Goal: Complete application form

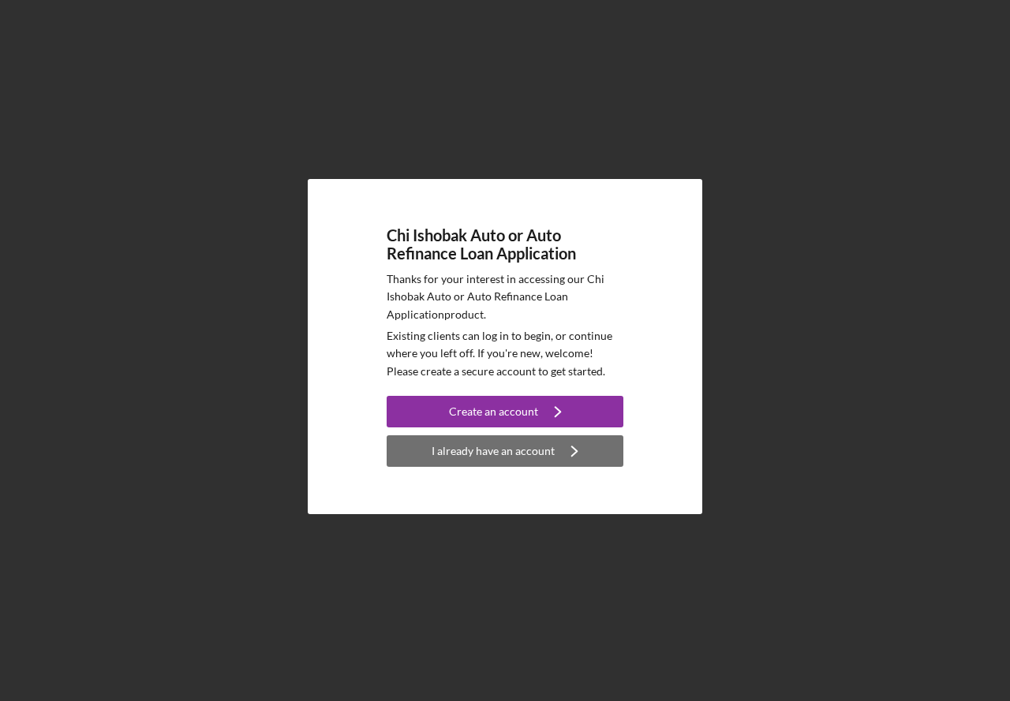
click at [487, 446] on div "I already have an account" at bounding box center [492, 451] width 123 height 32
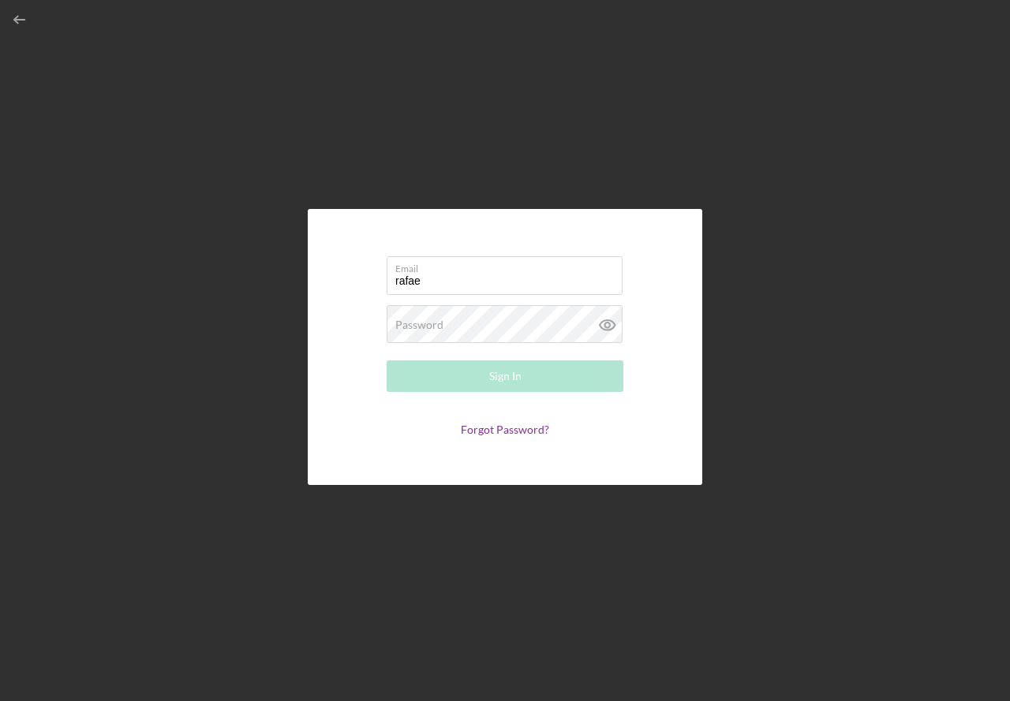
type input "[EMAIL_ADDRESS][DOMAIN_NAME]"
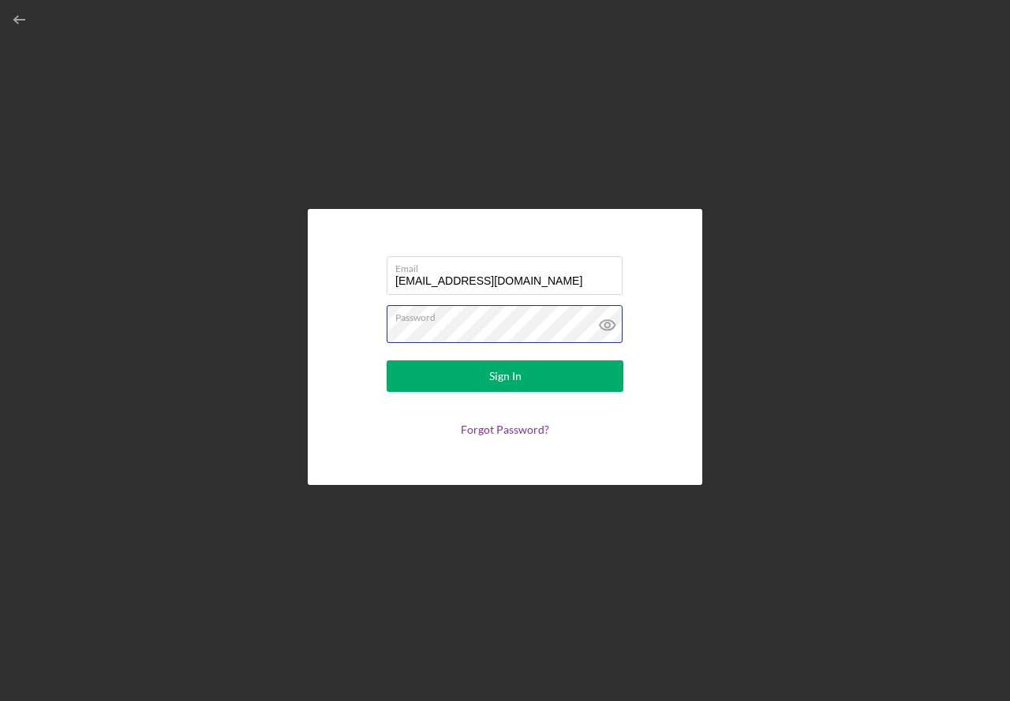
click at [386, 360] on button "Sign In" at bounding box center [504, 376] width 237 height 32
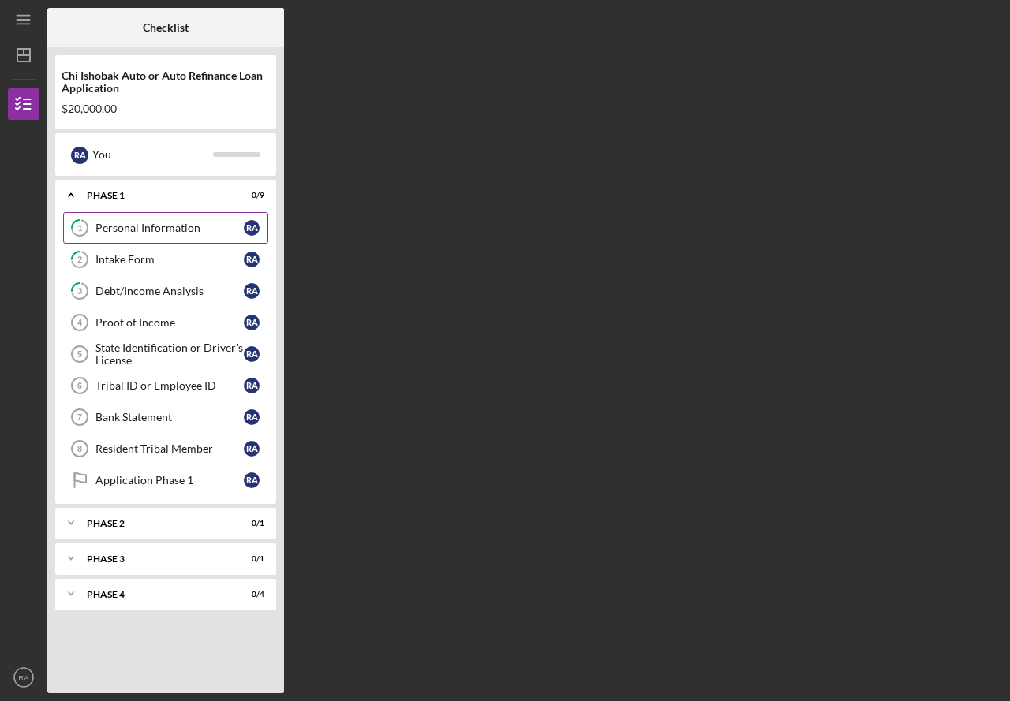
click at [136, 229] on div "Personal Information" at bounding box center [169, 228] width 148 height 13
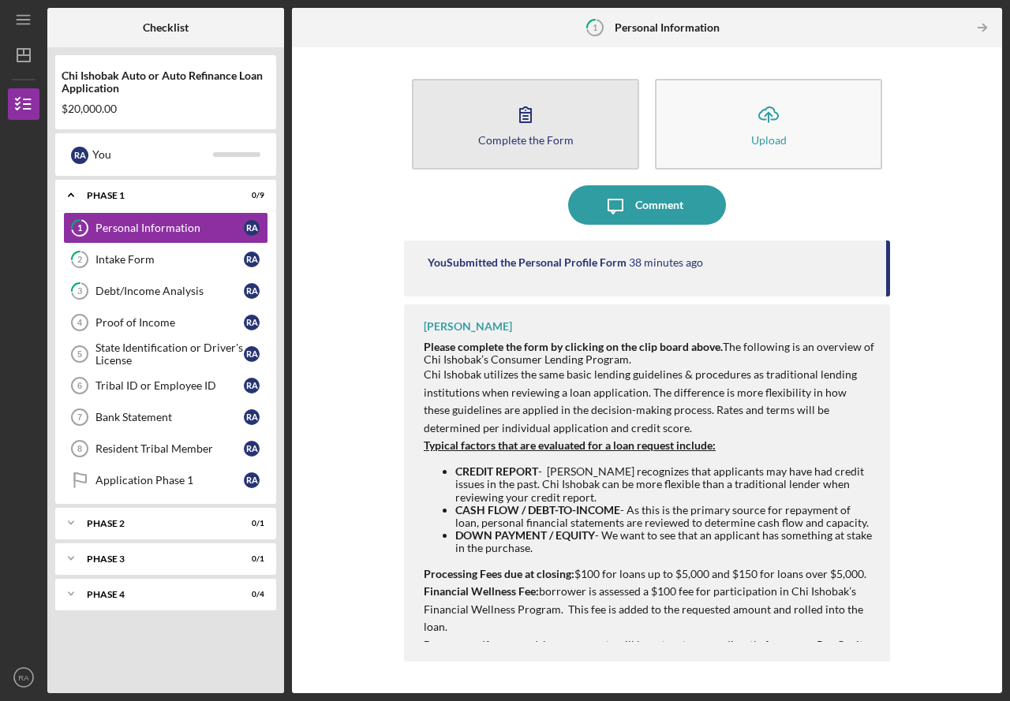
click at [533, 141] on div "Complete the Form" at bounding box center [525, 140] width 95 height 12
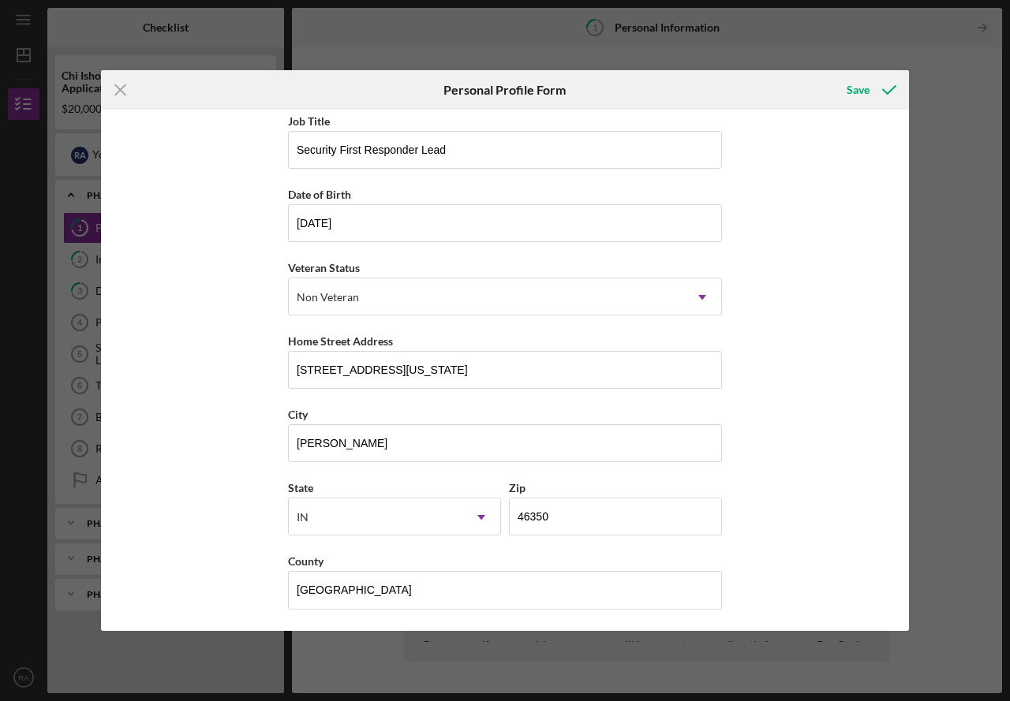
scroll to position [82, 0]
click at [864, 80] on div "Save" at bounding box center [857, 90] width 23 height 32
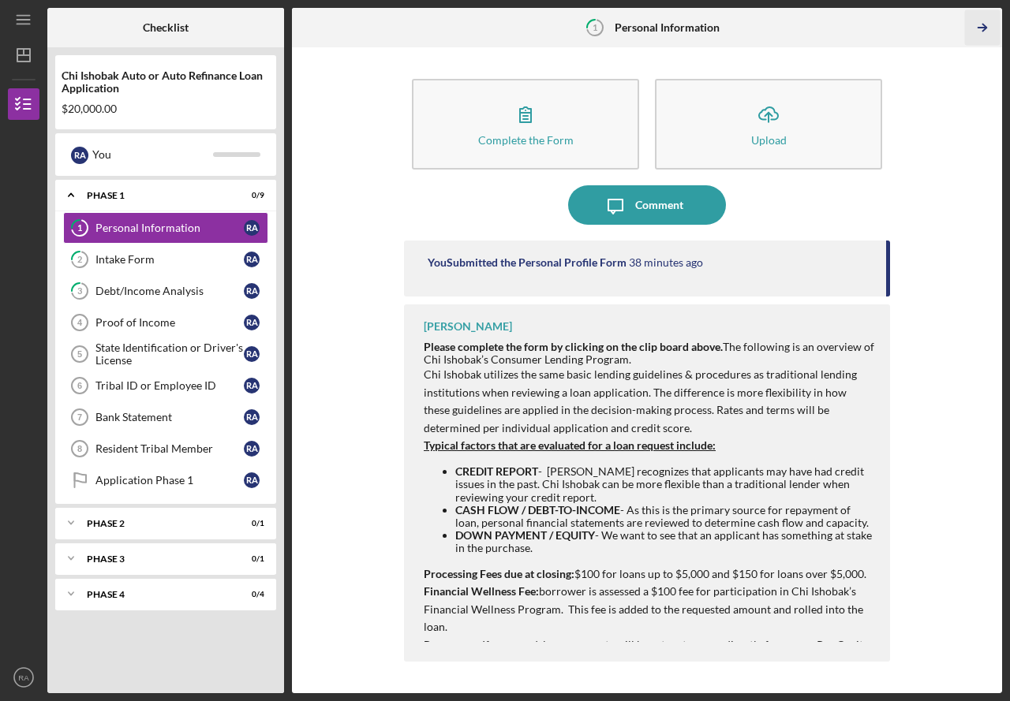
click at [986, 28] on polyline "button" at bounding box center [984, 27] width 4 height 7
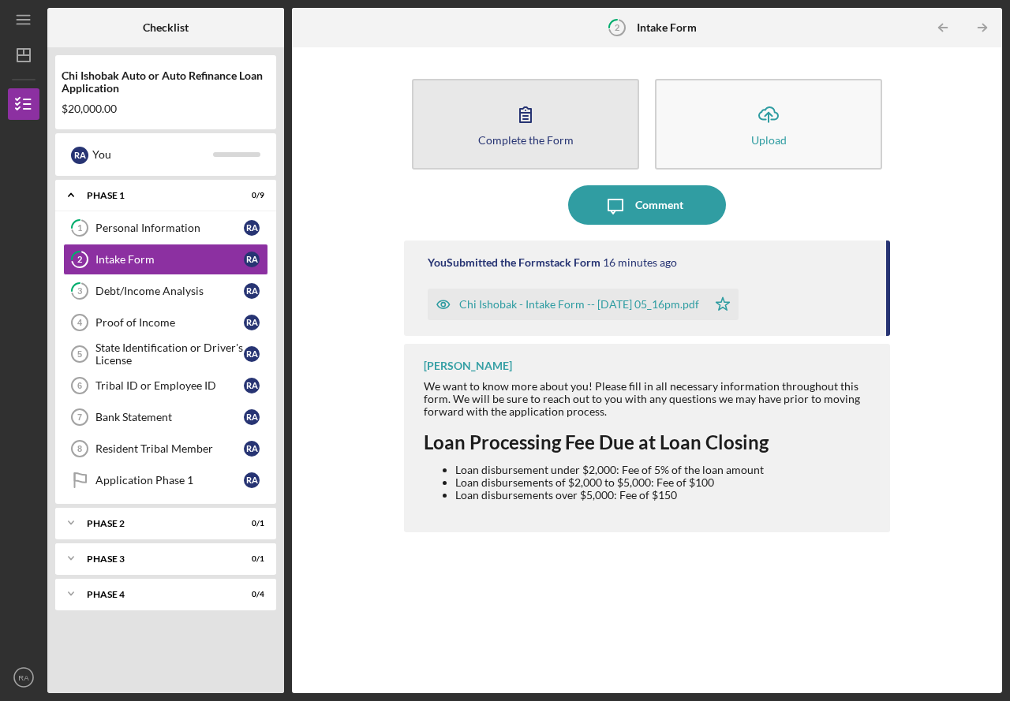
click at [519, 143] on div "Complete the Form" at bounding box center [525, 140] width 95 height 12
click at [474, 157] on button "Complete the Form Form" at bounding box center [525, 124] width 227 height 91
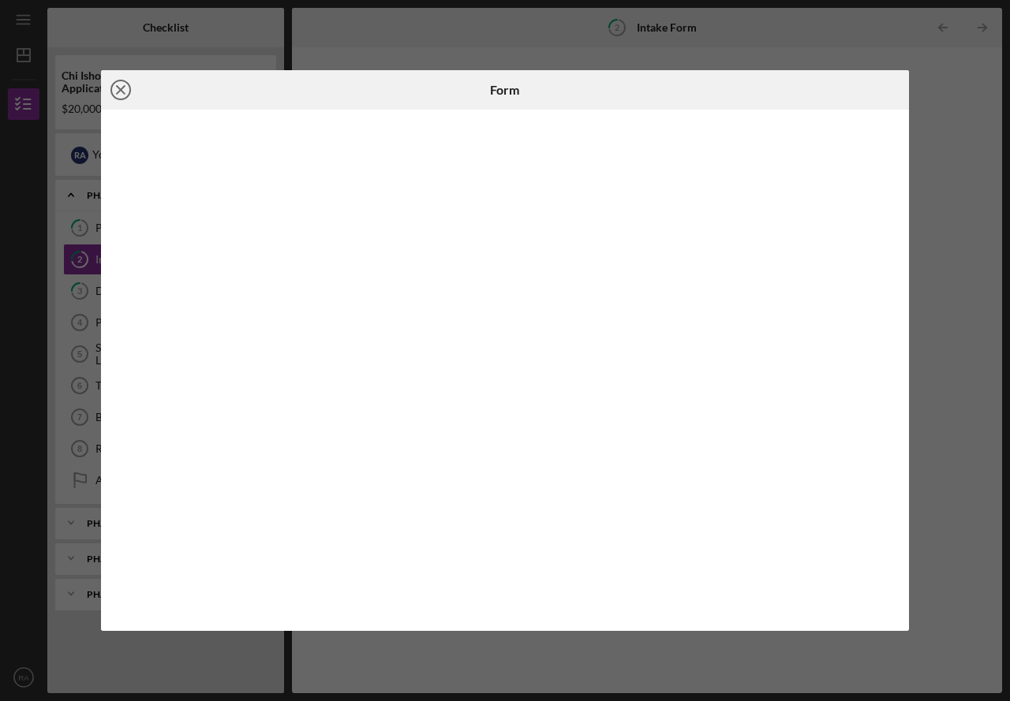
click at [124, 89] on icon "Icon/Close" at bounding box center [120, 89] width 39 height 39
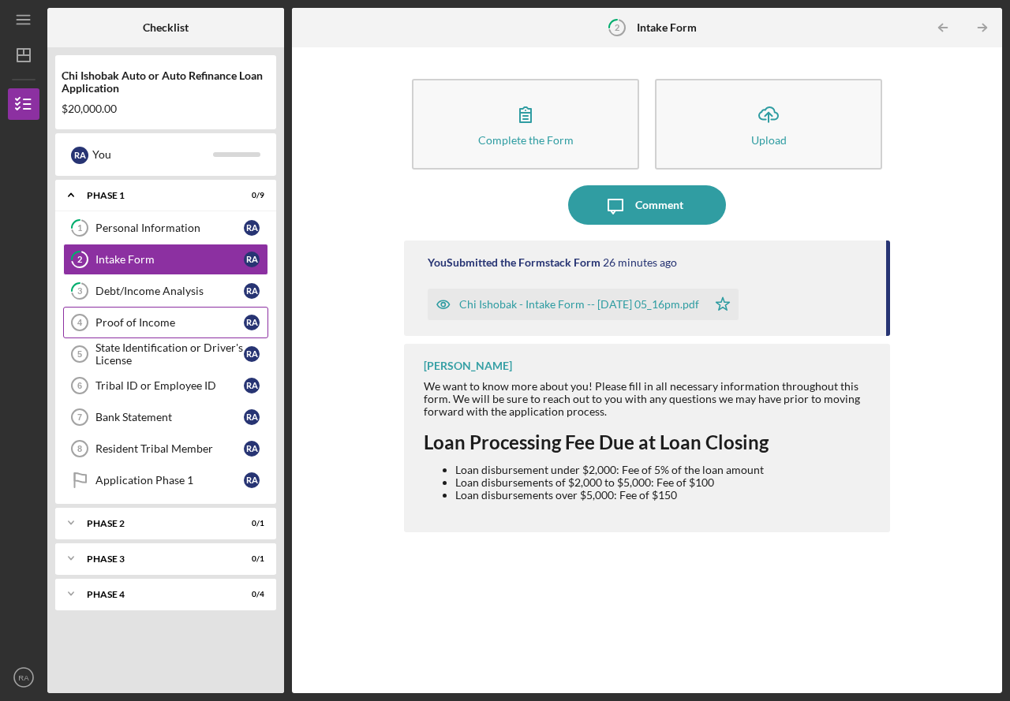
click at [166, 315] on link "Proof of Income 4 Proof of Income R A" at bounding box center [165, 323] width 205 height 32
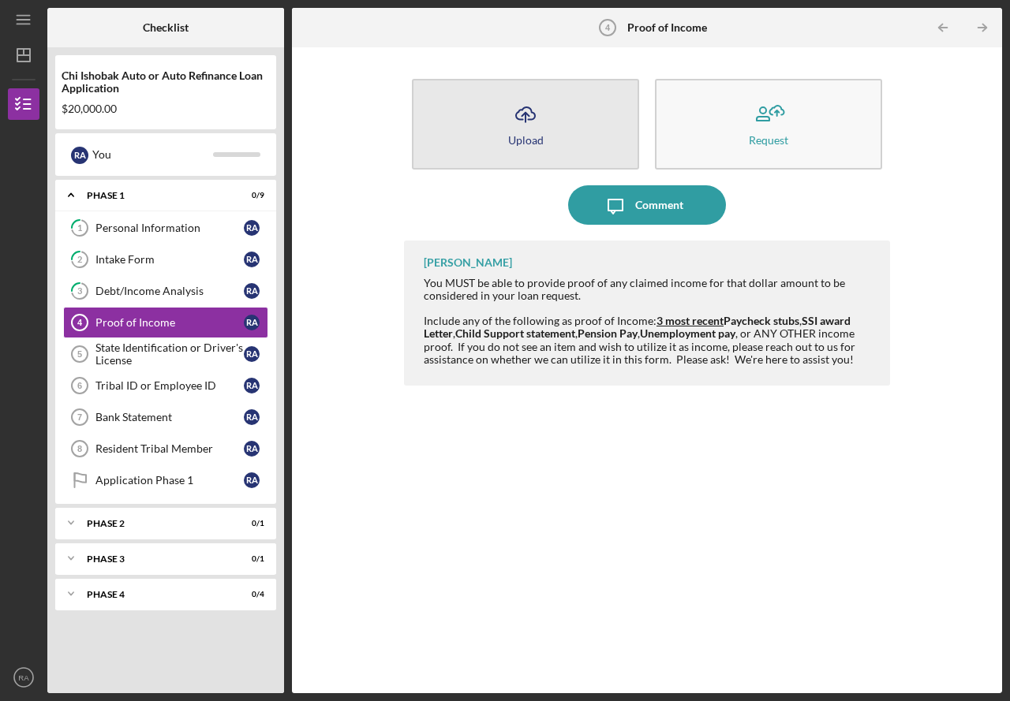
click at [497, 151] on button "Icon/Upload Upload" at bounding box center [525, 124] width 227 height 91
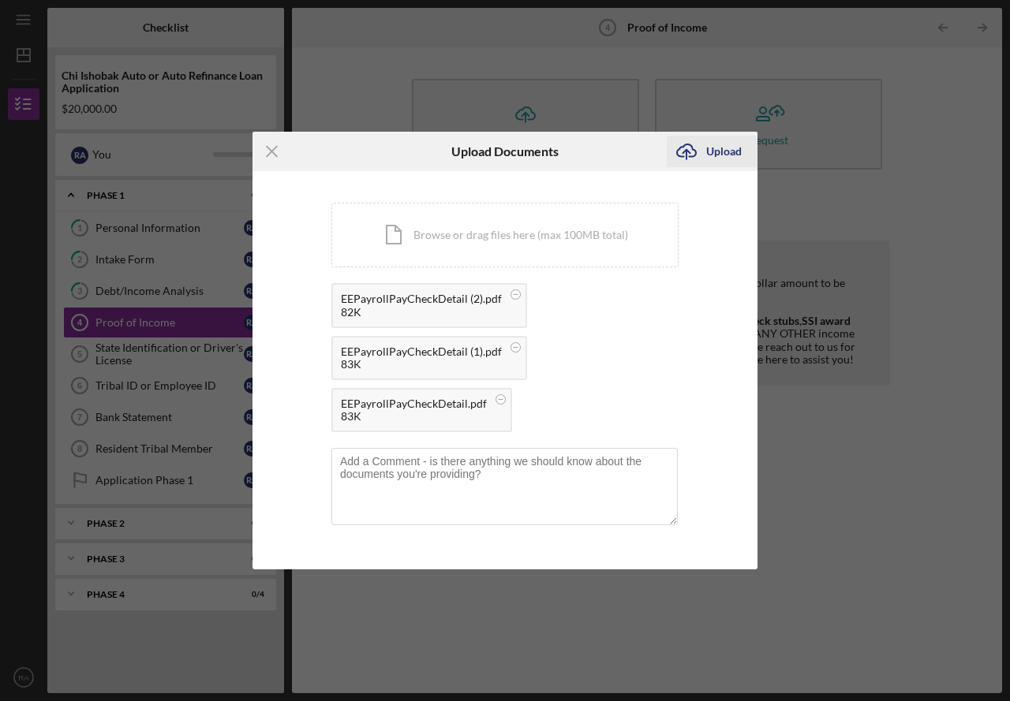
click at [716, 146] on div "Upload" at bounding box center [723, 152] width 35 height 32
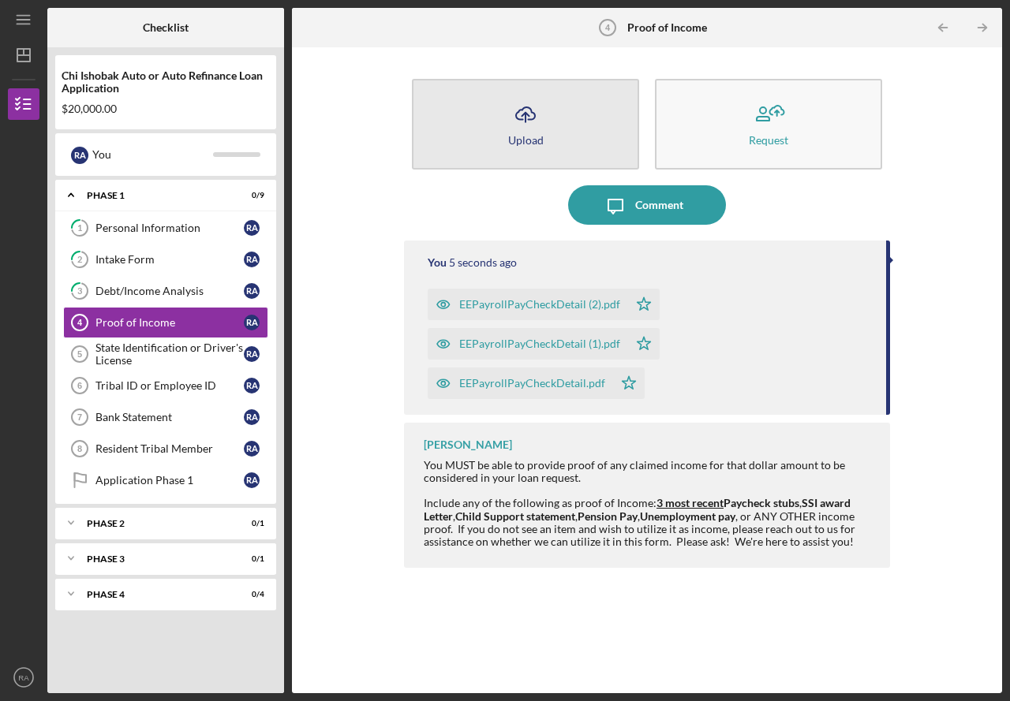
click at [558, 149] on button "Icon/Upload Upload" at bounding box center [525, 124] width 227 height 91
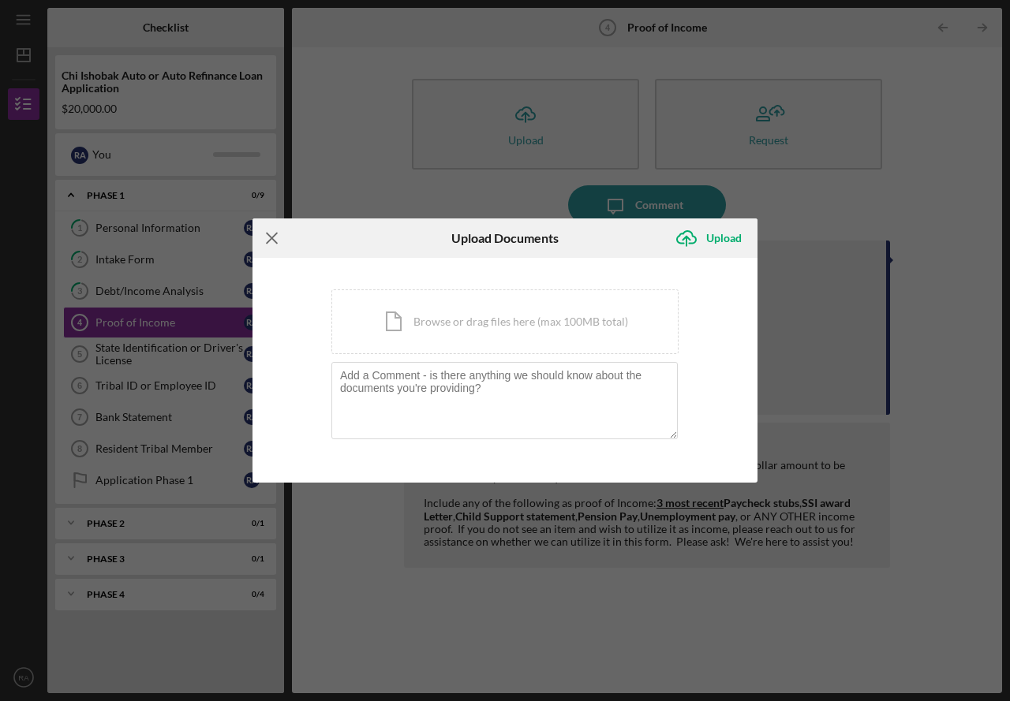
click at [286, 238] on icon "Icon/Menu Close" at bounding box center [271, 237] width 39 height 39
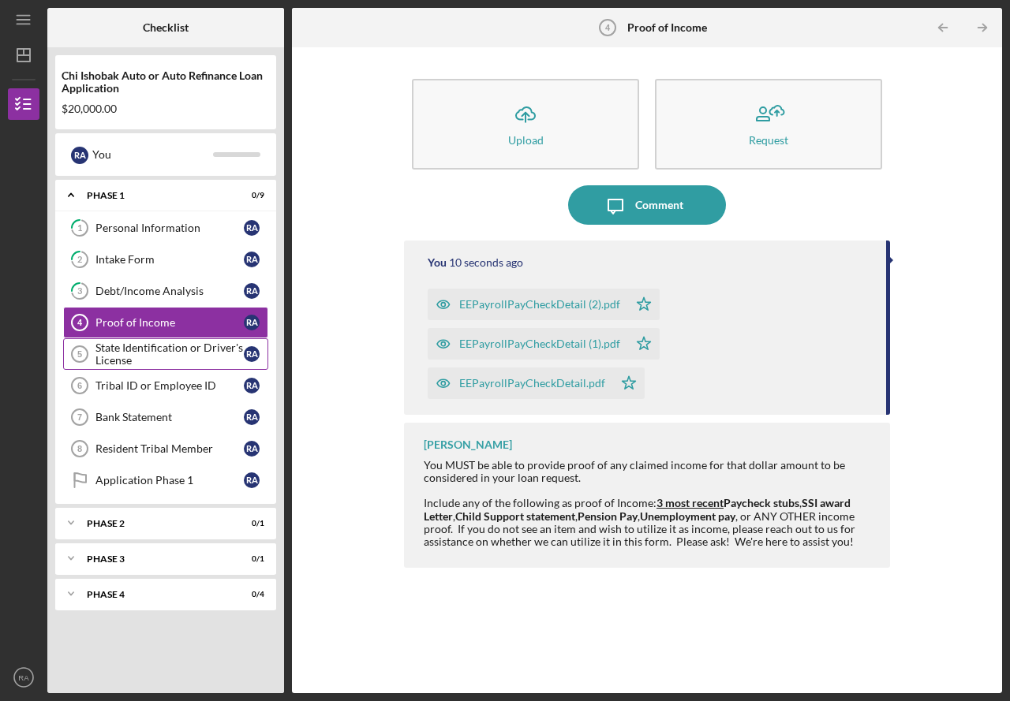
click at [186, 355] on div "State Identification or Driver's License" at bounding box center [169, 354] width 148 height 25
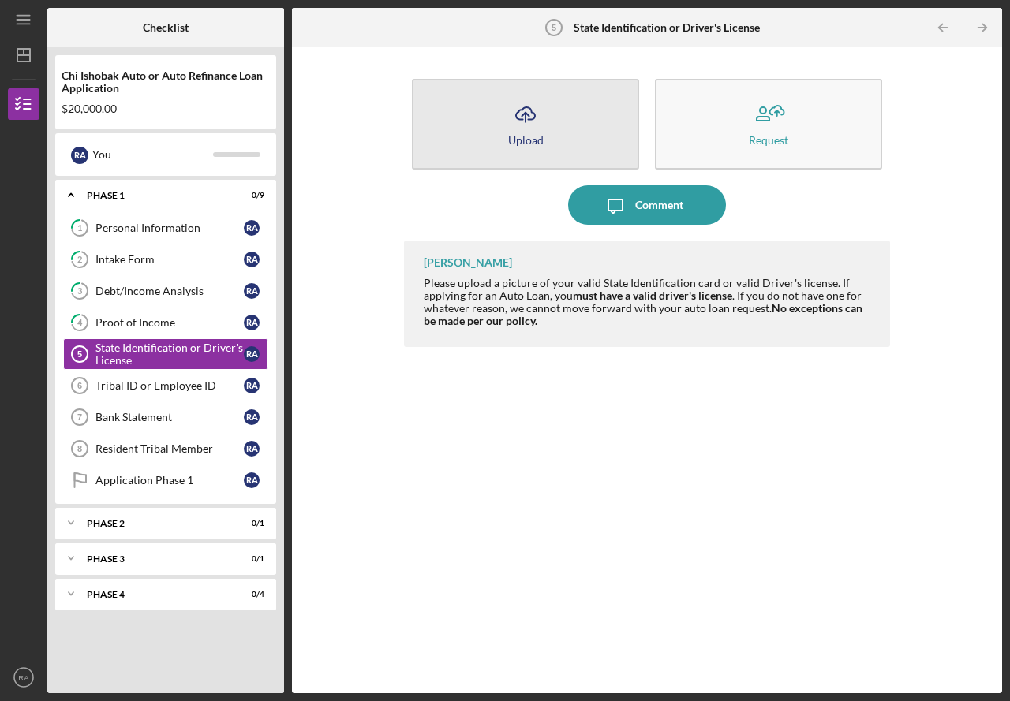
click at [492, 138] on button "Icon/Upload Upload" at bounding box center [525, 124] width 227 height 91
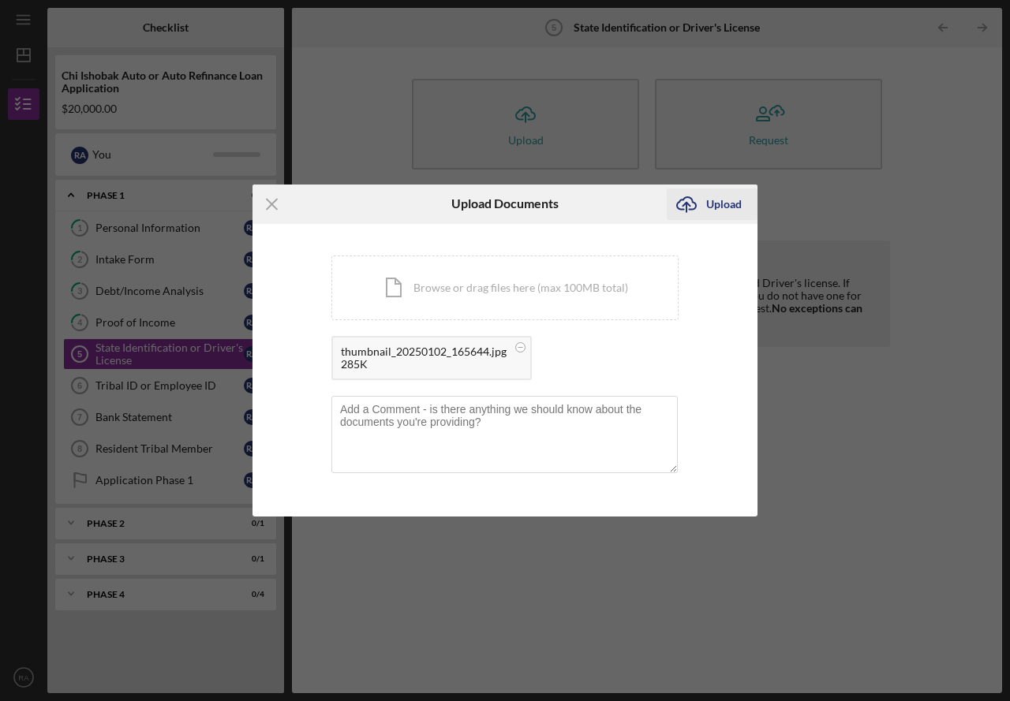
click at [708, 203] on div "Upload" at bounding box center [723, 204] width 35 height 32
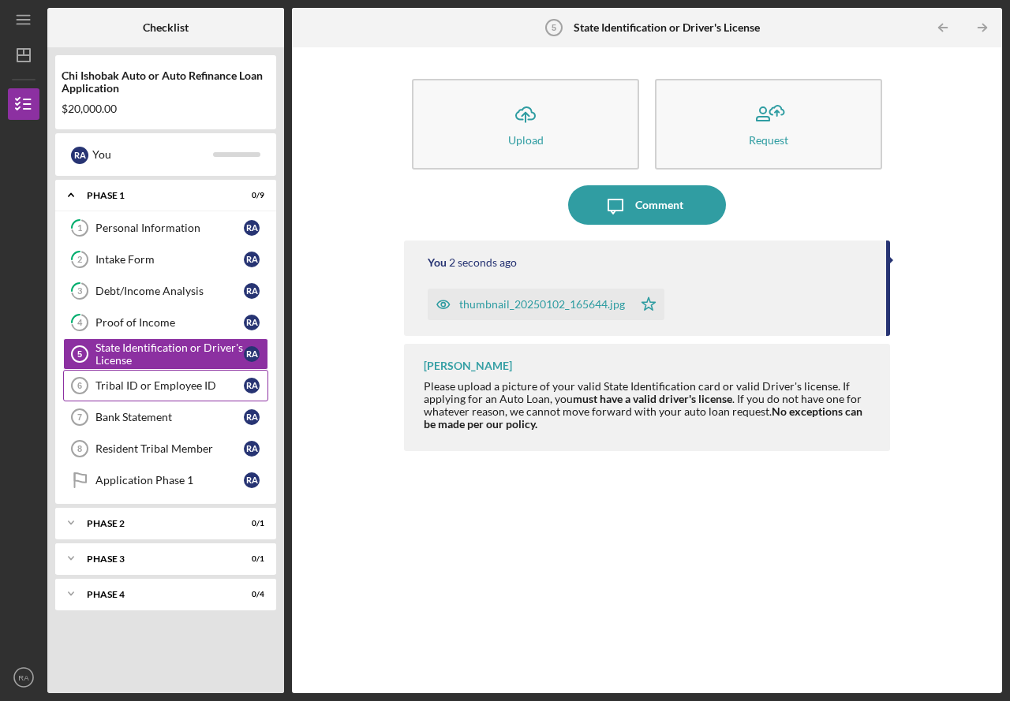
click at [144, 391] on div "Tribal ID or Employee ID" at bounding box center [169, 385] width 148 height 13
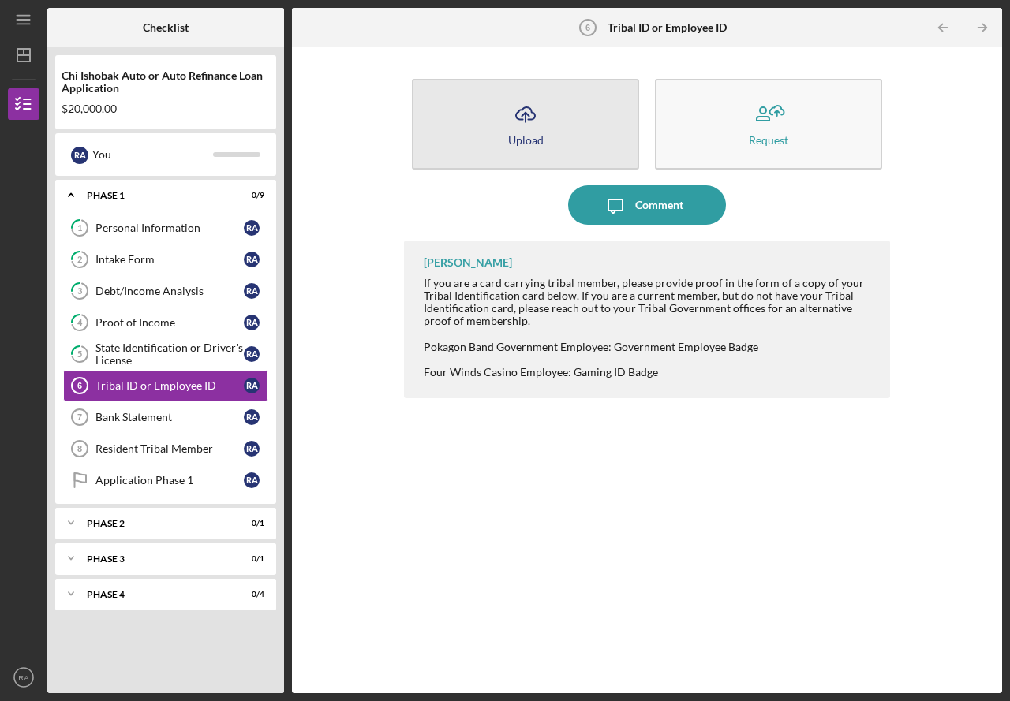
click at [524, 121] on icon "Icon/Upload" at bounding box center [525, 114] width 39 height 39
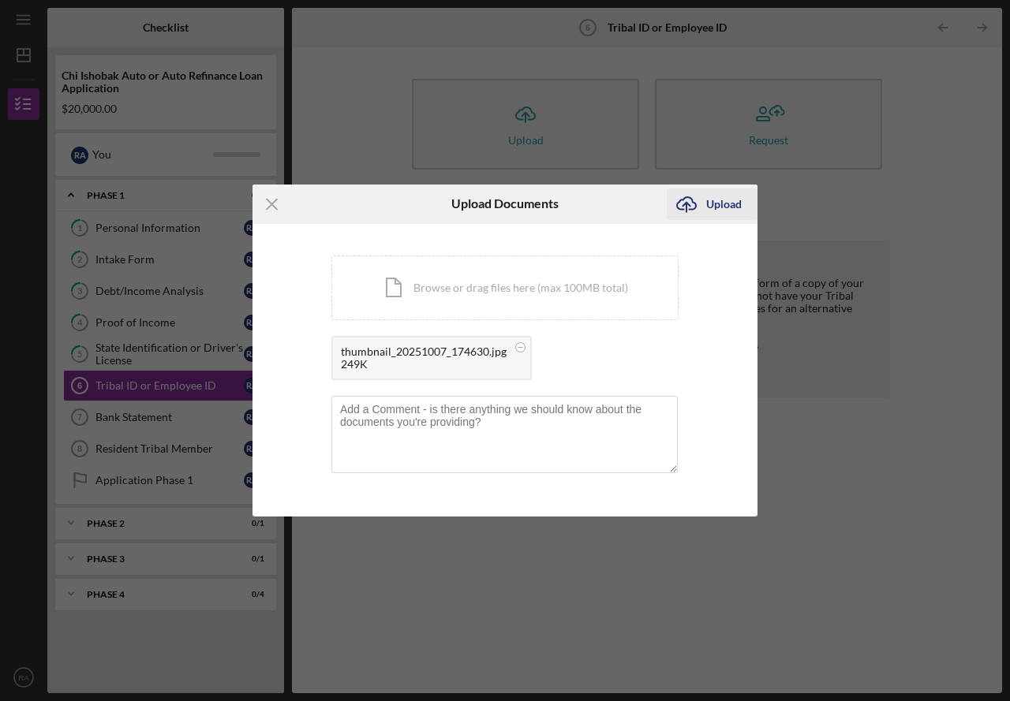
click at [723, 204] on div "Upload" at bounding box center [723, 204] width 35 height 32
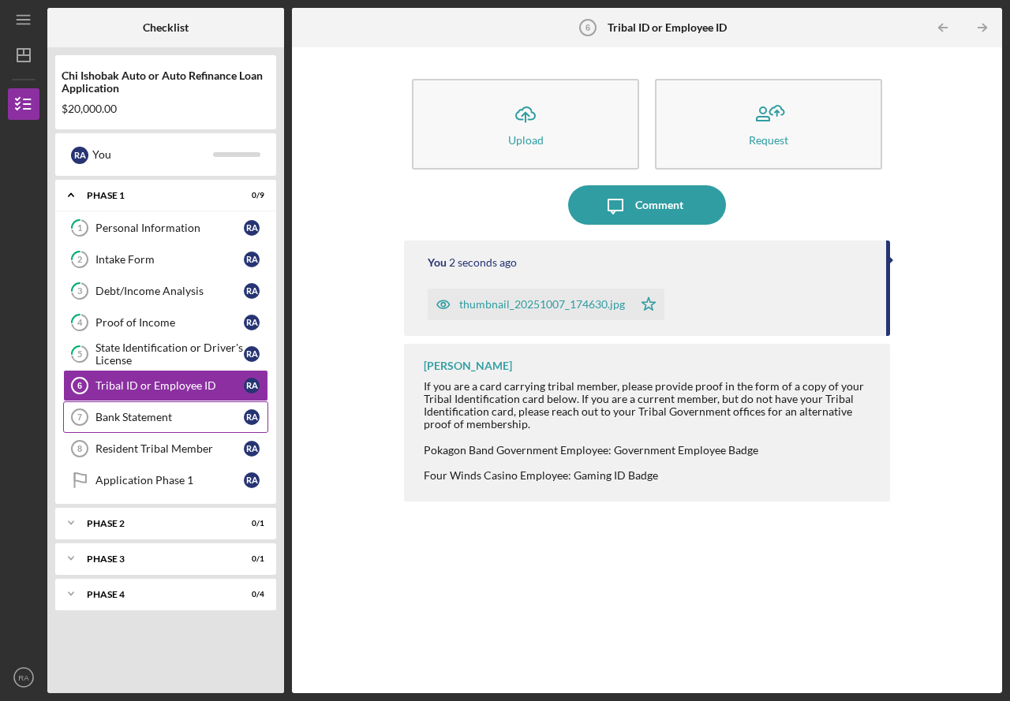
click at [169, 426] on link "Bank Statement 7 Bank Statement R A" at bounding box center [165, 417] width 205 height 32
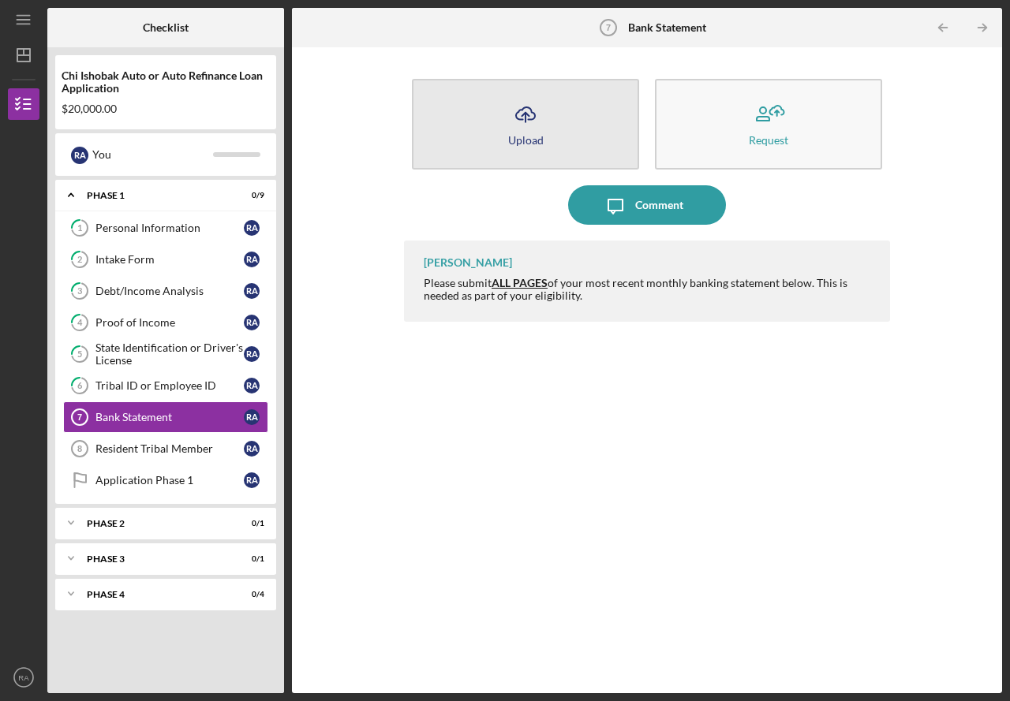
click at [535, 142] on div "Upload" at bounding box center [525, 140] width 35 height 12
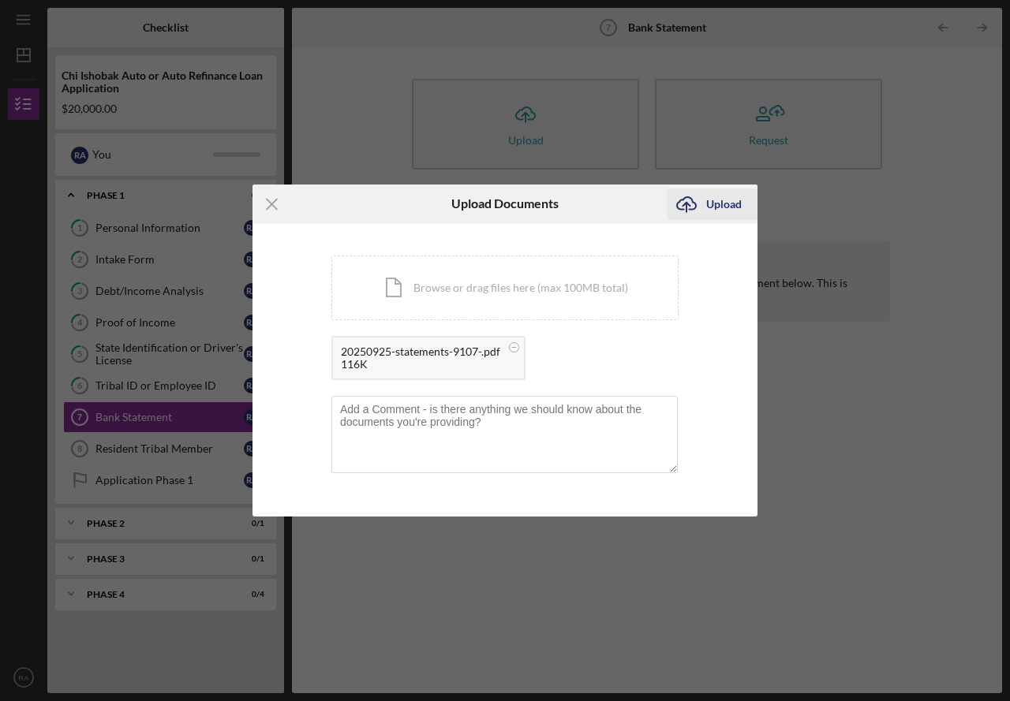
click at [692, 202] on icon "submit" at bounding box center [686, 203] width 19 height 12
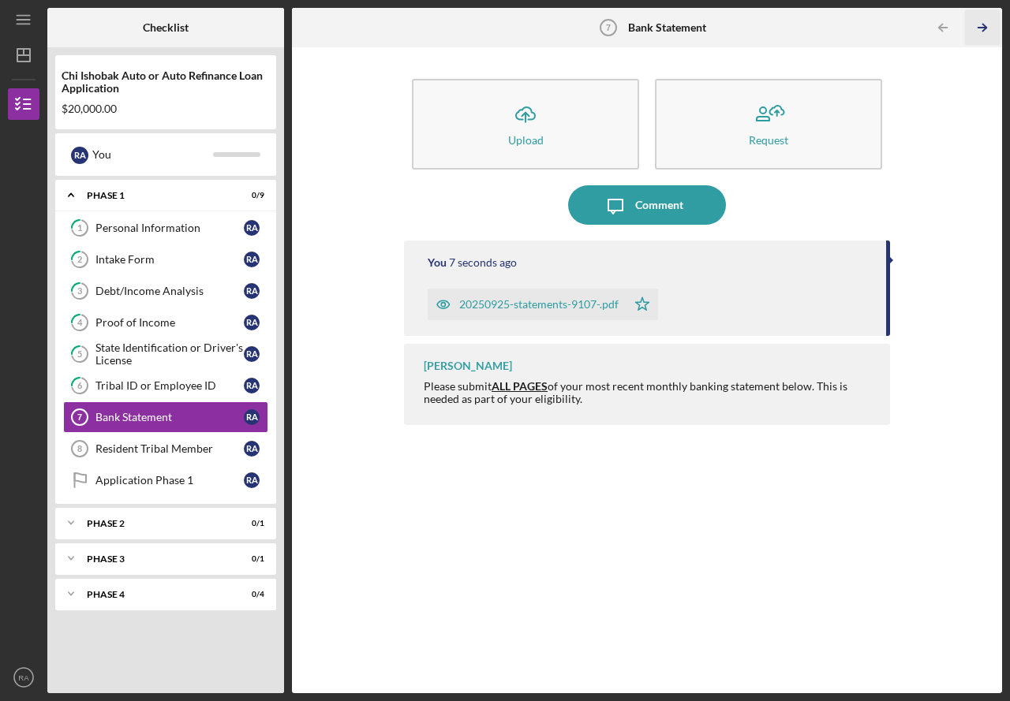
click at [974, 23] on icon "Icon/Table Pagination Arrow" at bounding box center [982, 27] width 35 height 35
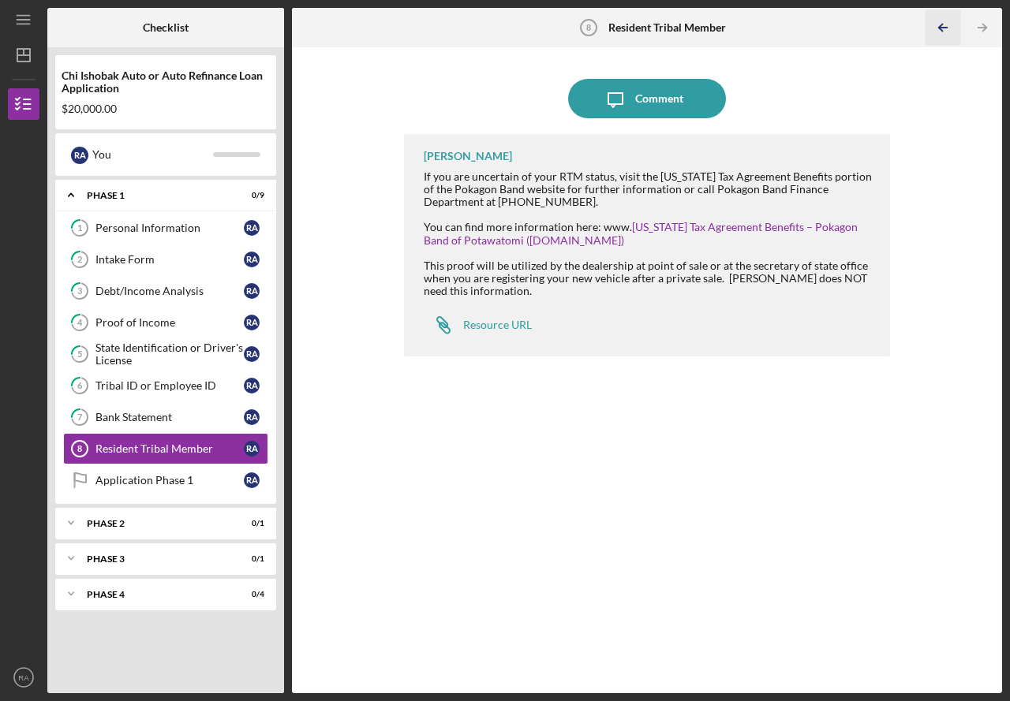
click at [952, 29] on icon "Icon/Table Pagination Arrow" at bounding box center [942, 27] width 35 height 35
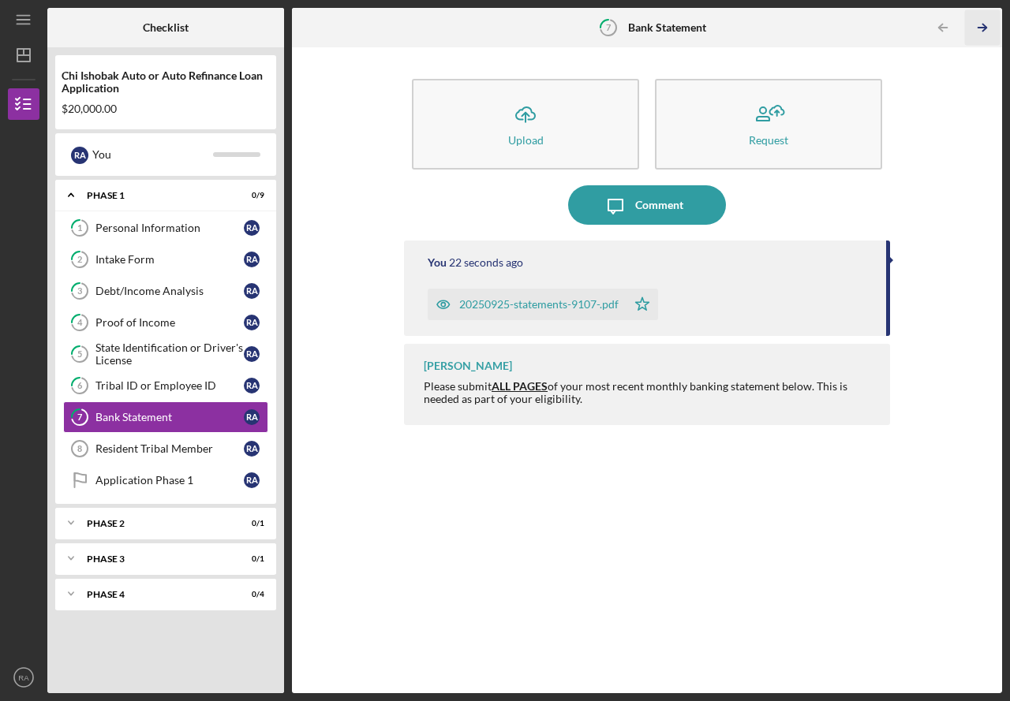
click at [980, 27] on icon "Icon/Table Pagination Arrow" at bounding box center [982, 27] width 35 height 35
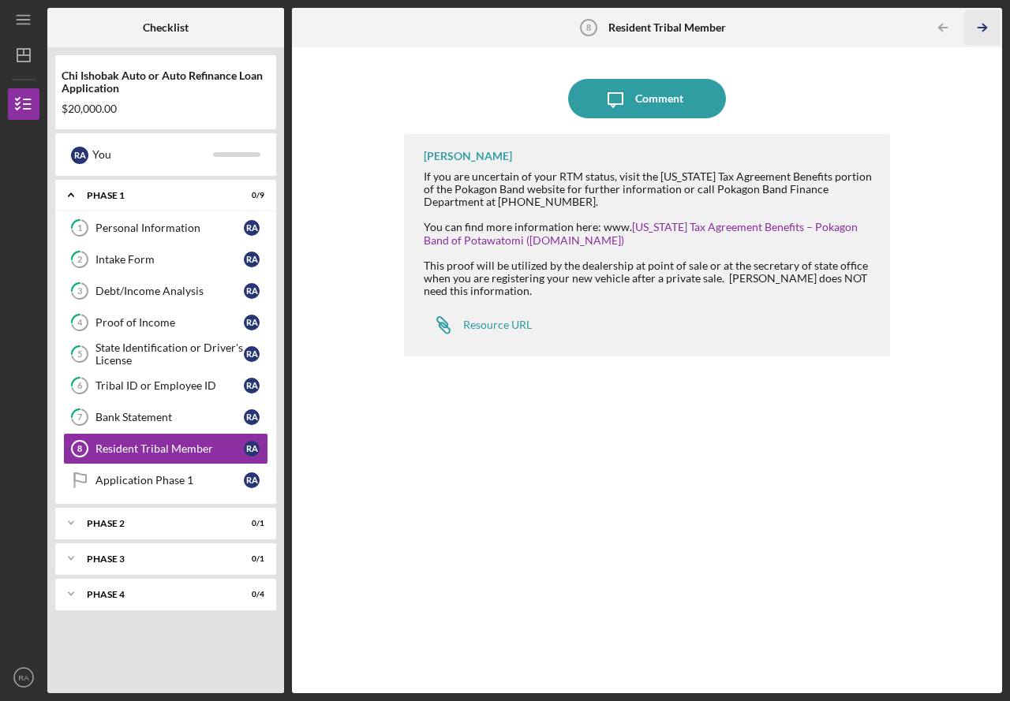
click at [980, 27] on icon "Icon/Table Pagination Arrow" at bounding box center [982, 27] width 35 height 35
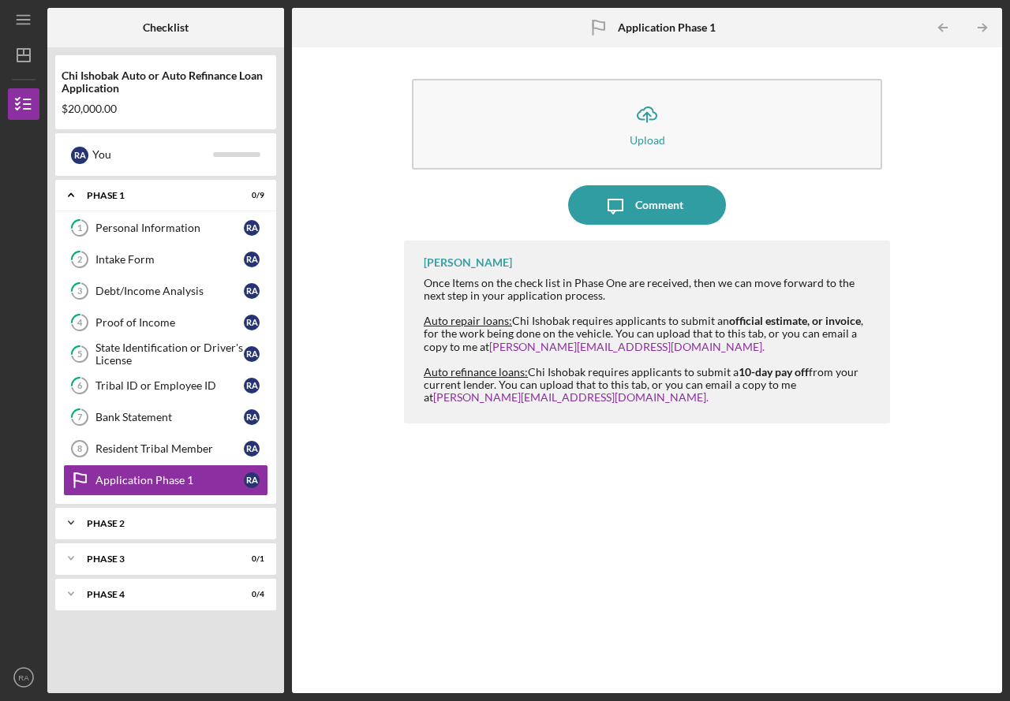
click at [193, 516] on div "Icon/Expander Phase 2 0 / 1" at bounding box center [165, 523] width 221 height 32
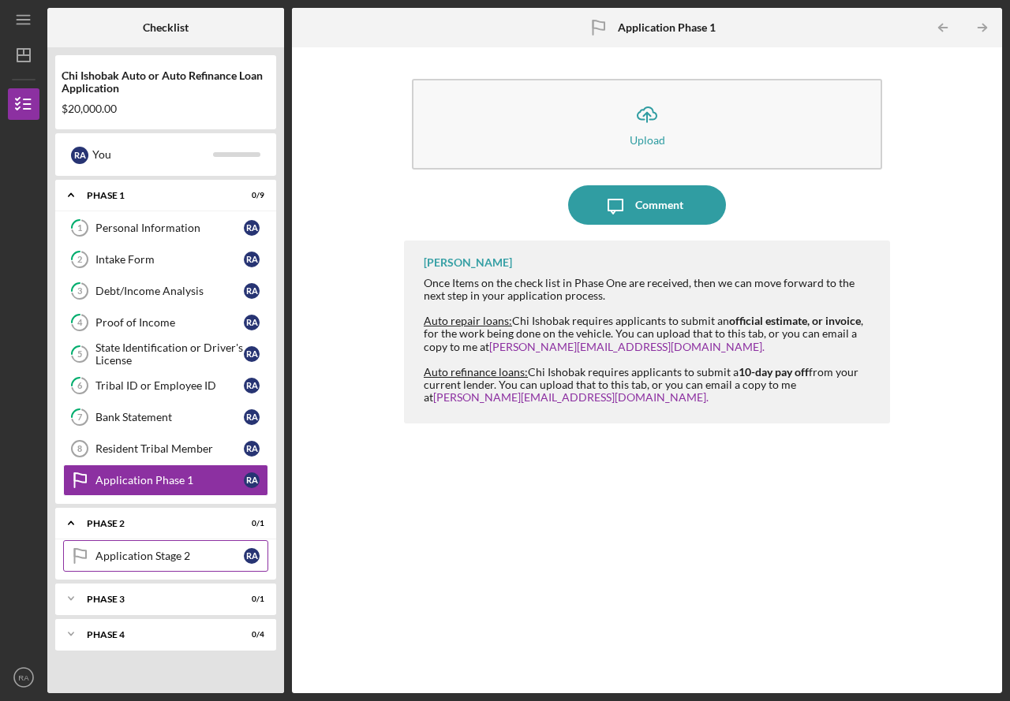
click at [212, 559] on div "Application Stage 2" at bounding box center [169, 556] width 148 height 13
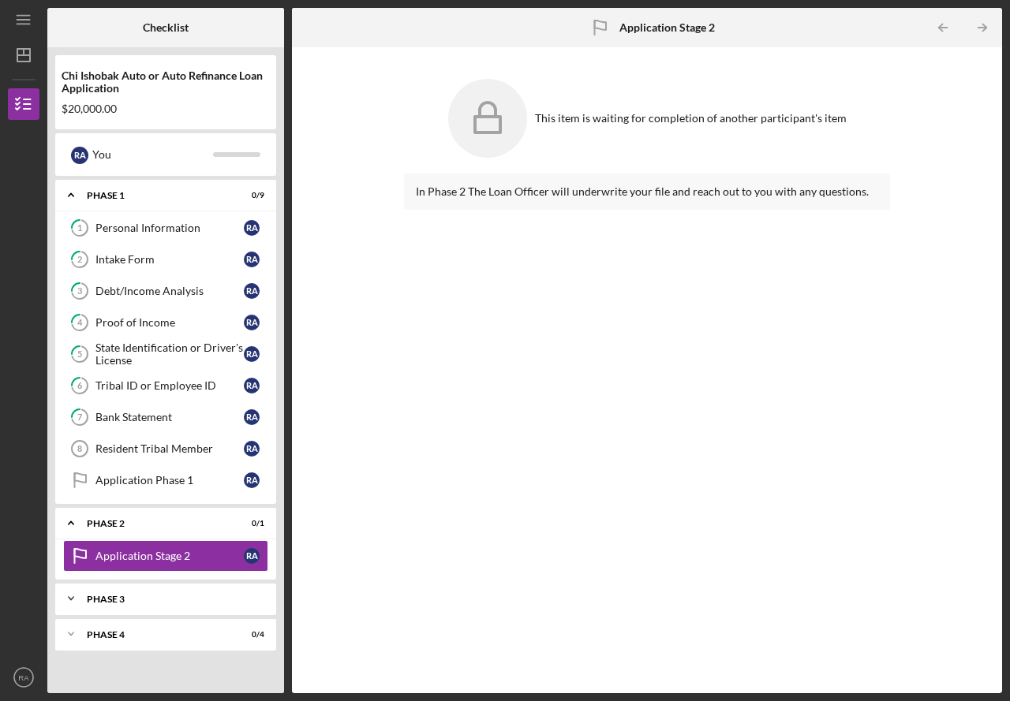
click at [252, 592] on div "Icon/Expander Phase 3 0 / 1" at bounding box center [165, 599] width 221 height 32
click at [210, 608] on div "Icon/Expander Phase 3 0 / 1" at bounding box center [165, 599] width 221 height 32
click at [126, 597] on div "Phase 3" at bounding box center [172, 599] width 170 height 9
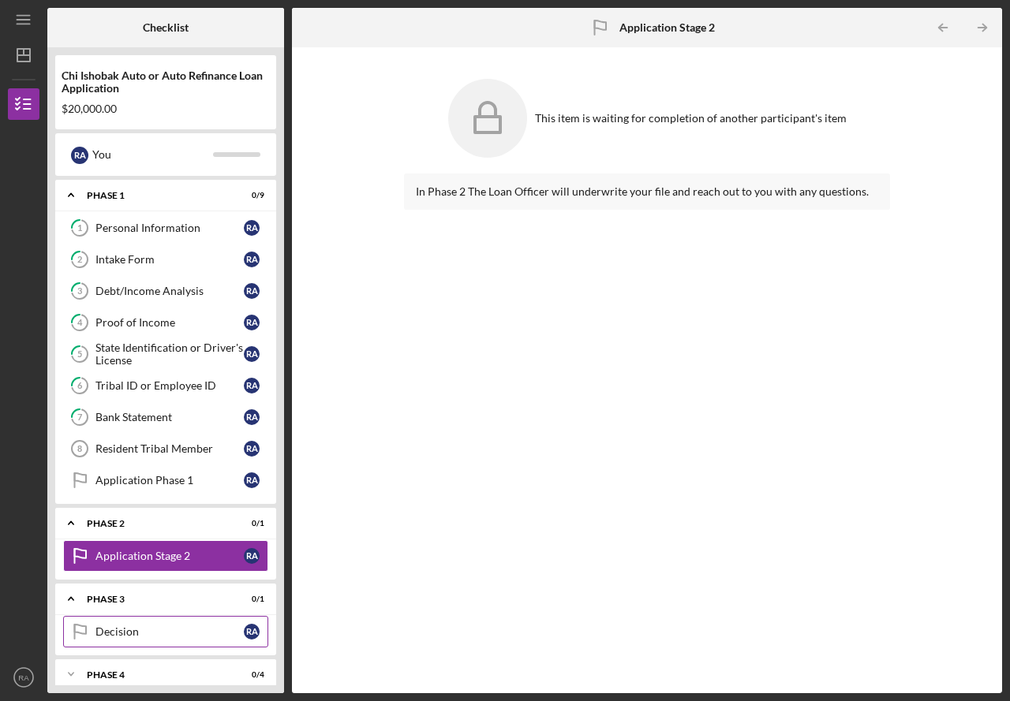
click at [99, 633] on div "Decision" at bounding box center [169, 631] width 148 height 13
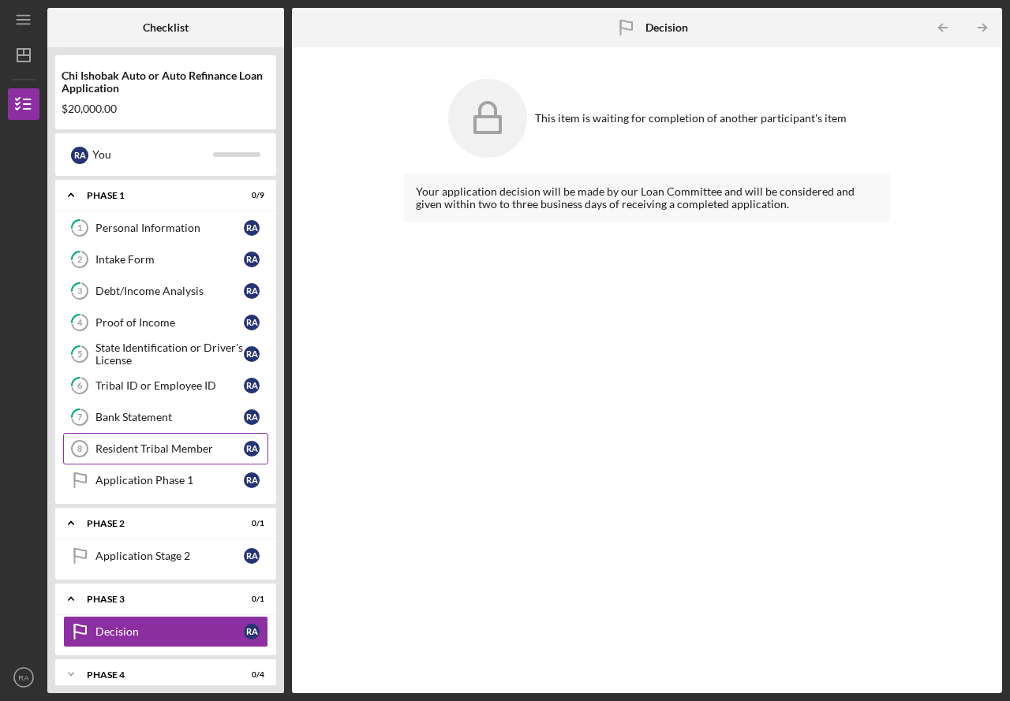
click at [148, 442] on link "Resident Tribal Member 8 Resident Tribal Member R A" at bounding box center [165, 449] width 205 height 32
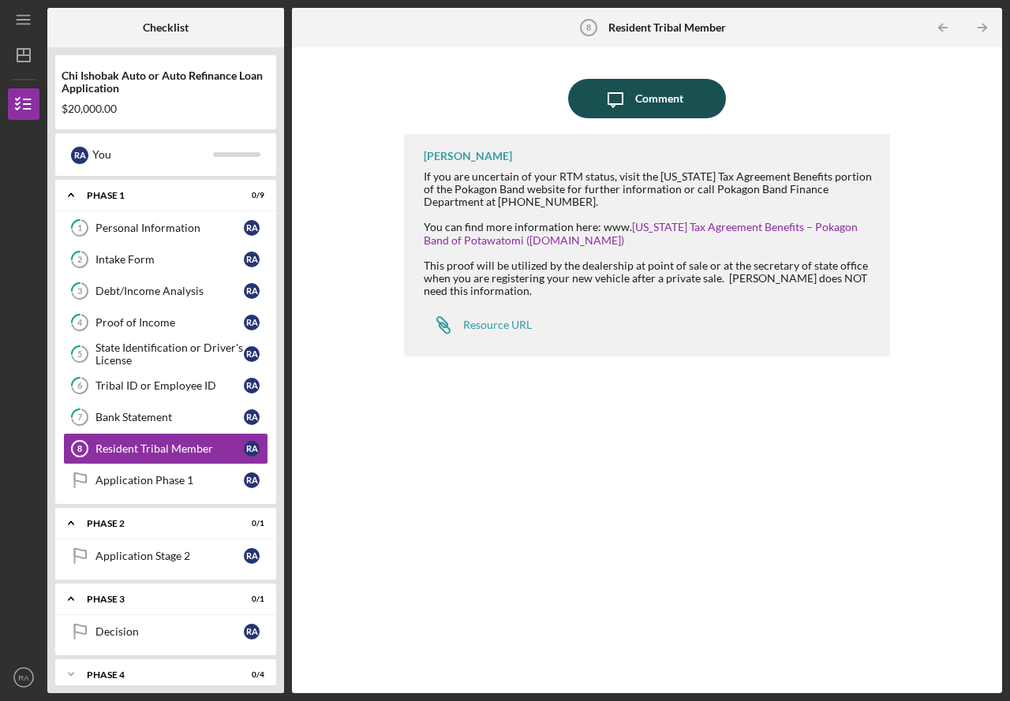
click at [662, 100] on div "Comment" at bounding box center [659, 98] width 48 height 39
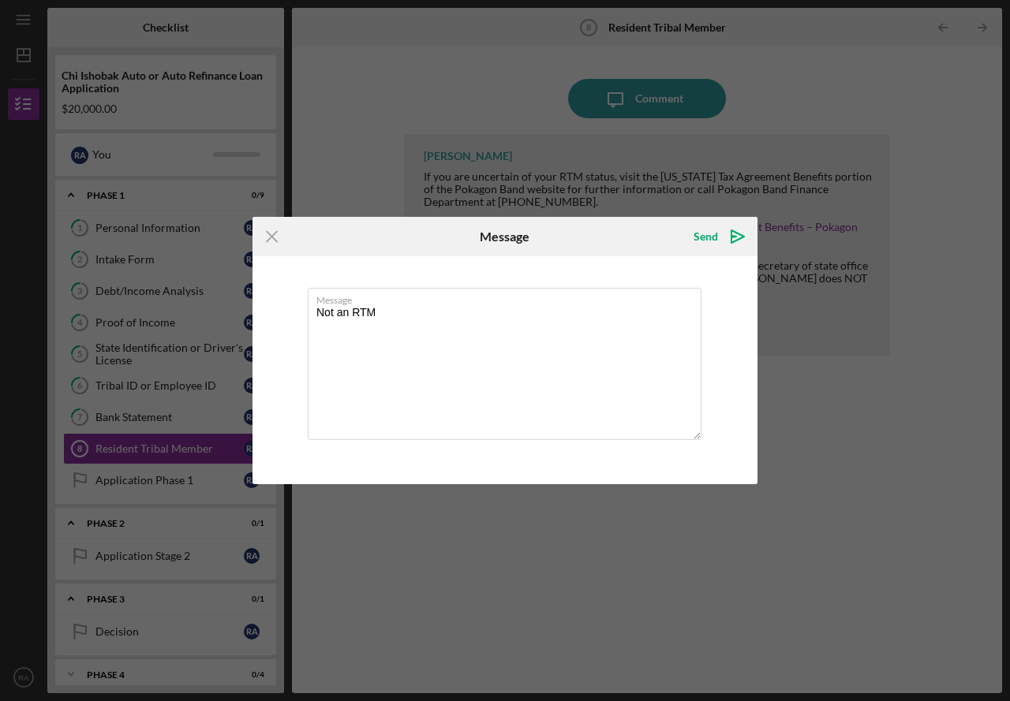
type textarea "Not an RTM"
click at [721, 256] on div "Message Not an RTM" at bounding box center [504, 369] width 505 height 227
click at [719, 227] on icon "Icon/icon-invite-send" at bounding box center [737, 236] width 39 height 39
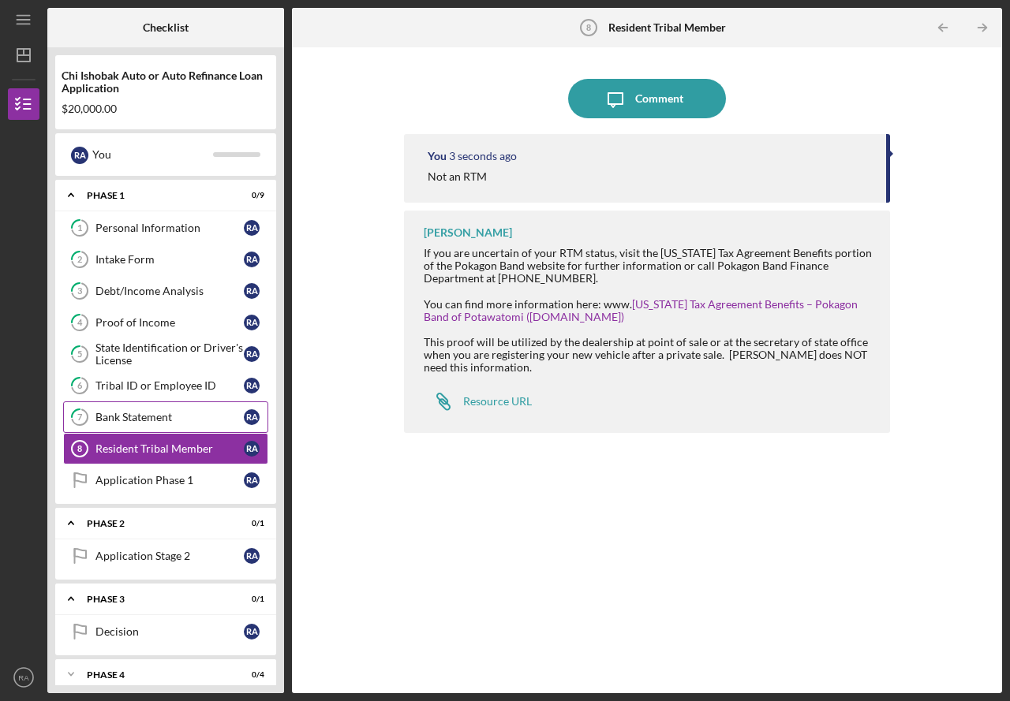
click at [164, 422] on div "Bank Statement" at bounding box center [169, 417] width 148 height 13
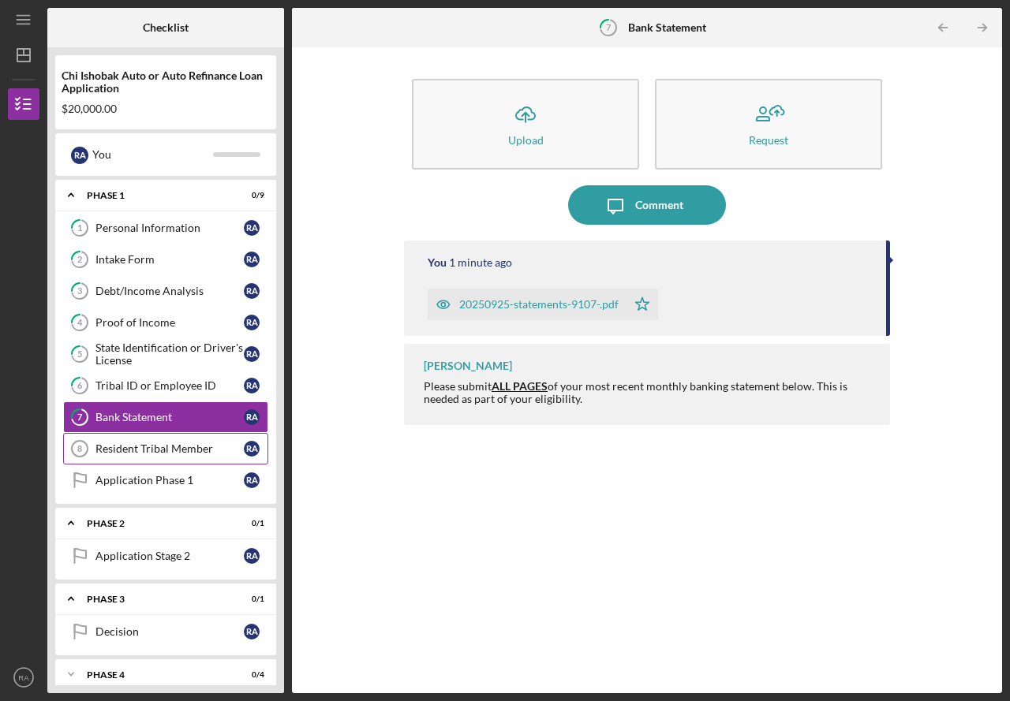
click at [157, 451] on div "Resident Tribal Member" at bounding box center [169, 448] width 148 height 13
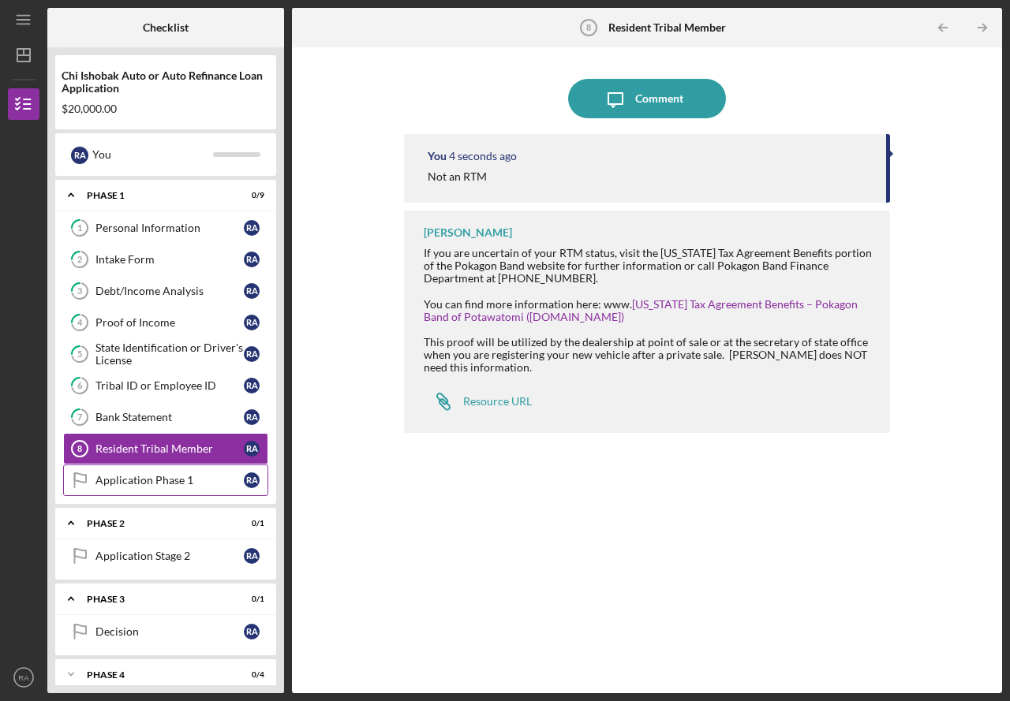
click at [163, 476] on div "Application Phase 1" at bounding box center [169, 480] width 148 height 13
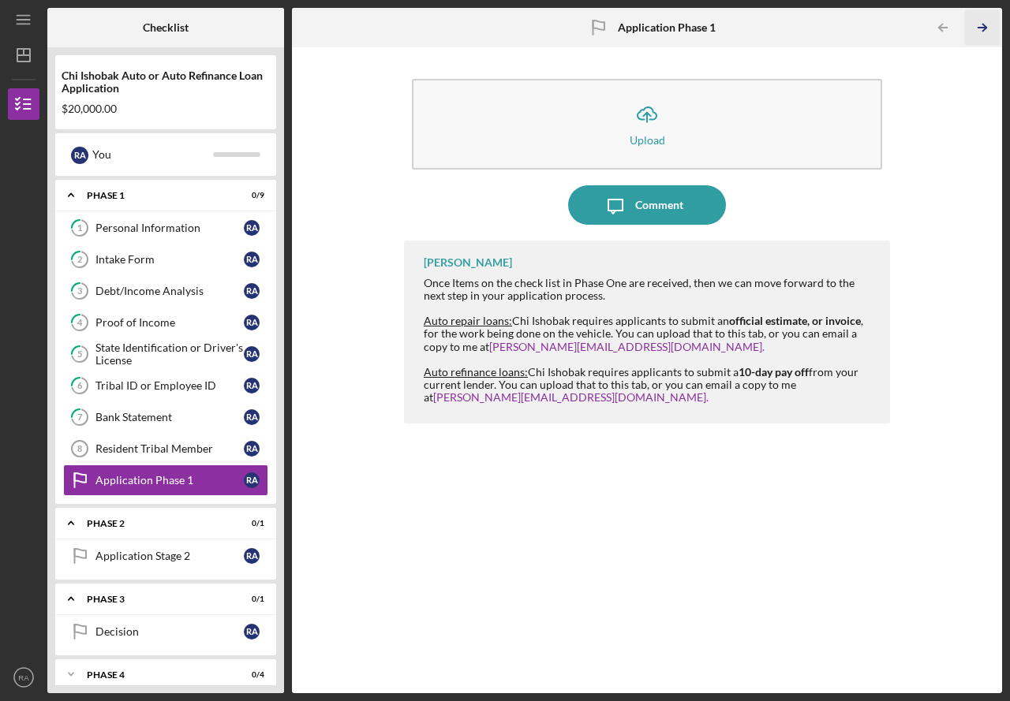
click at [977, 31] on icon "Icon/Table Pagination Arrow" at bounding box center [982, 27] width 35 height 35
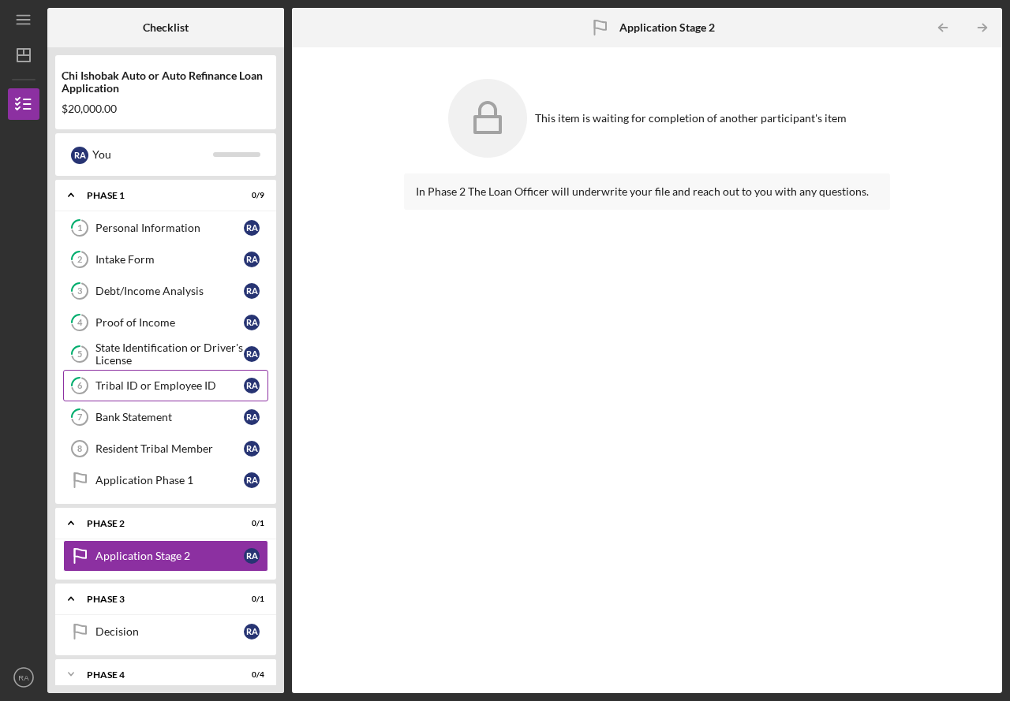
scroll to position [13, 0]
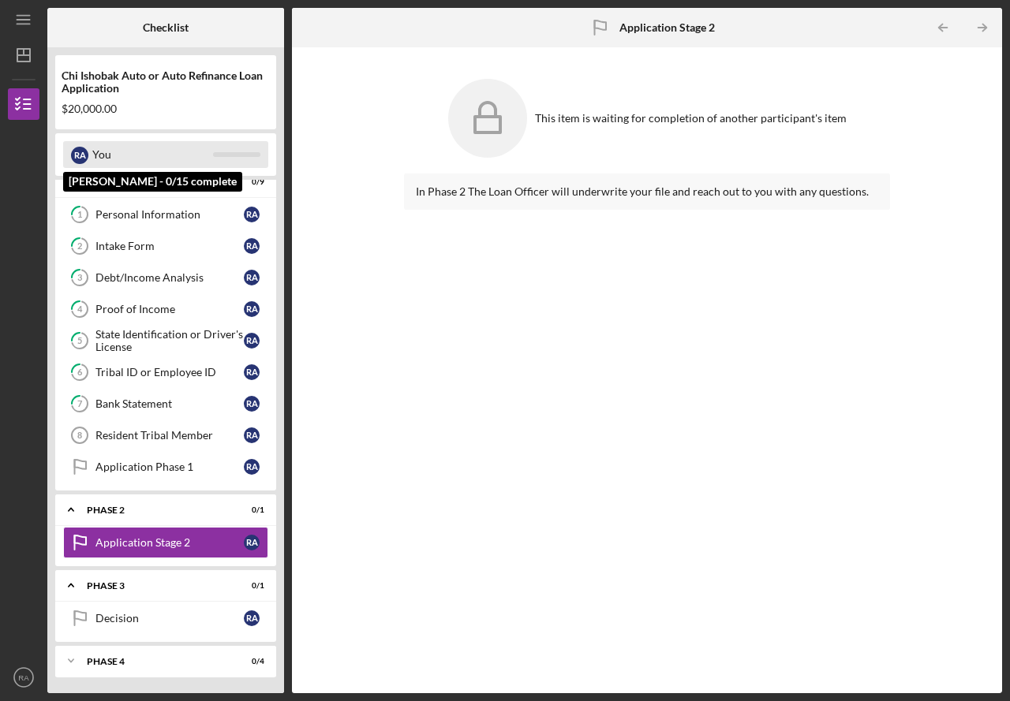
click at [187, 150] on div "You" at bounding box center [152, 154] width 121 height 27
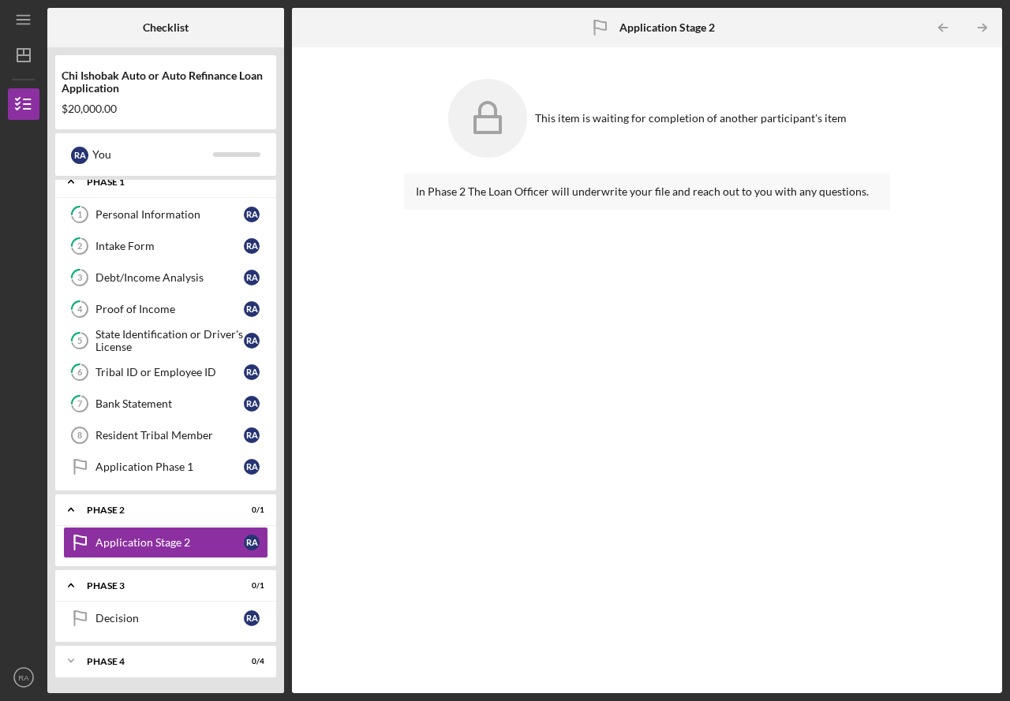
click at [169, 183] on div "Phase 1" at bounding box center [172, 181] width 170 height 9
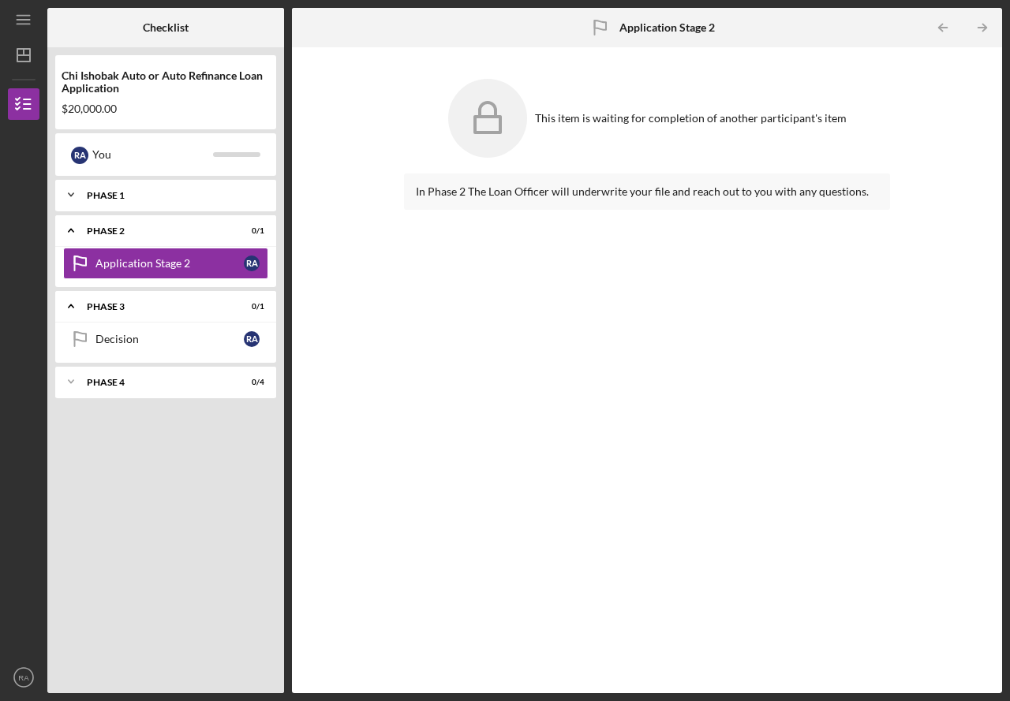
scroll to position [0, 0]
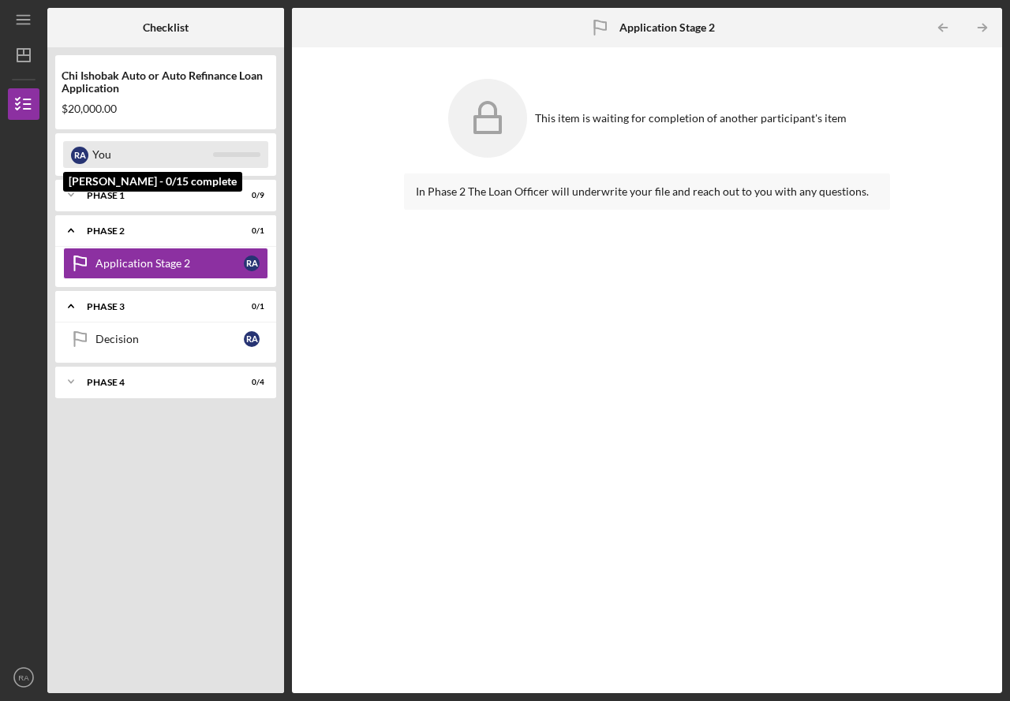
click at [95, 153] on div "You" at bounding box center [152, 154] width 121 height 27
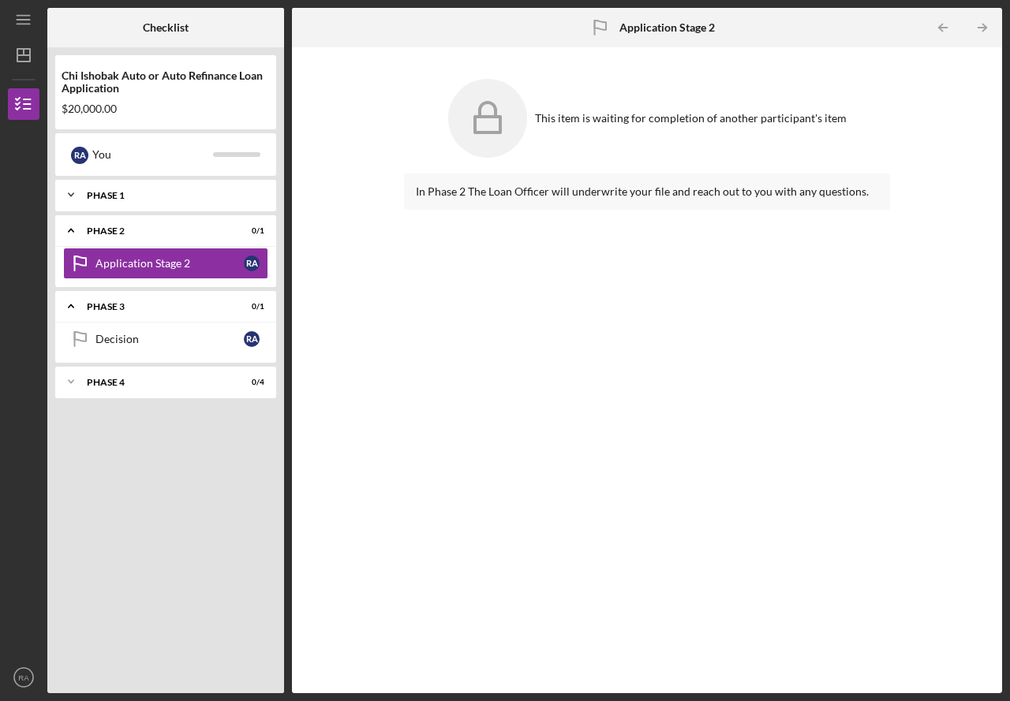
click at [136, 196] on div "Phase 1" at bounding box center [172, 195] width 170 height 9
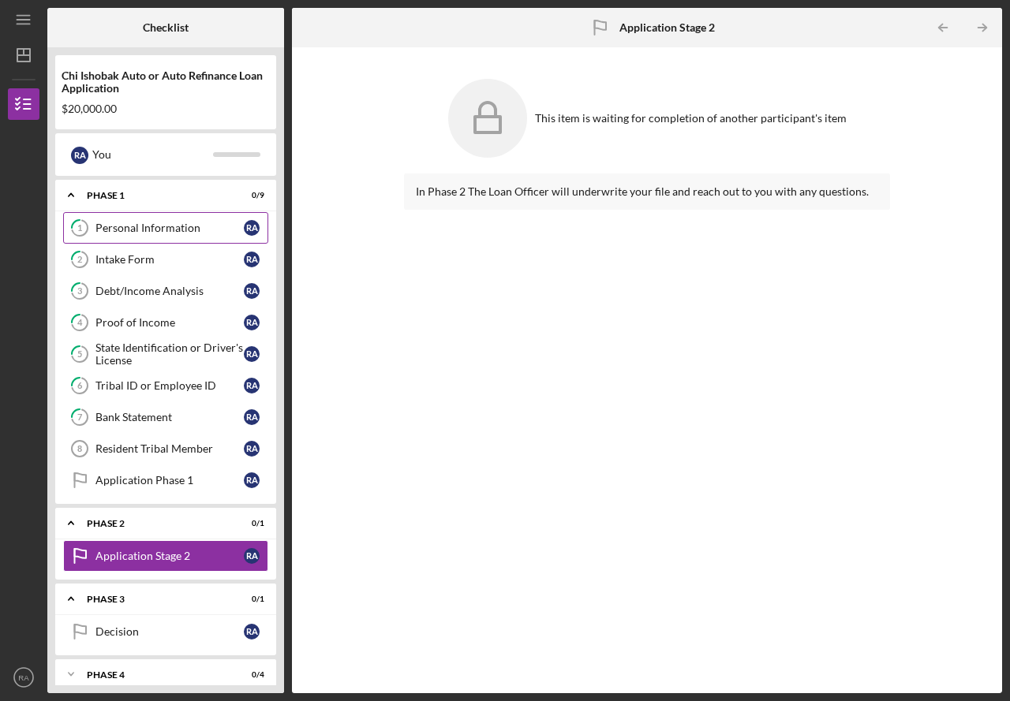
click at [166, 231] on div "Personal Information" at bounding box center [169, 228] width 148 height 13
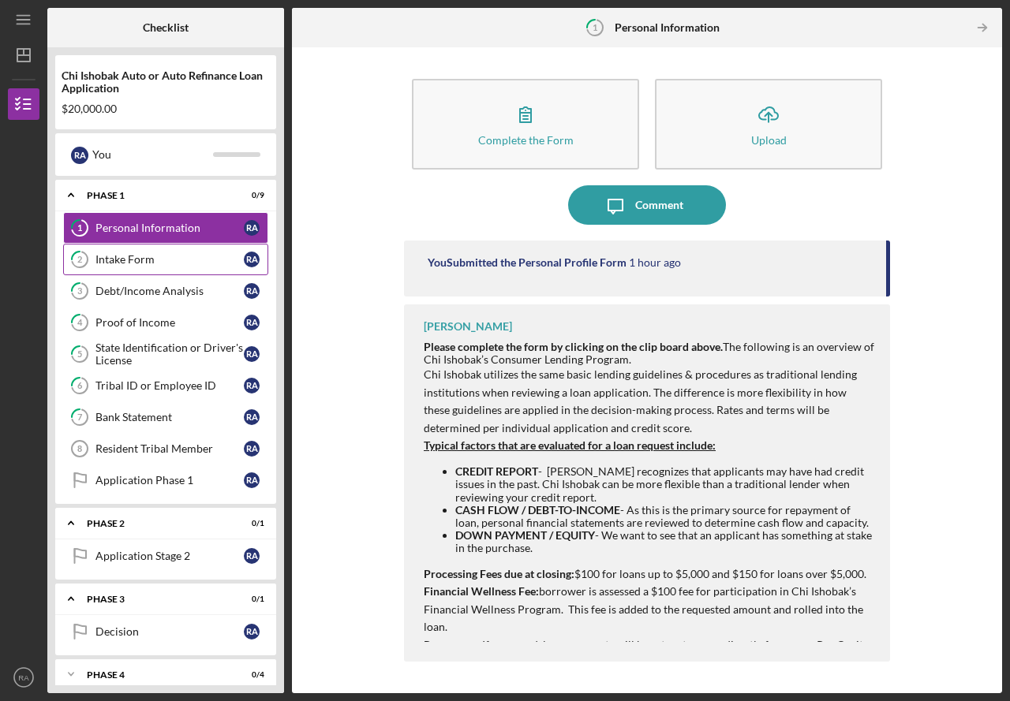
click at [181, 256] on div "Intake Form" at bounding box center [169, 259] width 148 height 13
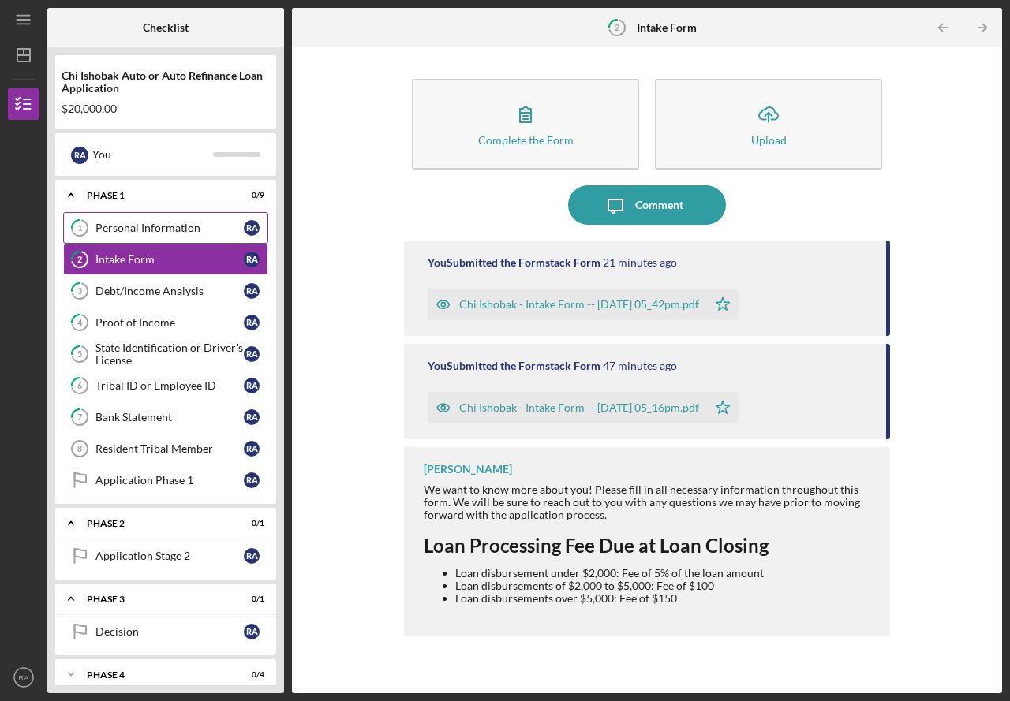
click at [183, 232] on div "Personal Information" at bounding box center [169, 228] width 148 height 13
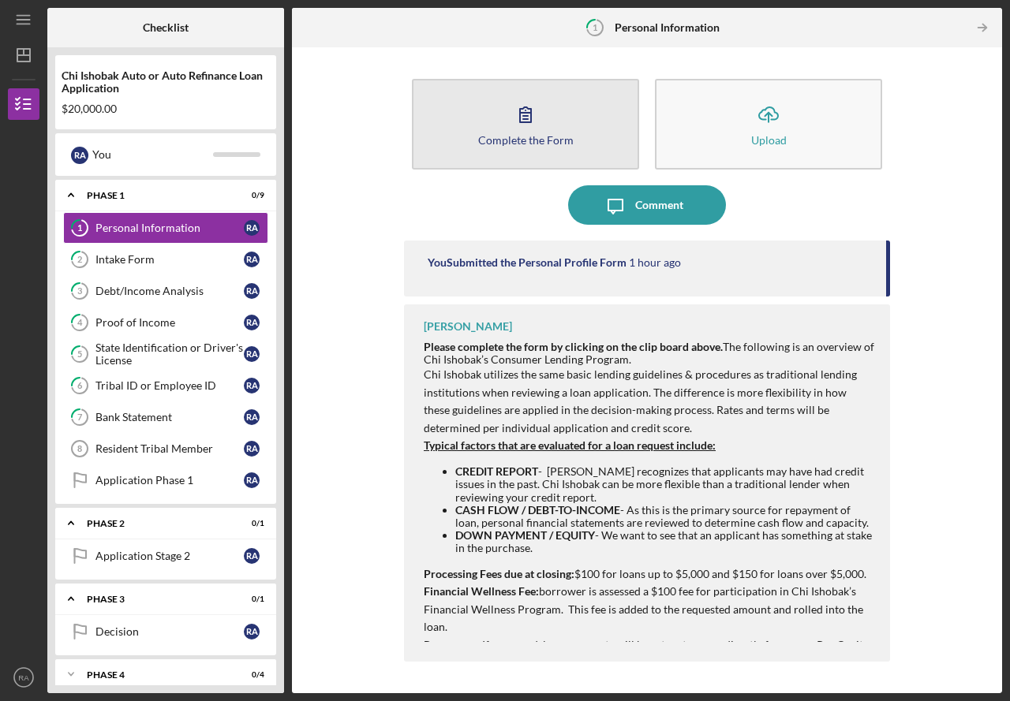
click at [602, 131] on button "Complete the Form Form" at bounding box center [525, 124] width 227 height 91
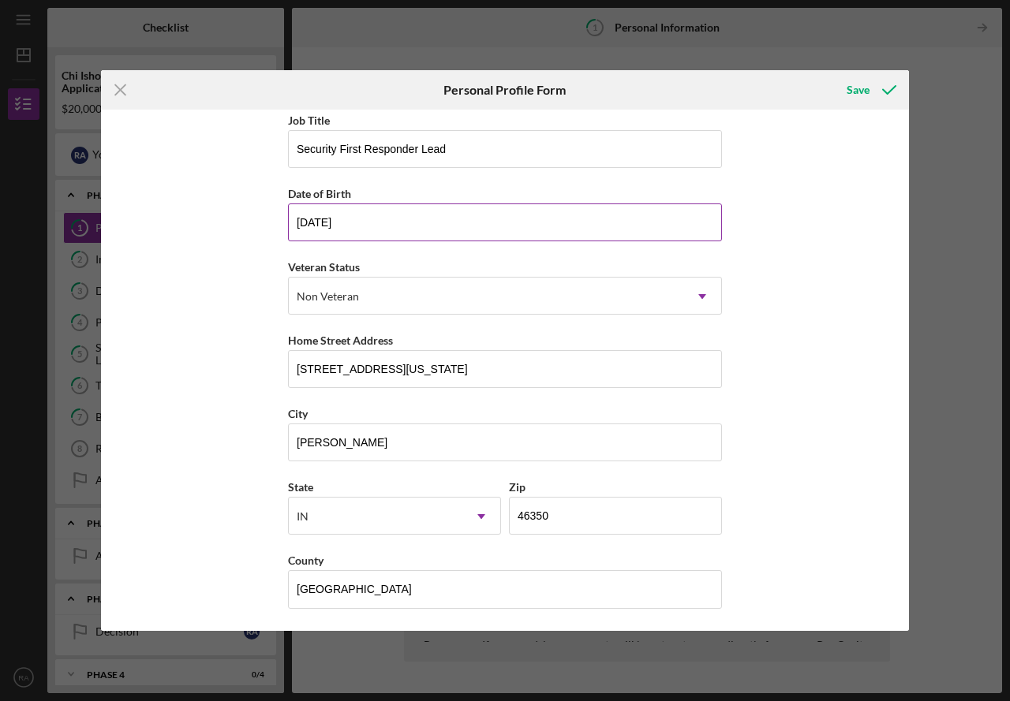
scroll to position [82, 0]
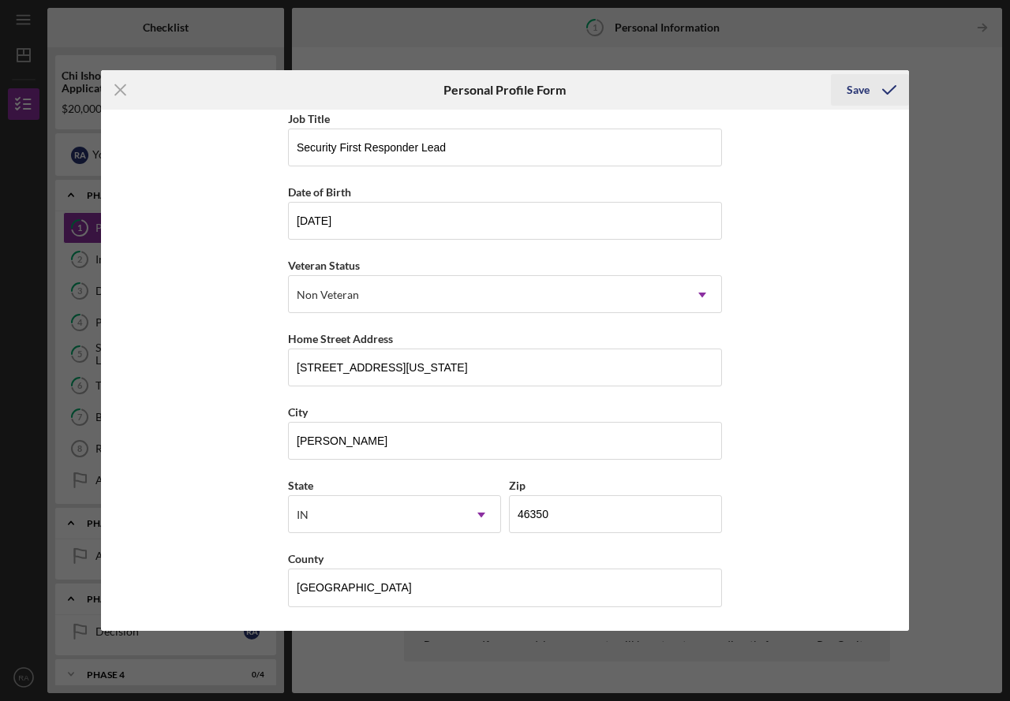
click at [872, 89] on icon "submit" at bounding box center [888, 89] width 39 height 39
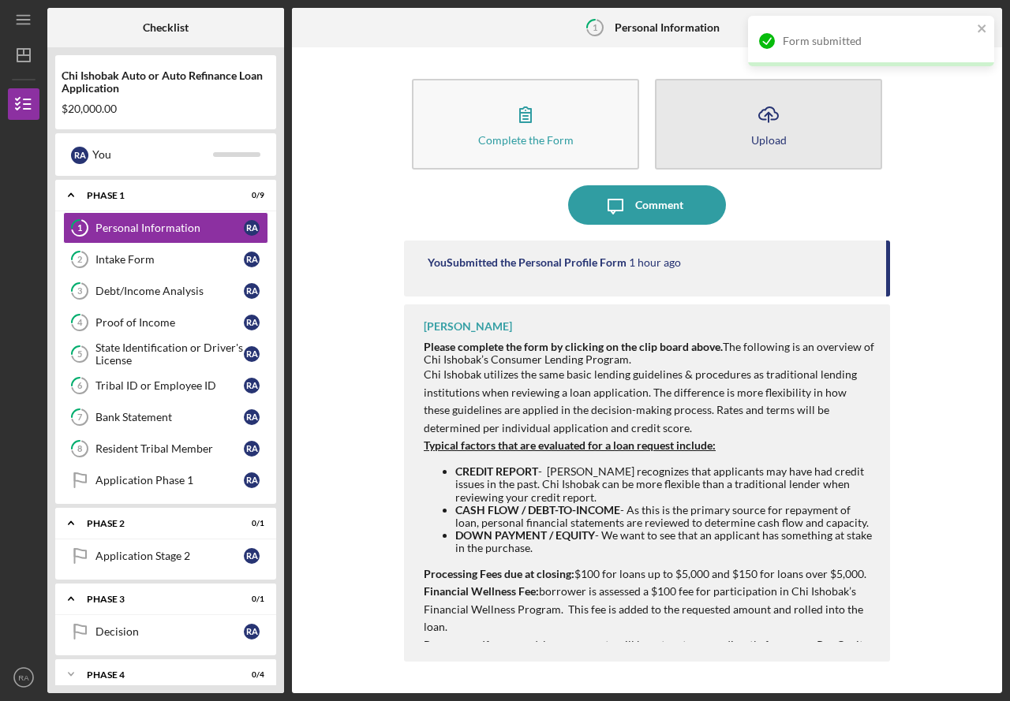
click at [824, 123] on button "Icon/Upload Upload" at bounding box center [768, 124] width 227 height 91
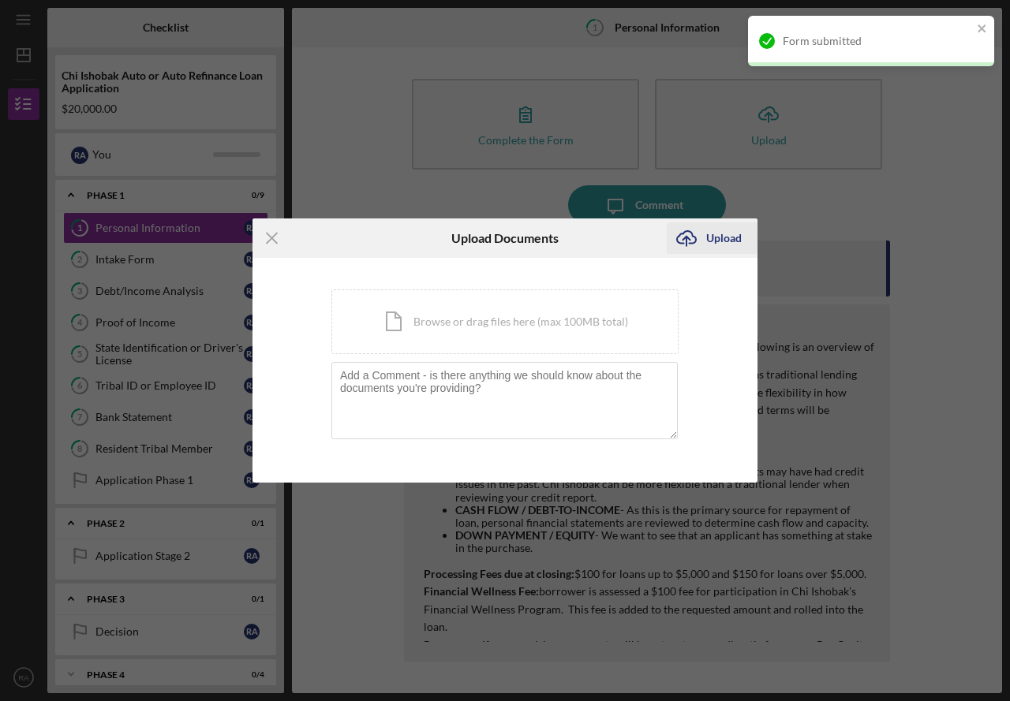
click at [737, 231] on div "Upload" at bounding box center [723, 238] width 35 height 32
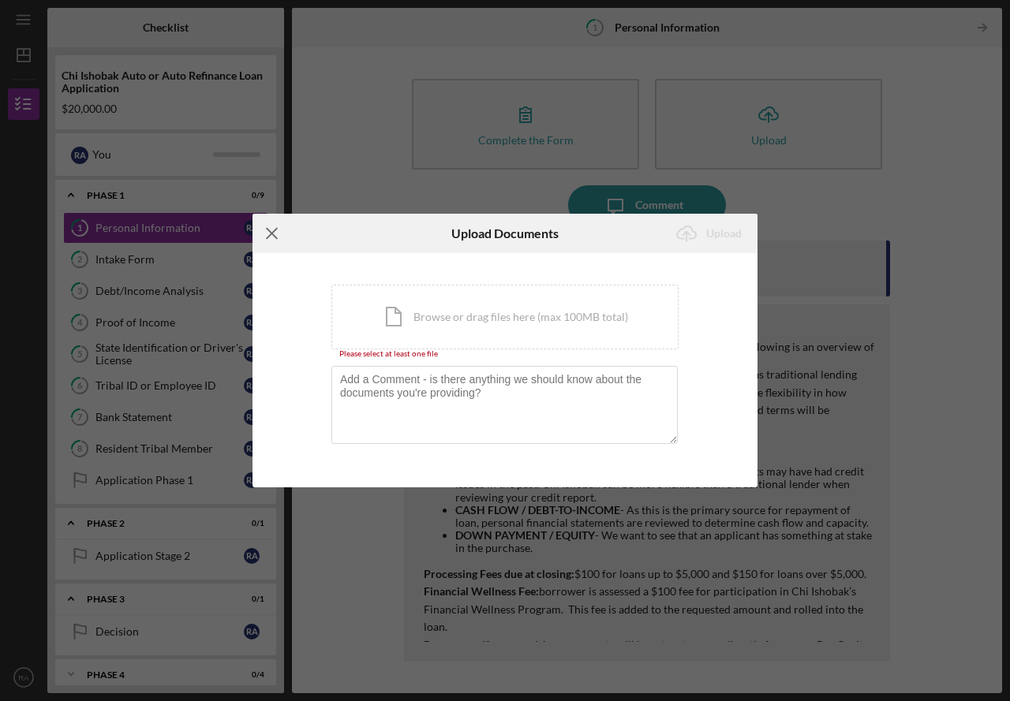
click at [271, 233] on line at bounding box center [272, 234] width 10 height 10
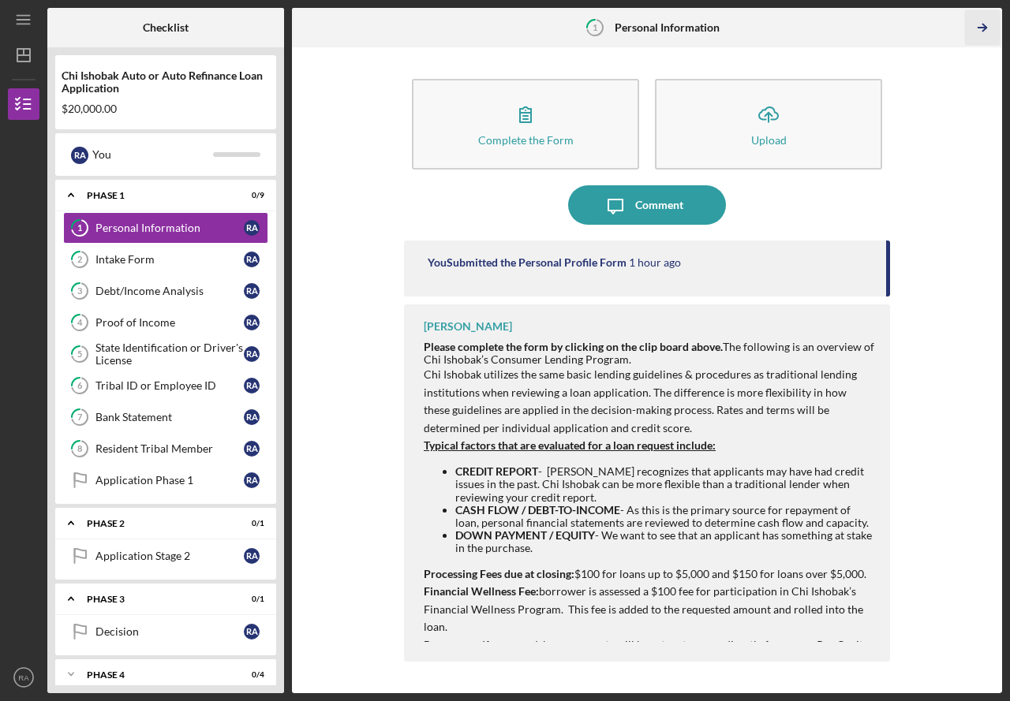
click at [981, 33] on icon "Icon/Table Pagination Arrow" at bounding box center [982, 27] width 35 height 35
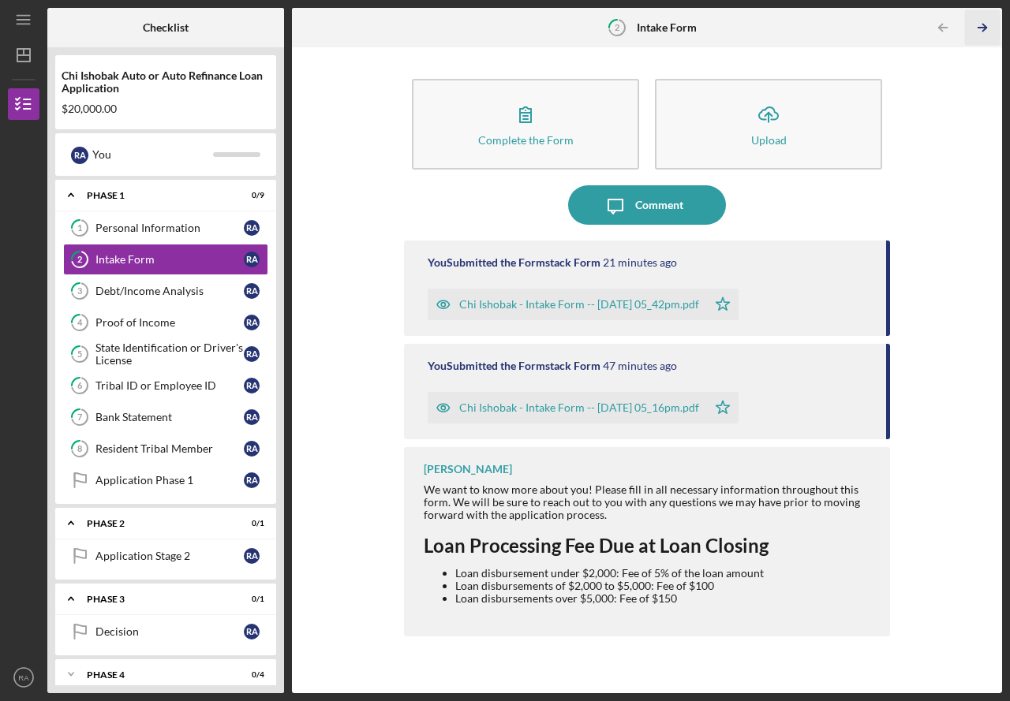
click at [981, 33] on icon "Icon/Table Pagination Arrow" at bounding box center [982, 27] width 35 height 35
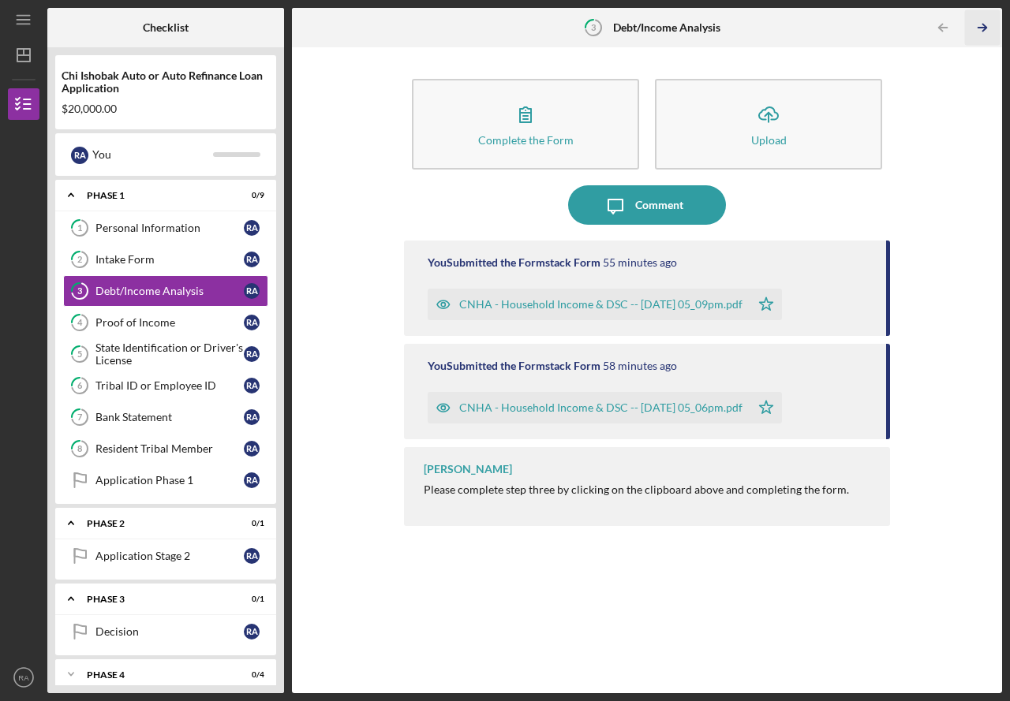
click at [981, 33] on icon "Icon/Table Pagination Arrow" at bounding box center [982, 27] width 35 height 35
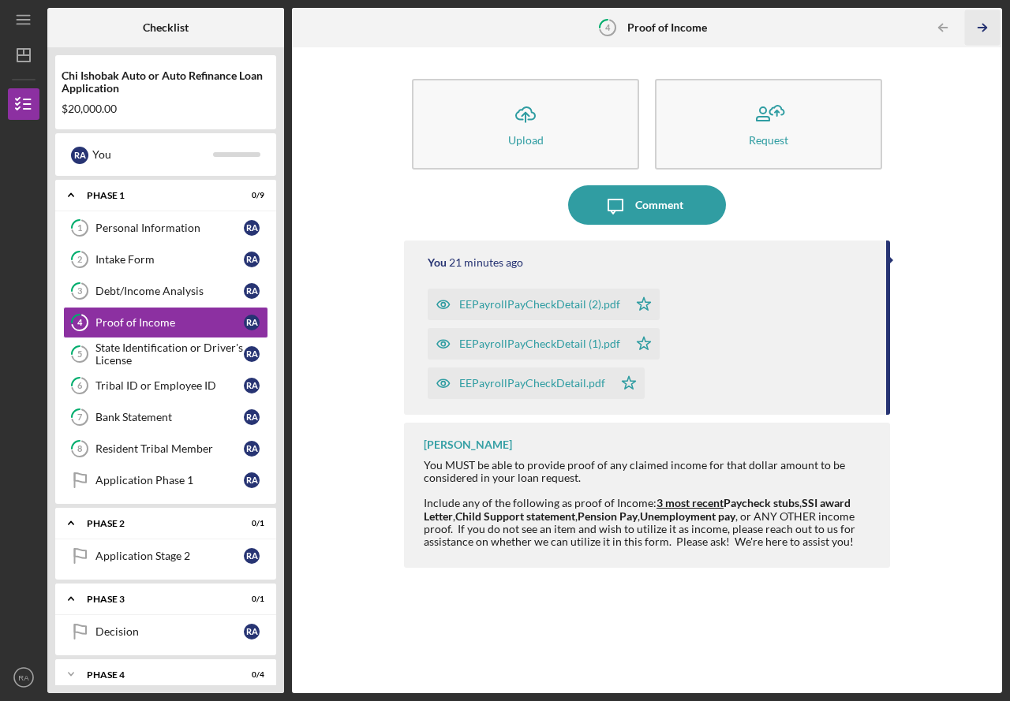
click at [981, 33] on icon "Icon/Table Pagination Arrow" at bounding box center [982, 27] width 35 height 35
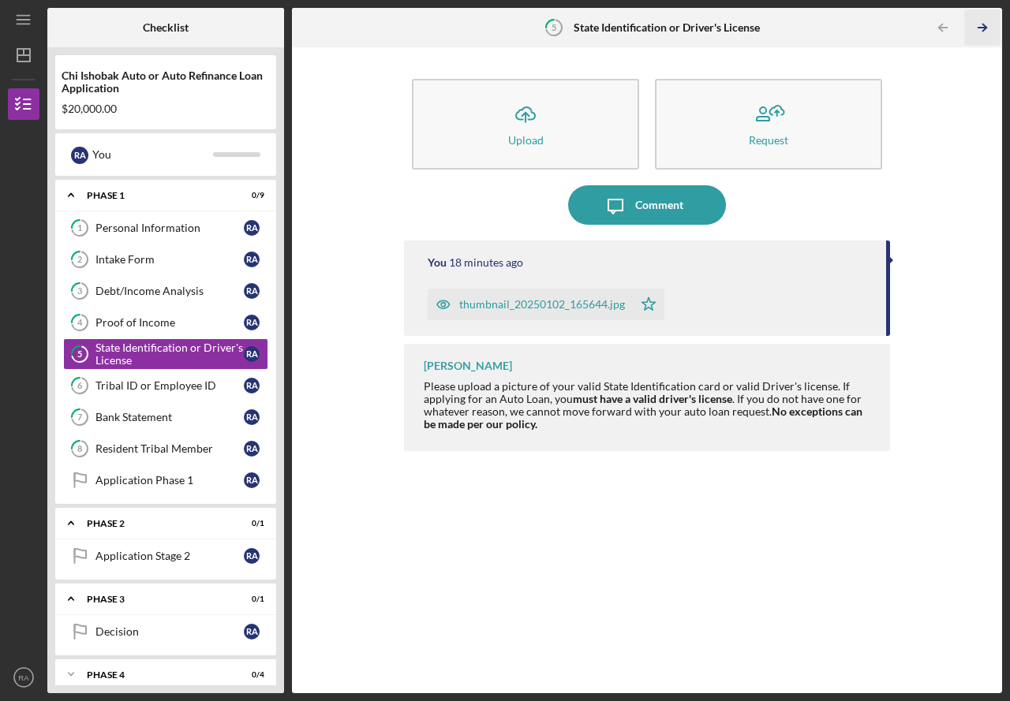
click at [981, 33] on icon "Icon/Table Pagination Arrow" at bounding box center [982, 27] width 35 height 35
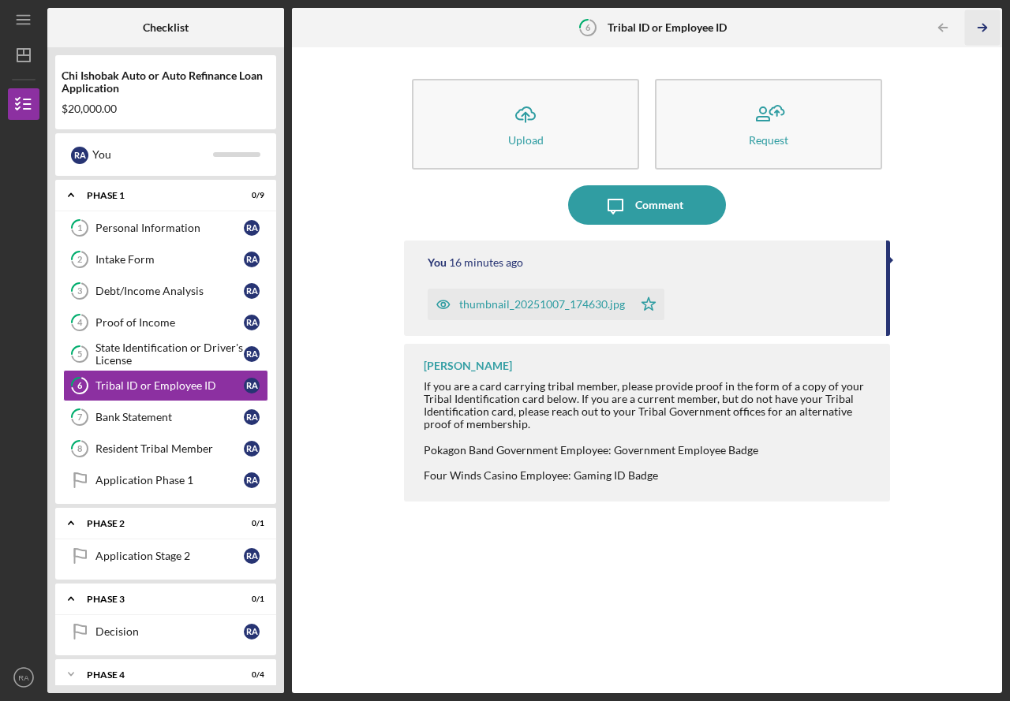
click at [981, 33] on icon "Icon/Table Pagination Arrow" at bounding box center [982, 27] width 35 height 35
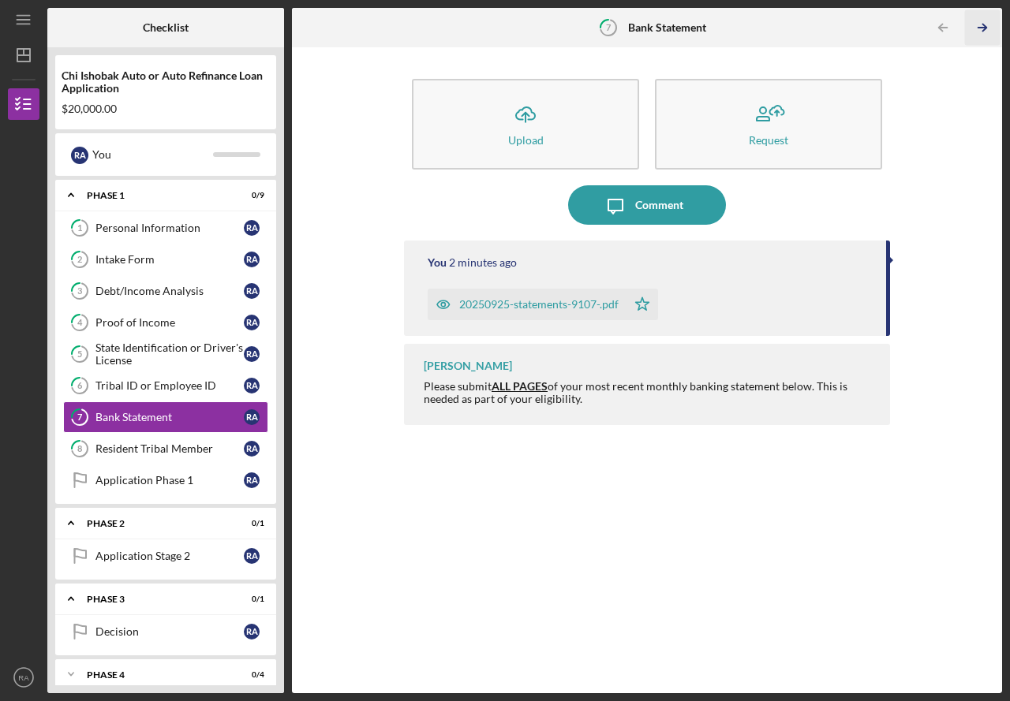
click at [981, 33] on icon "Icon/Table Pagination Arrow" at bounding box center [982, 27] width 35 height 35
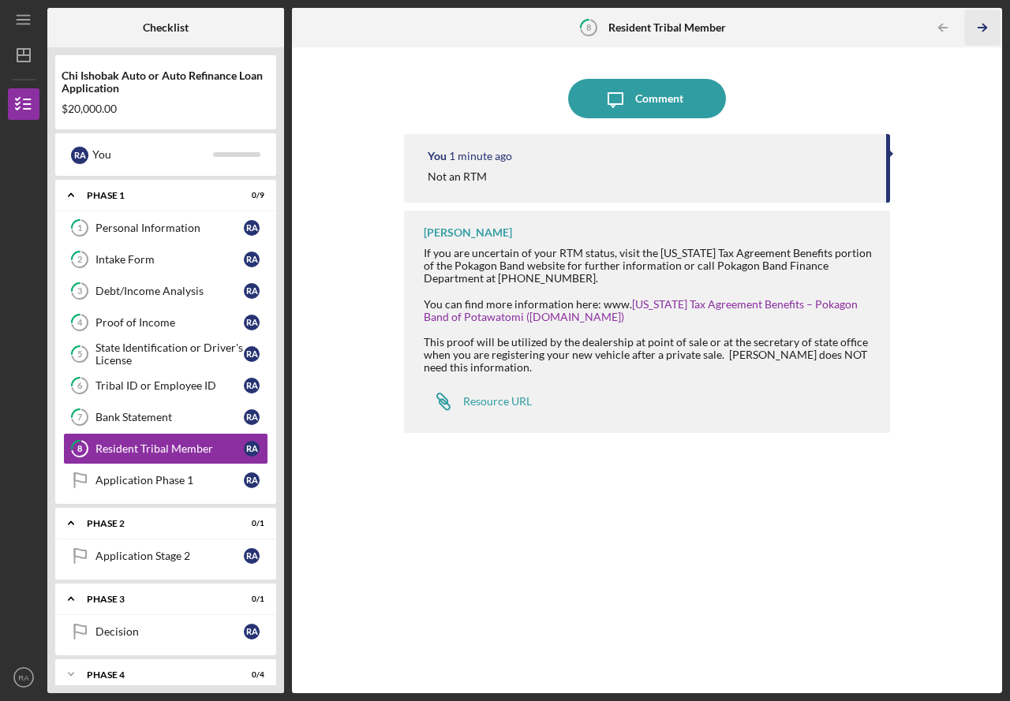
click at [981, 33] on icon "Icon/Table Pagination Arrow" at bounding box center [982, 27] width 35 height 35
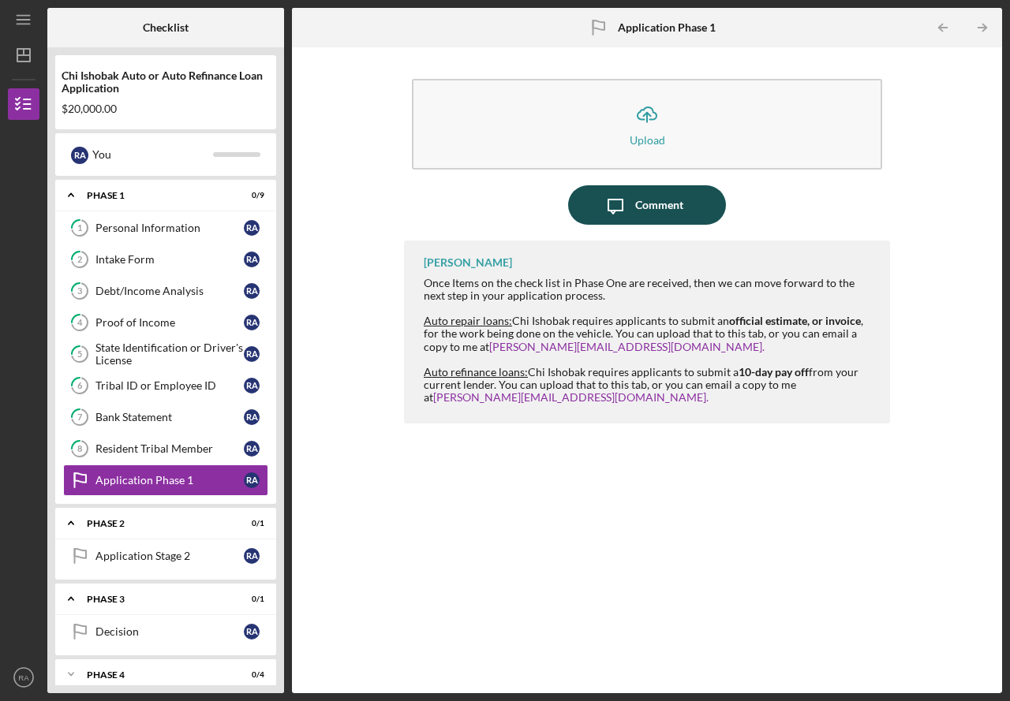
click at [689, 200] on button "Icon/Message Comment" at bounding box center [647, 204] width 158 height 39
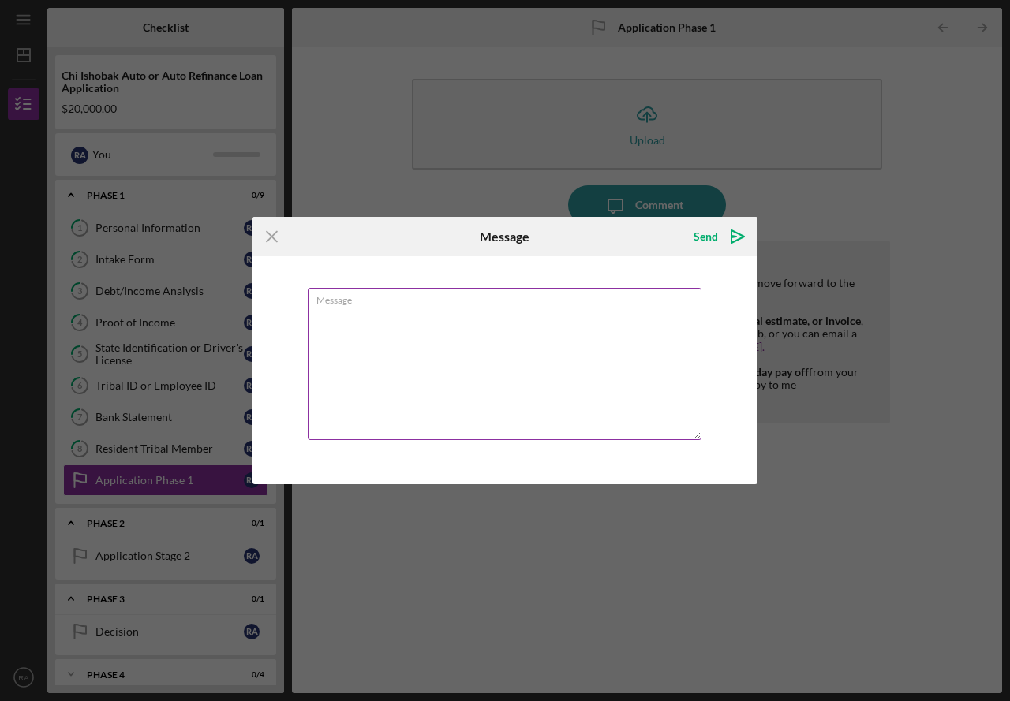
drag, startPoint x: 640, startPoint y: 350, endPoint x: 634, endPoint y: 360, distance: 11.0
click at [639, 351] on textarea "Message" at bounding box center [505, 364] width 394 height 152
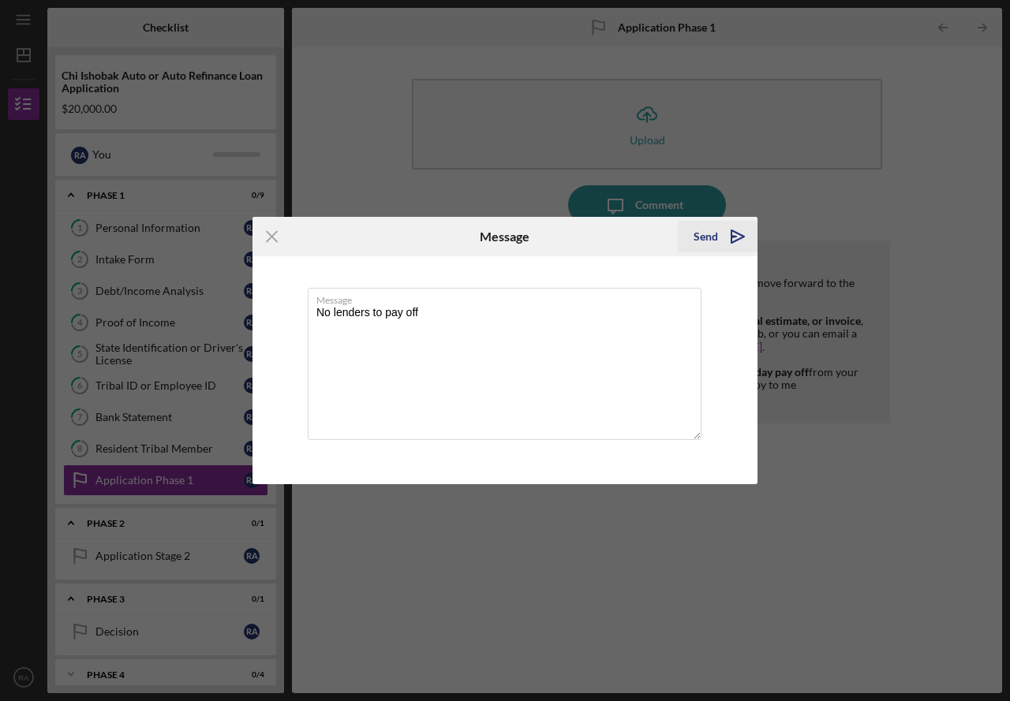
type textarea "No lenders to pay off"
click at [720, 240] on icon "Icon/icon-invite-send" at bounding box center [737, 236] width 39 height 39
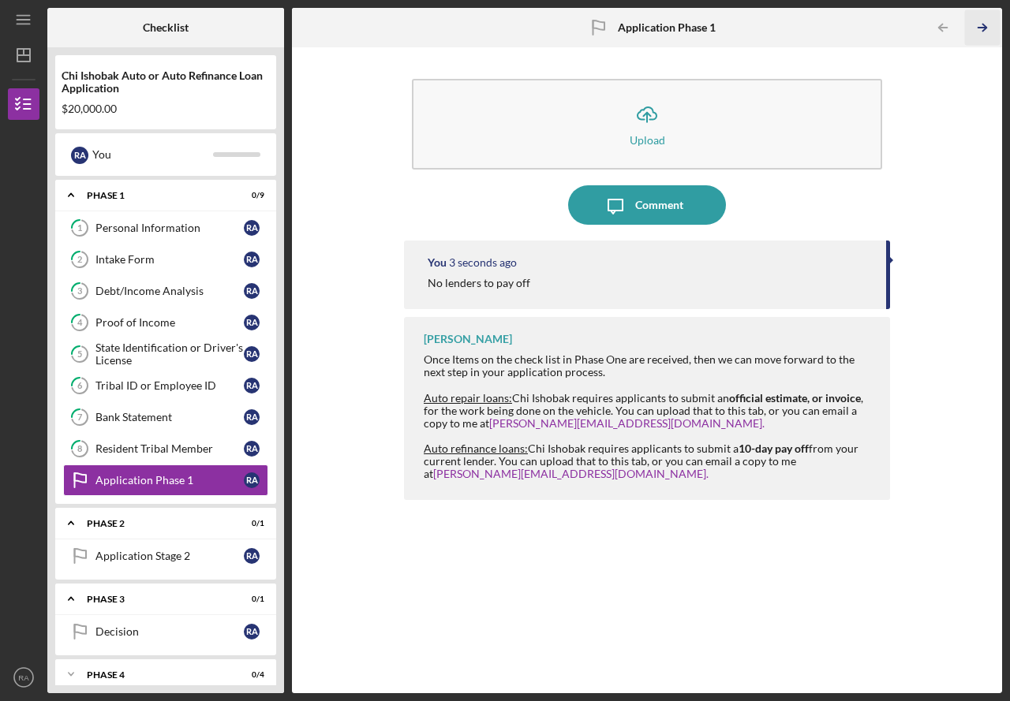
click at [984, 39] on icon "Icon/Table Pagination Arrow" at bounding box center [982, 27] width 35 height 35
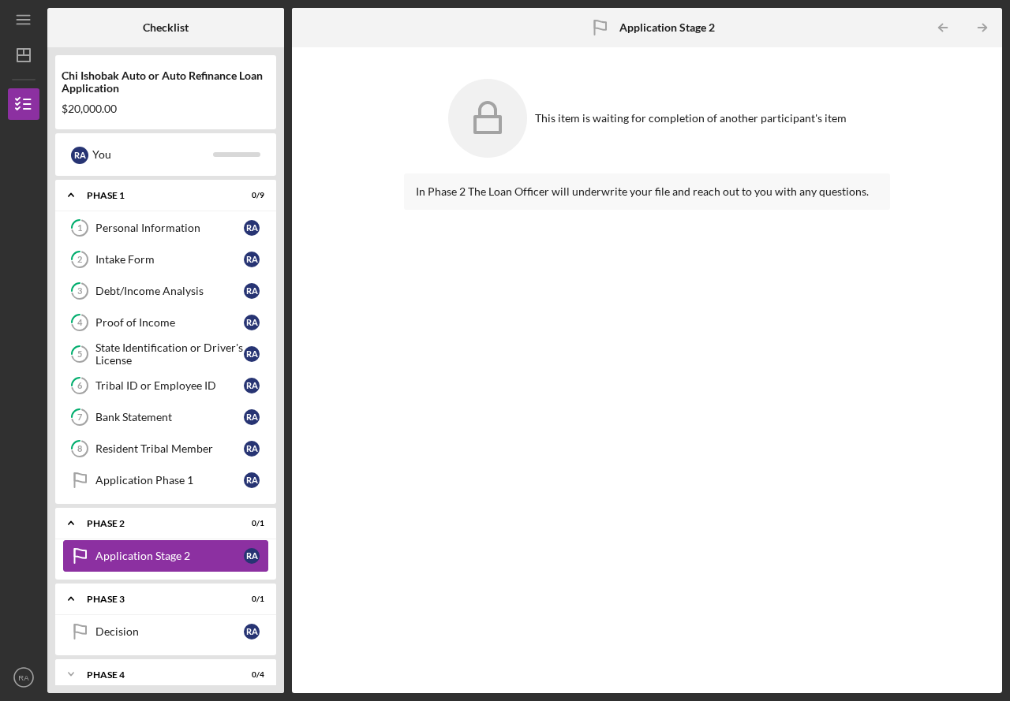
scroll to position [13, 0]
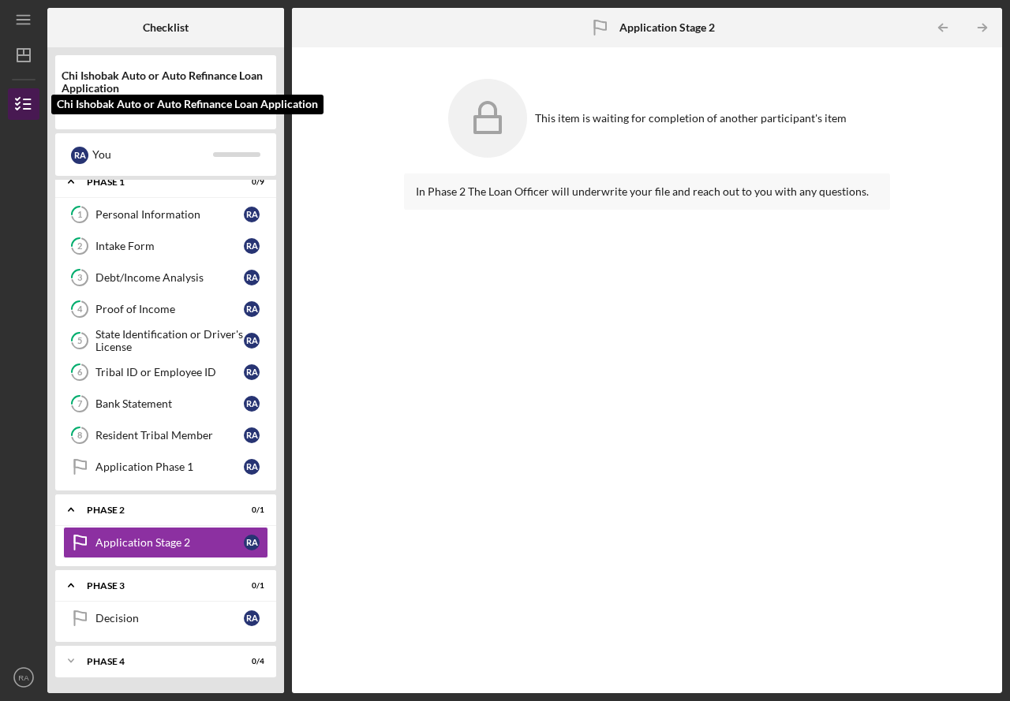
click at [16, 112] on icon "button" at bounding box center [23, 103] width 39 height 39
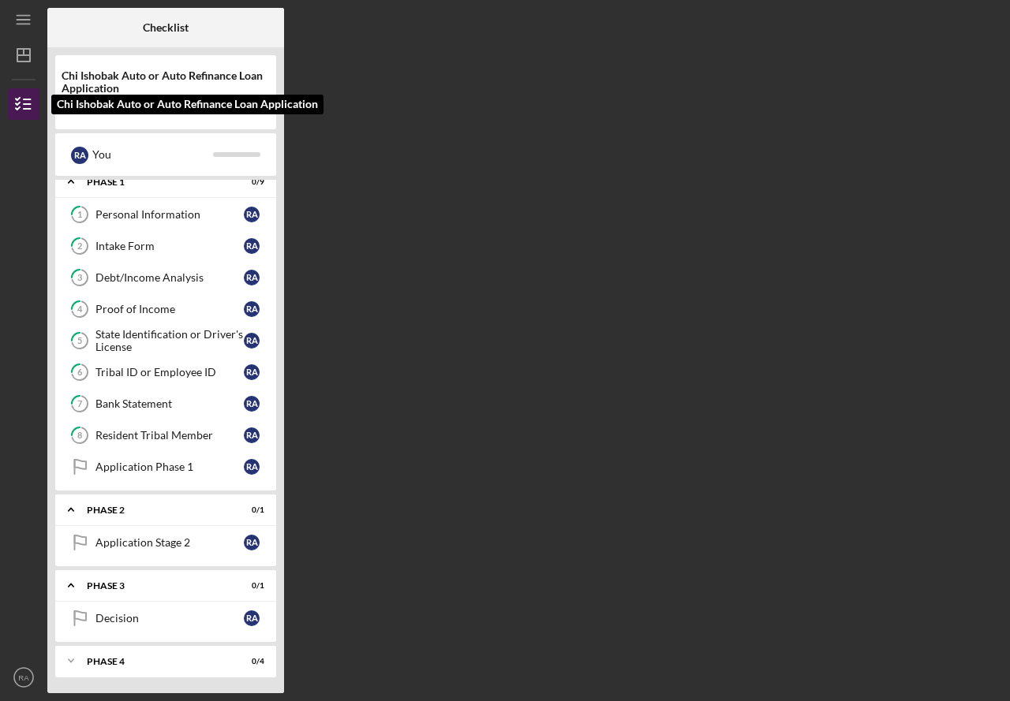
click at [16, 112] on icon "button" at bounding box center [23, 103] width 39 height 39
click at [22, 106] on icon "button" at bounding box center [23, 103] width 39 height 39
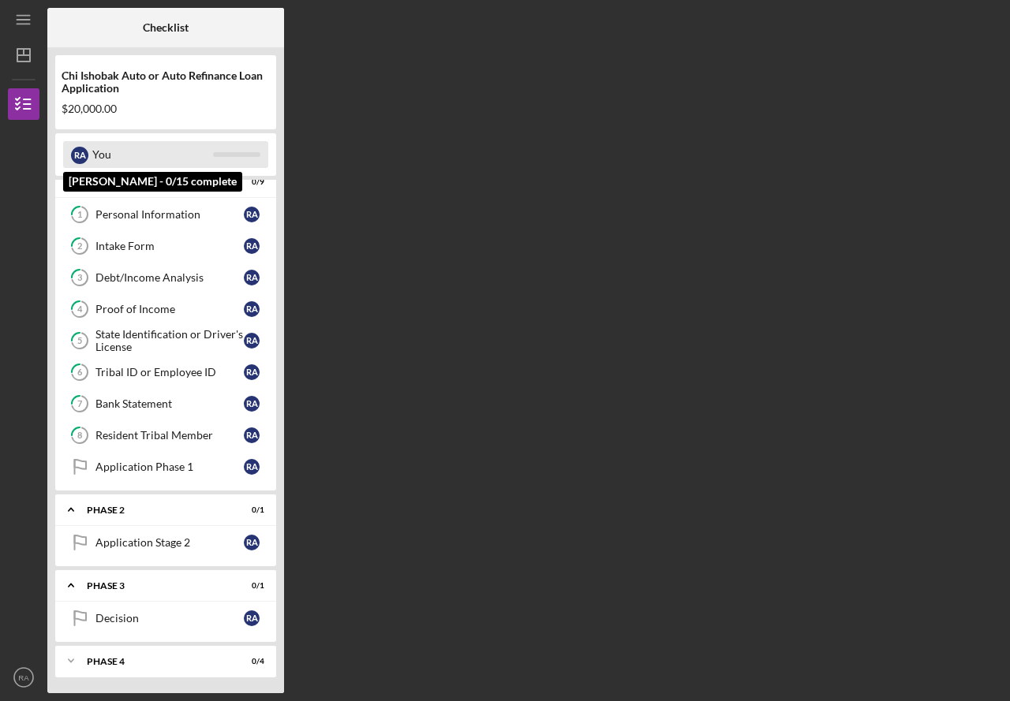
click at [165, 160] on div "You" at bounding box center [152, 154] width 121 height 27
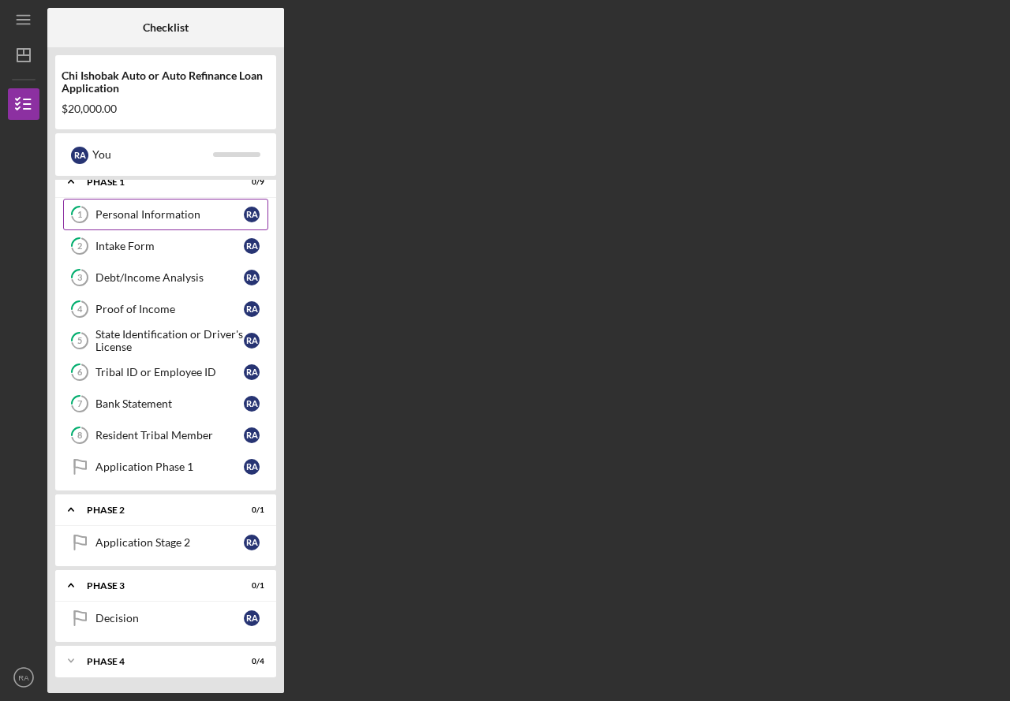
click at [160, 226] on link "1 Personal Information R A" at bounding box center [165, 215] width 205 height 32
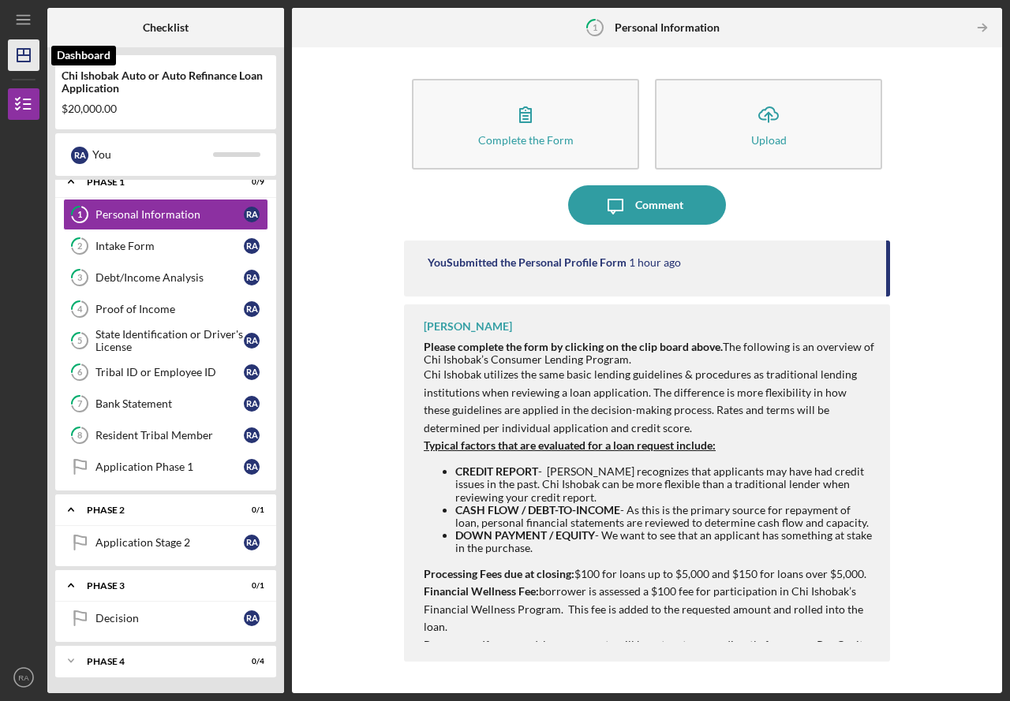
click at [29, 61] on polygon "button" at bounding box center [23, 55] width 13 height 13
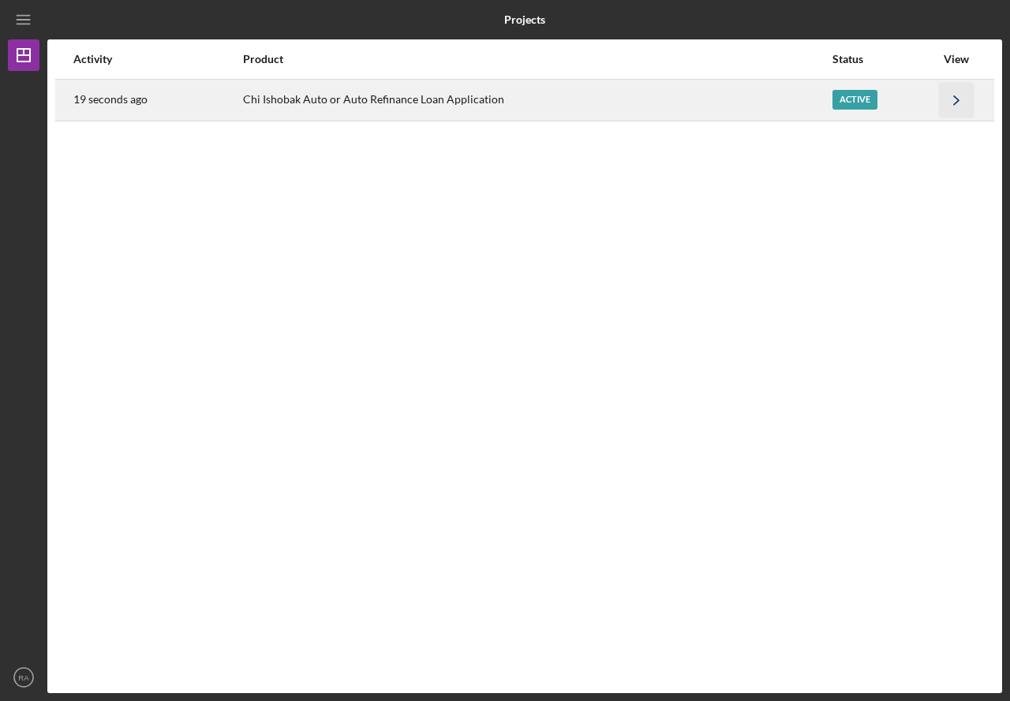
click at [967, 99] on icon "Icon/Navigate" at bounding box center [956, 99] width 35 height 35
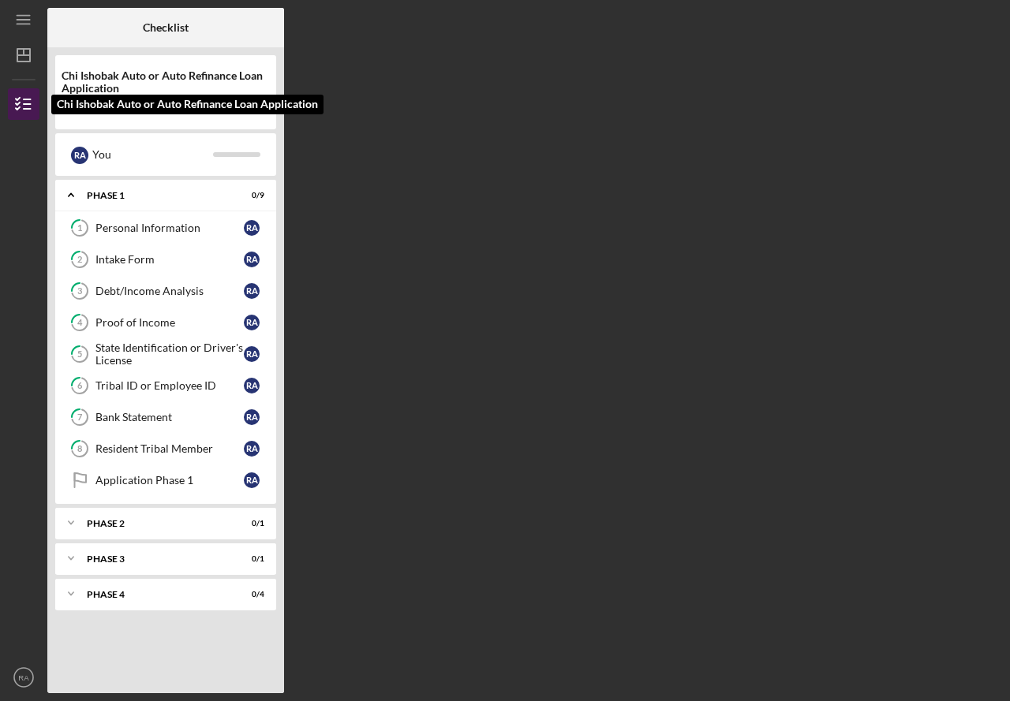
click at [19, 103] on polyline "button" at bounding box center [18, 104] width 4 height 2
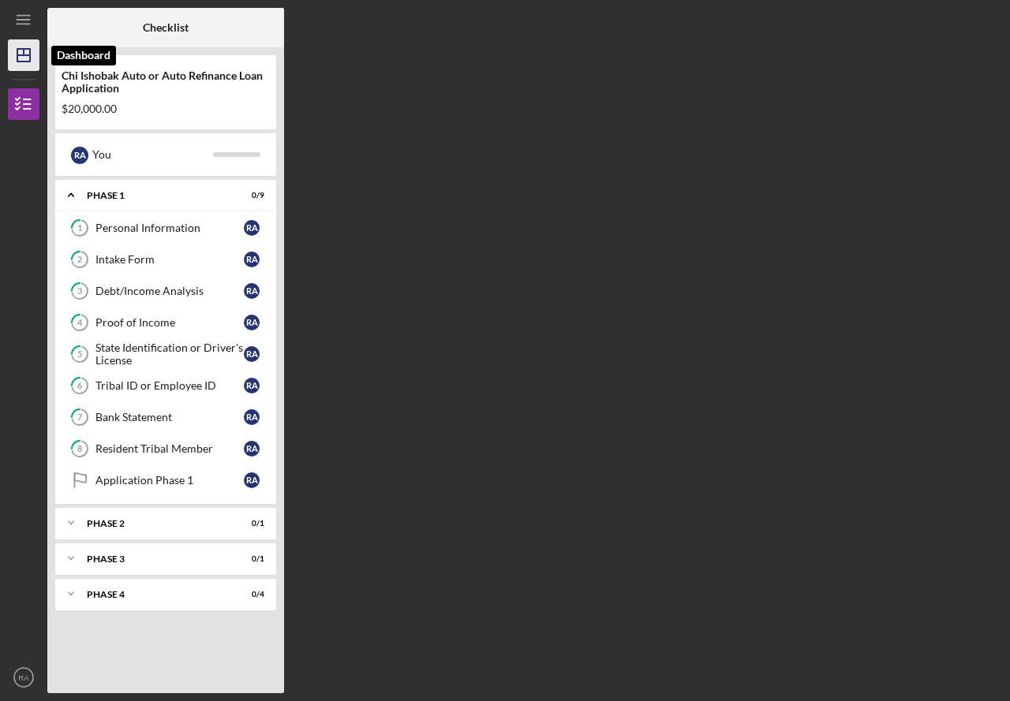
click at [13, 50] on icon "Icon/Dashboard" at bounding box center [23, 54] width 39 height 39
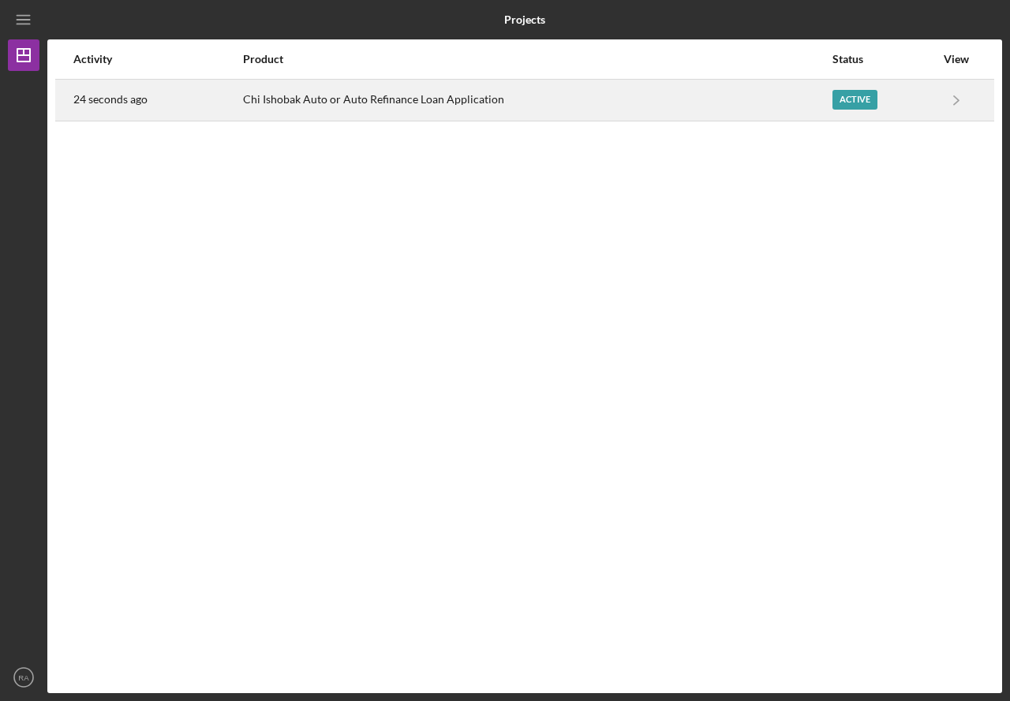
click at [851, 101] on div "Active" at bounding box center [854, 100] width 45 height 20
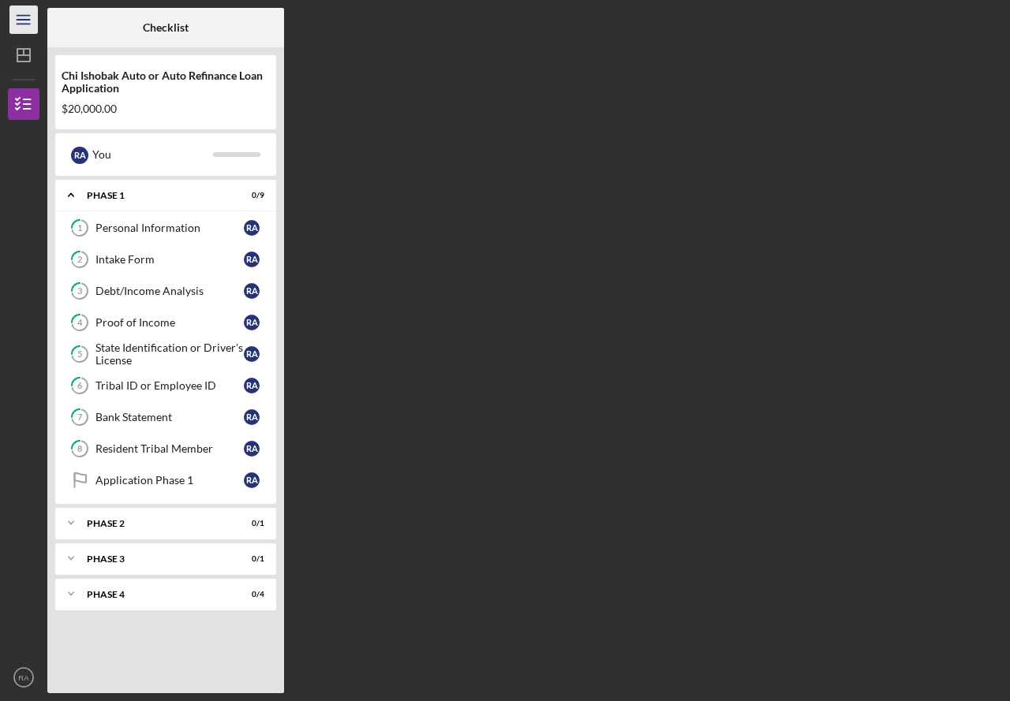
click at [13, 14] on icon "Icon/Menu" at bounding box center [23, 19] width 35 height 35
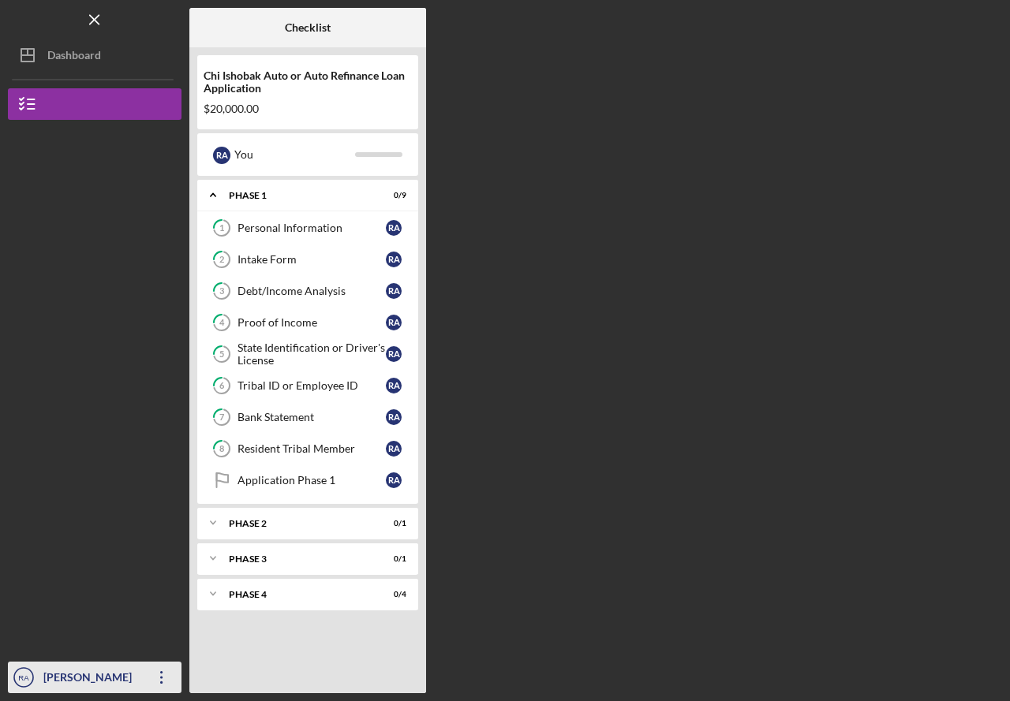
click at [159, 685] on icon "Icon/Overflow" at bounding box center [161, 677] width 39 height 39
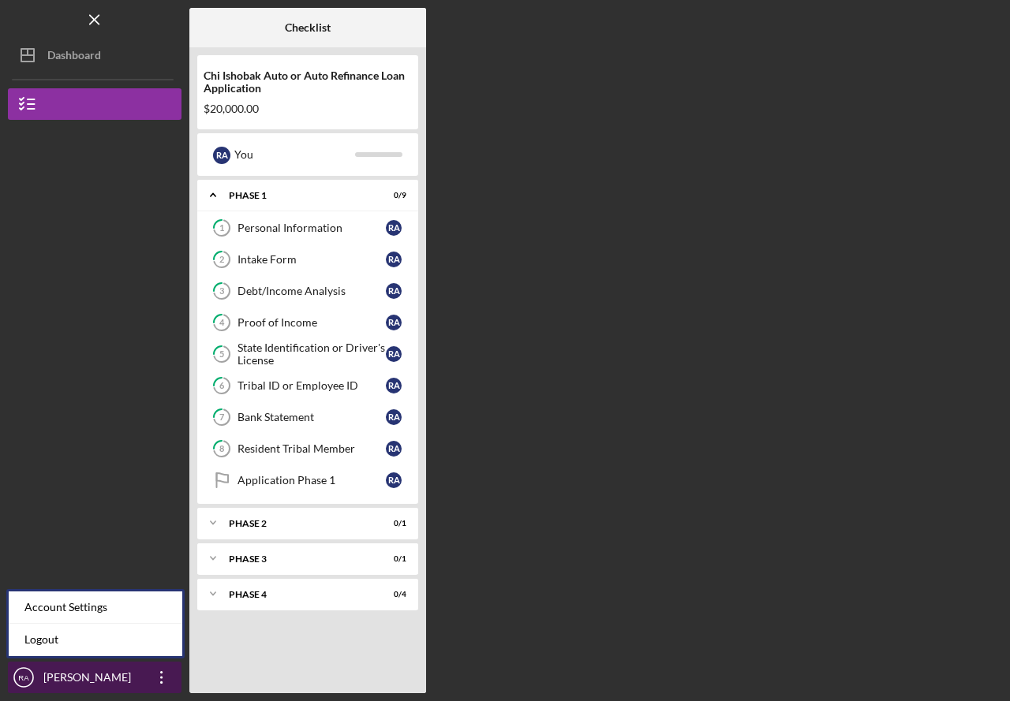
click at [119, 674] on div "[PERSON_NAME]" at bounding box center [90, 679] width 103 height 35
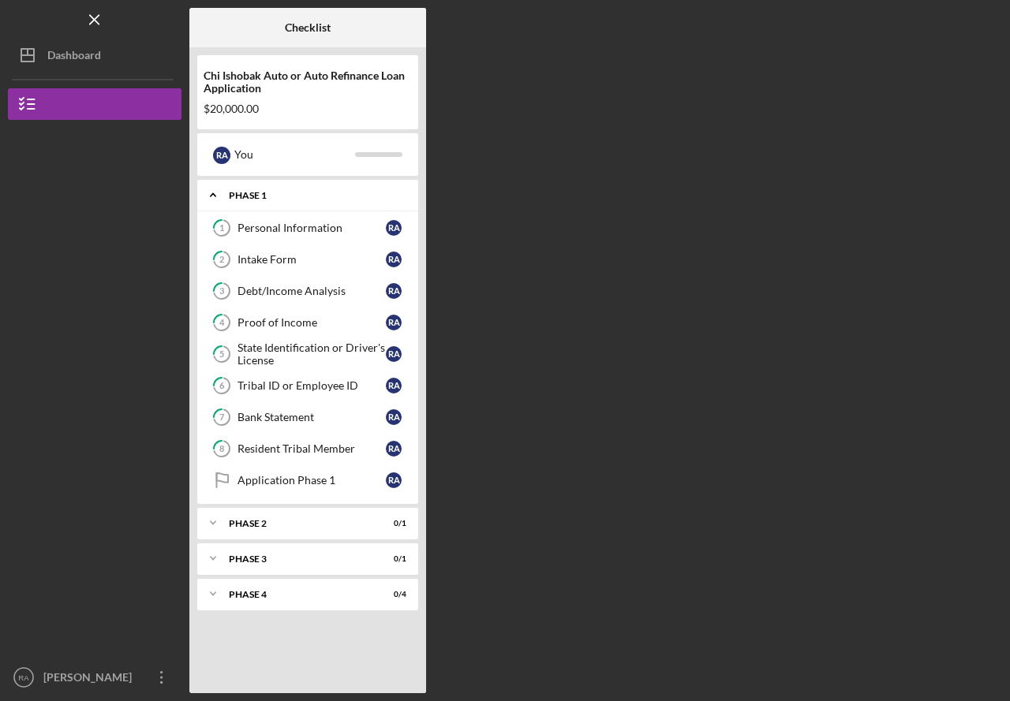
click at [311, 200] on div "Phase 1" at bounding box center [314, 195] width 170 height 9
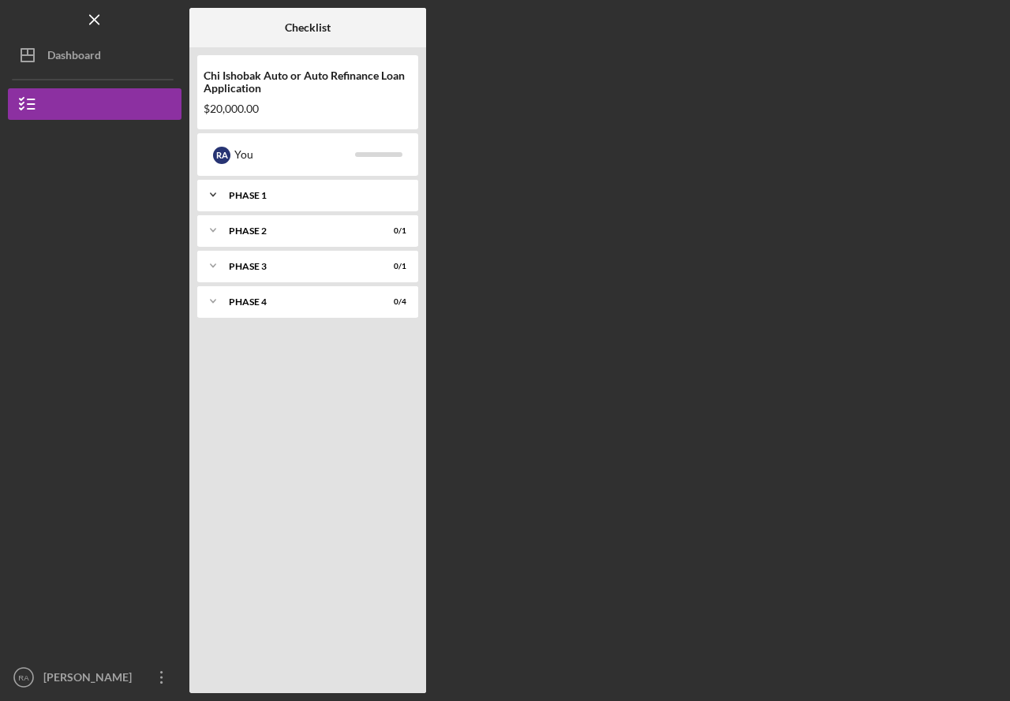
click at [311, 203] on div "Icon/Expander Phase 1 0 / 9" at bounding box center [307, 195] width 221 height 32
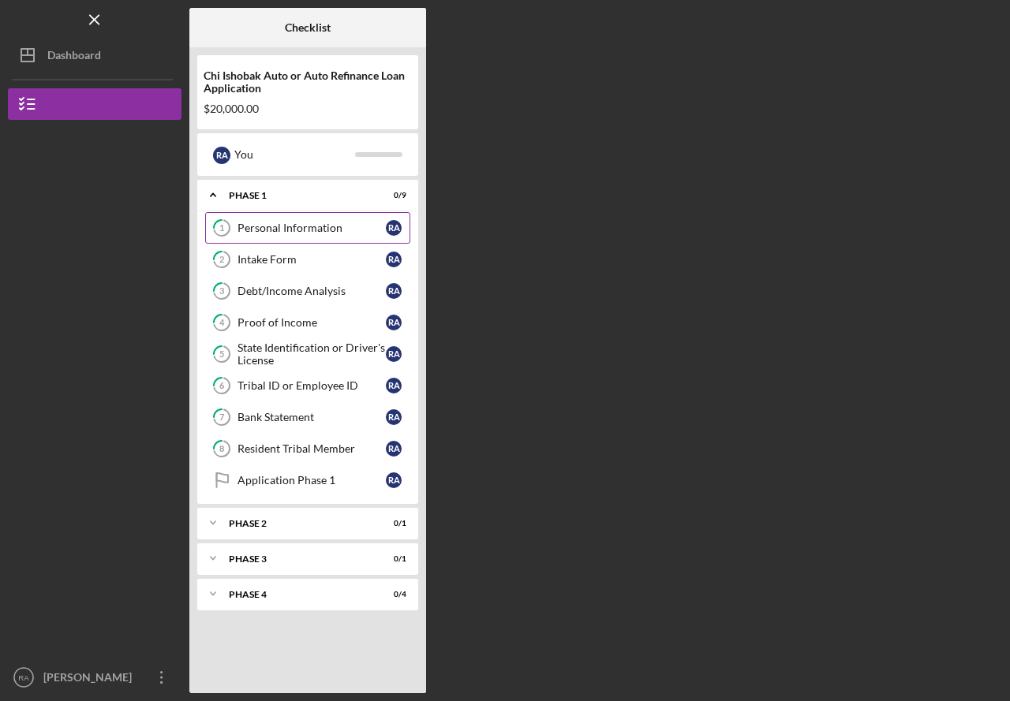
click at [310, 236] on link "1 Personal Information R A" at bounding box center [307, 228] width 205 height 32
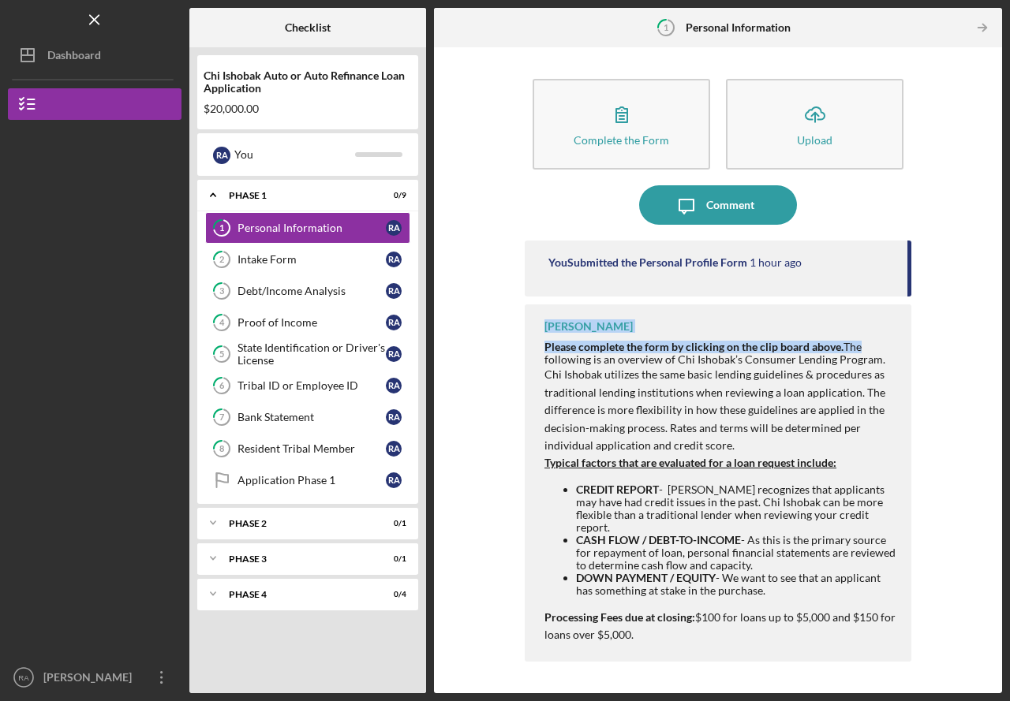
drag, startPoint x: 943, startPoint y: 296, endPoint x: 935, endPoint y: 330, distance: 34.8
click at [935, 330] on div "Complete the Form Form Icon/Upload Upload Icon/Message Comment You Submitted th…" at bounding box center [718, 370] width 552 height 630
click at [904, 271] on div "You Submitted the Personal Profile Form 1 hour ago" at bounding box center [717, 269] width 386 height 56
click at [655, 571] on strong "DOWN PAYMENT / EQUITY" at bounding box center [646, 577] width 140 height 13
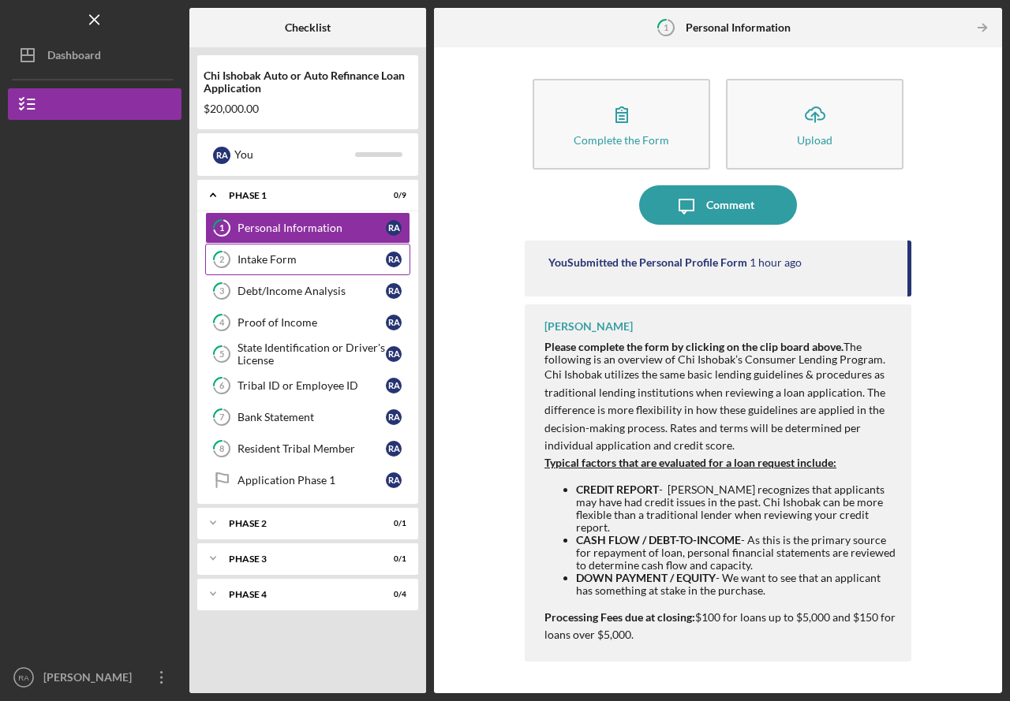
click at [315, 264] on div "Intake Form" at bounding box center [311, 259] width 148 height 13
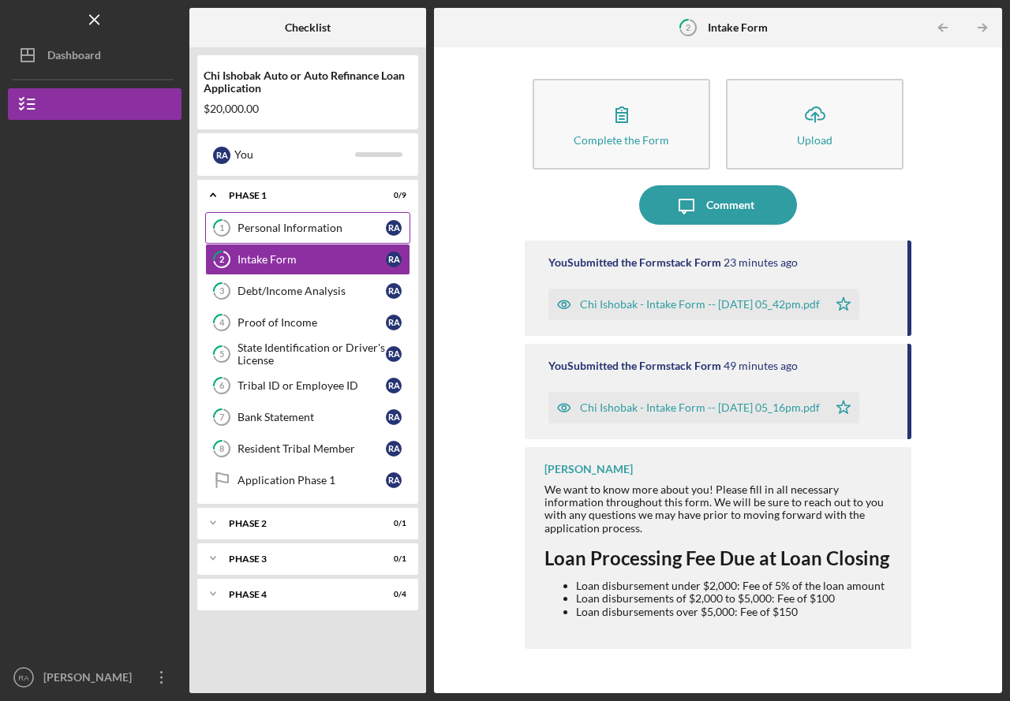
click at [338, 230] on div "Personal Information" at bounding box center [311, 228] width 148 height 13
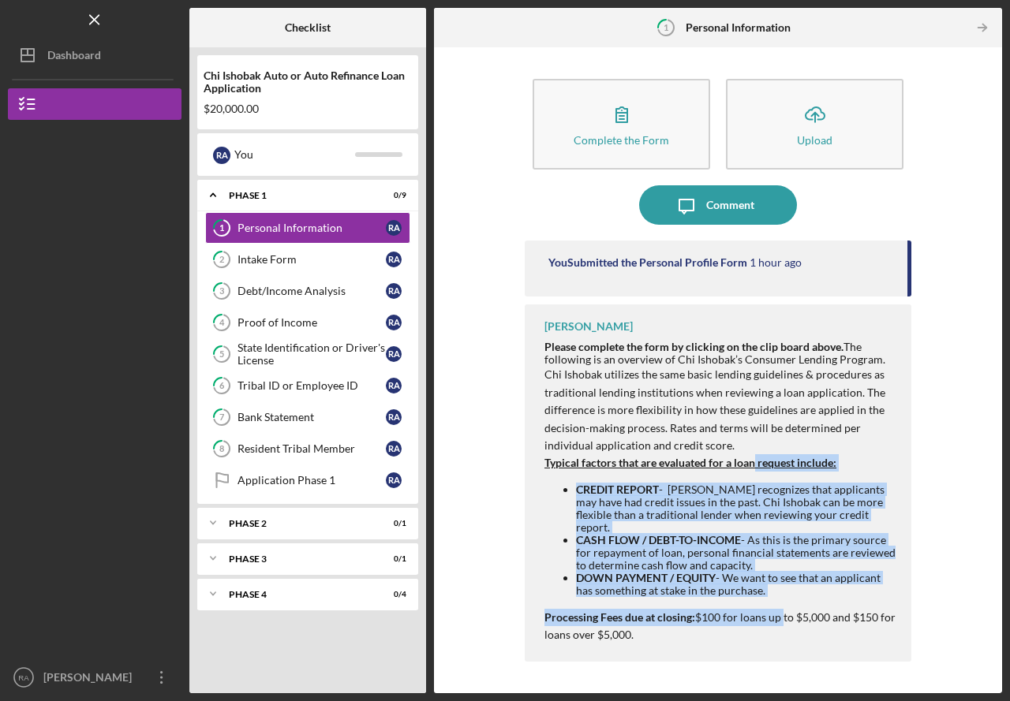
drag, startPoint x: 775, startPoint y: 608, endPoint x: 756, endPoint y: 469, distance: 140.2
click at [756, 469] on div "Please complete the form by clicking on the clip board above. The following is …" at bounding box center [719, 572] width 351 height 462
click at [834, 580] on li "DOWN PAYMENT / EQUITY - We want to see that an applicant has something at stake…" at bounding box center [735, 584] width 319 height 25
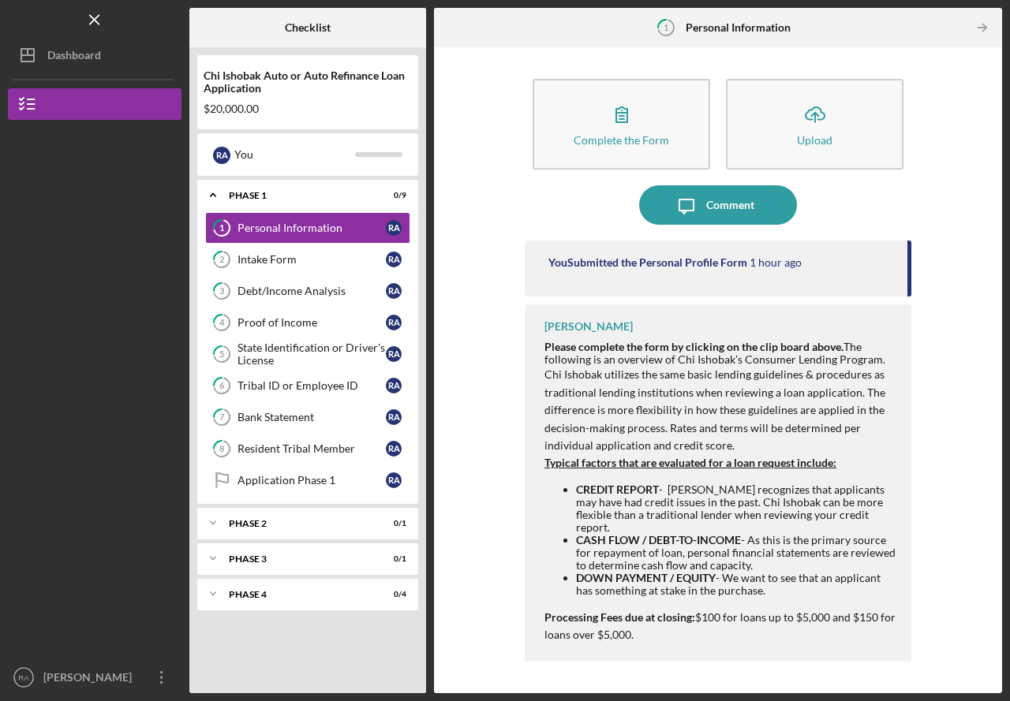
click at [842, 612] on p "Processing Fees due at closing: $100 for loans up to $5,000 and $150 for loans …" at bounding box center [719, 626] width 351 height 35
drag, startPoint x: 824, startPoint y: 579, endPoint x: 777, endPoint y: 629, distance: 68.6
click at [791, 683] on div "Complete the Form Form Icon/Upload Upload Icon/Message Comment You Submitted th…" at bounding box center [717, 370] width 386 height 630
click at [977, 31] on icon "Icon/Table Pagination Arrow" at bounding box center [982, 27] width 35 height 35
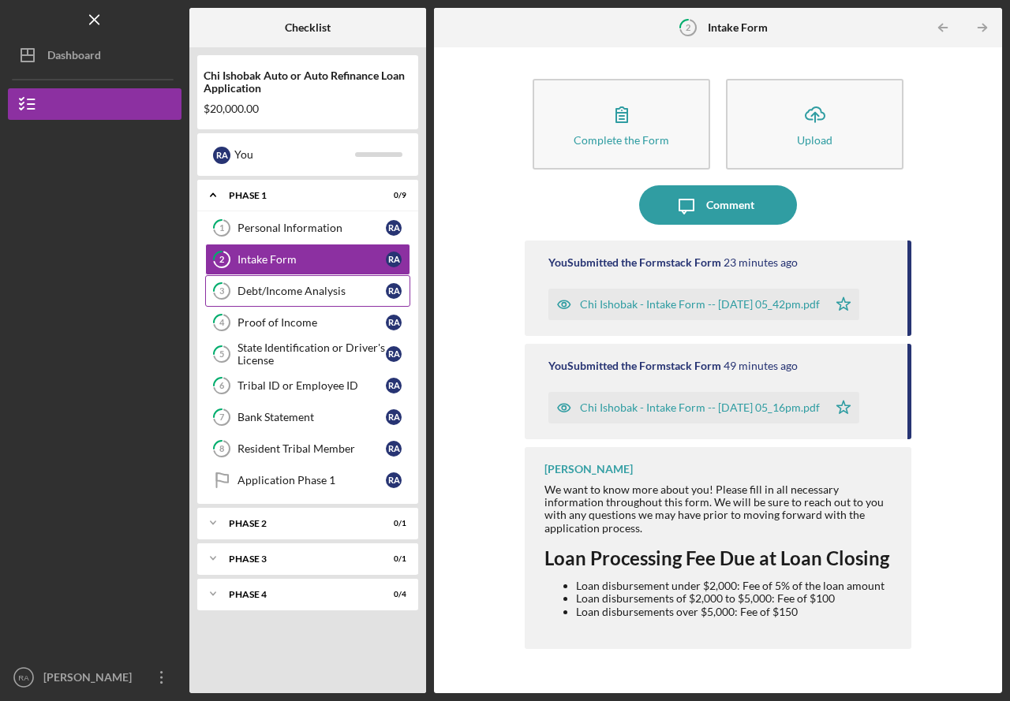
click at [301, 290] on div "Debt/Income Analysis" at bounding box center [311, 291] width 148 height 13
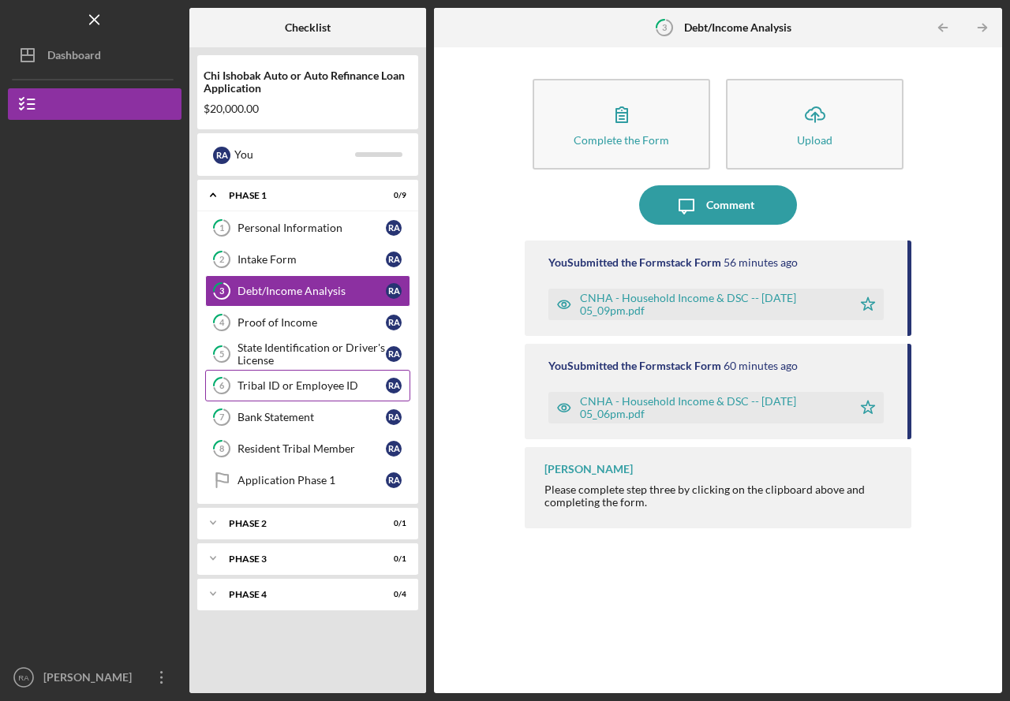
click at [338, 387] on div "Tribal ID or Employee ID" at bounding box center [311, 385] width 148 height 13
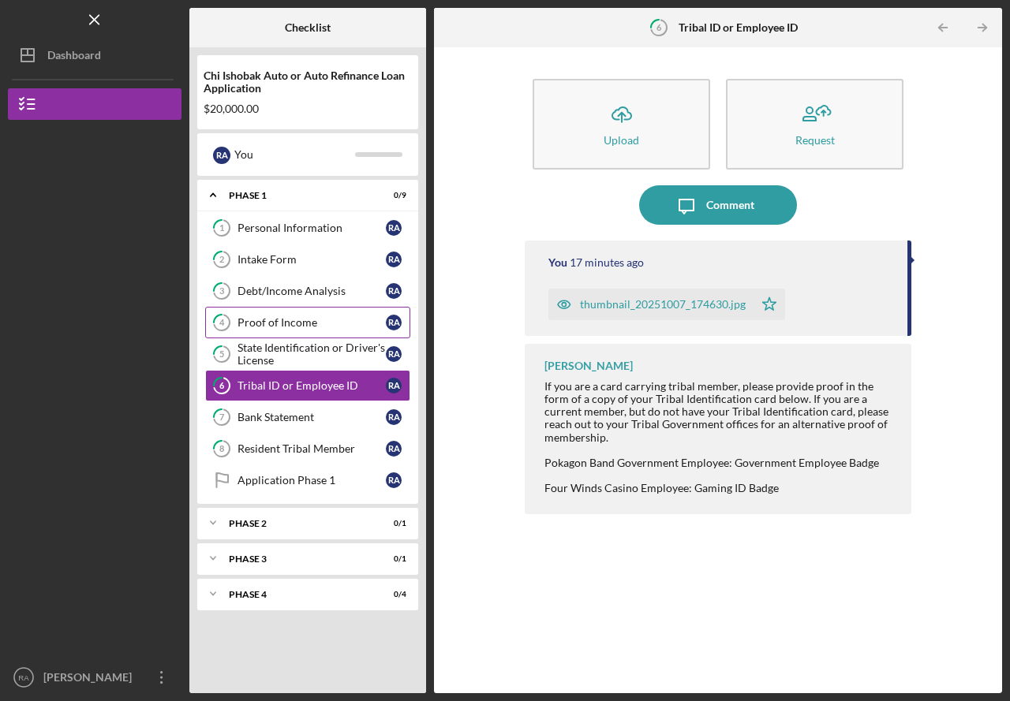
click at [333, 326] on div "Proof of Income" at bounding box center [311, 322] width 148 height 13
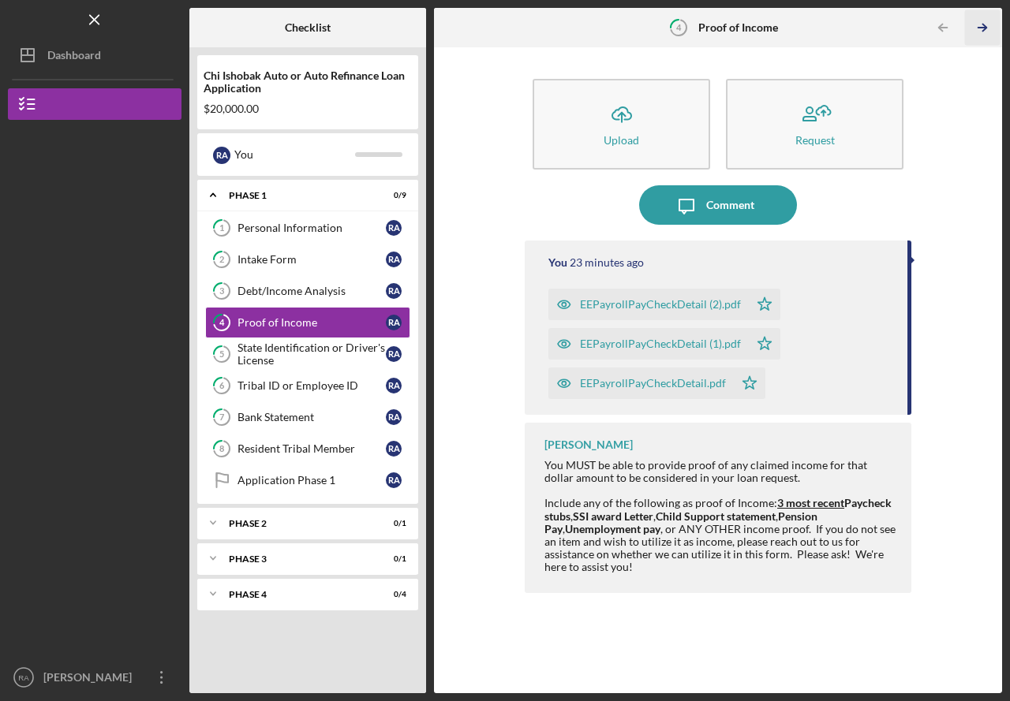
click at [984, 22] on icon "Icon/Table Pagination Arrow" at bounding box center [982, 27] width 35 height 35
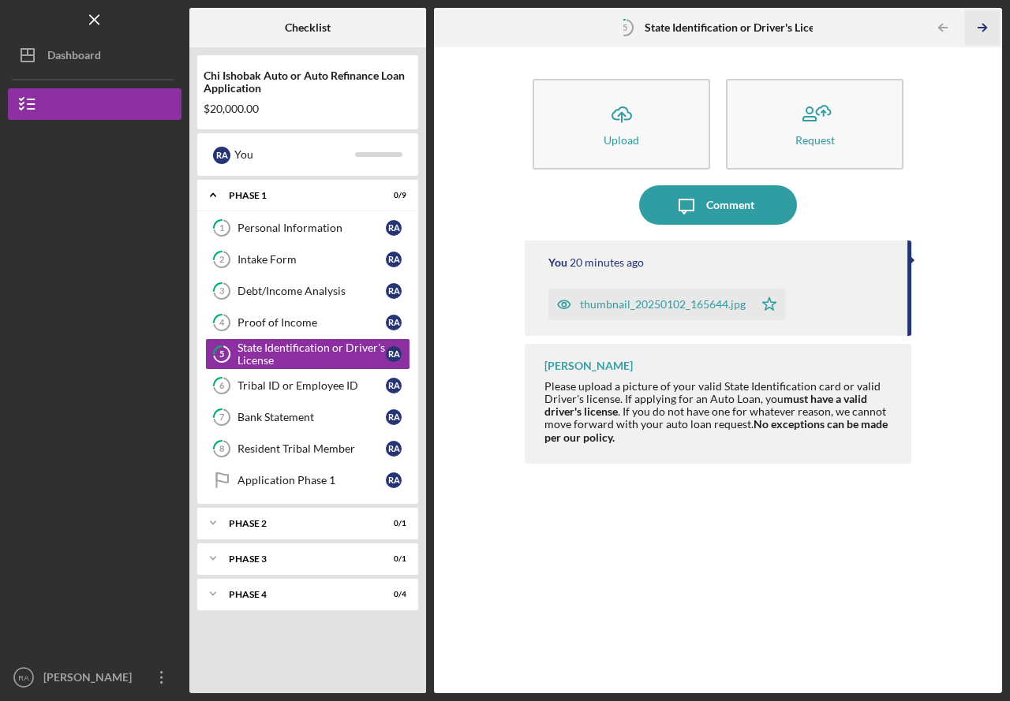
click at [984, 22] on icon "Icon/Table Pagination Arrow" at bounding box center [982, 27] width 35 height 35
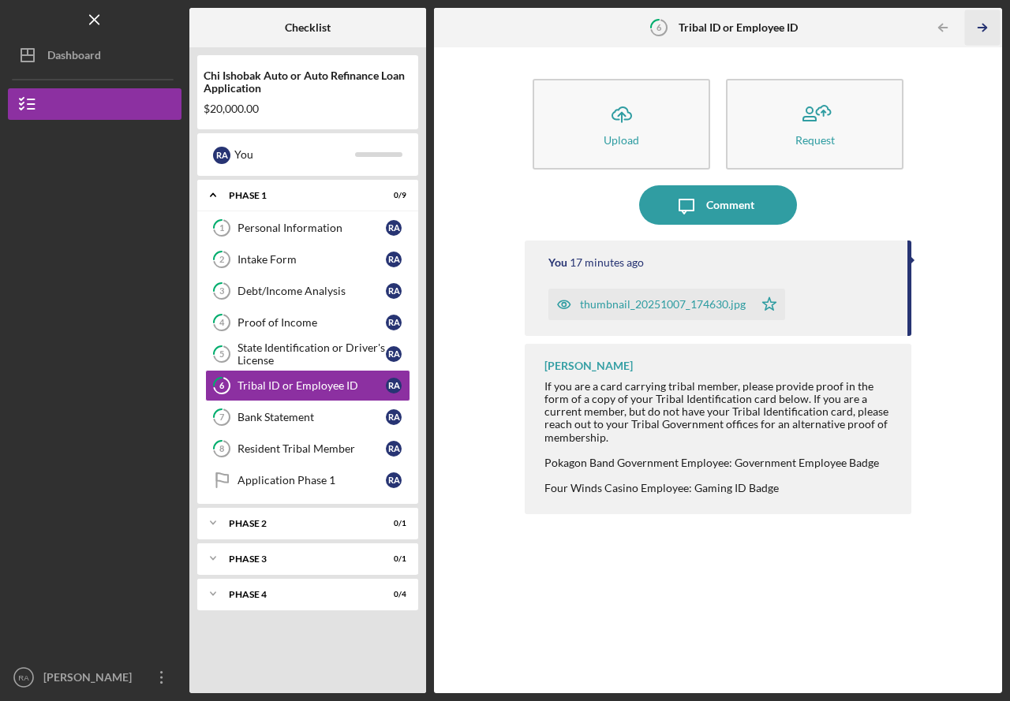
click at [985, 22] on icon "Icon/Table Pagination Arrow" at bounding box center [982, 27] width 35 height 35
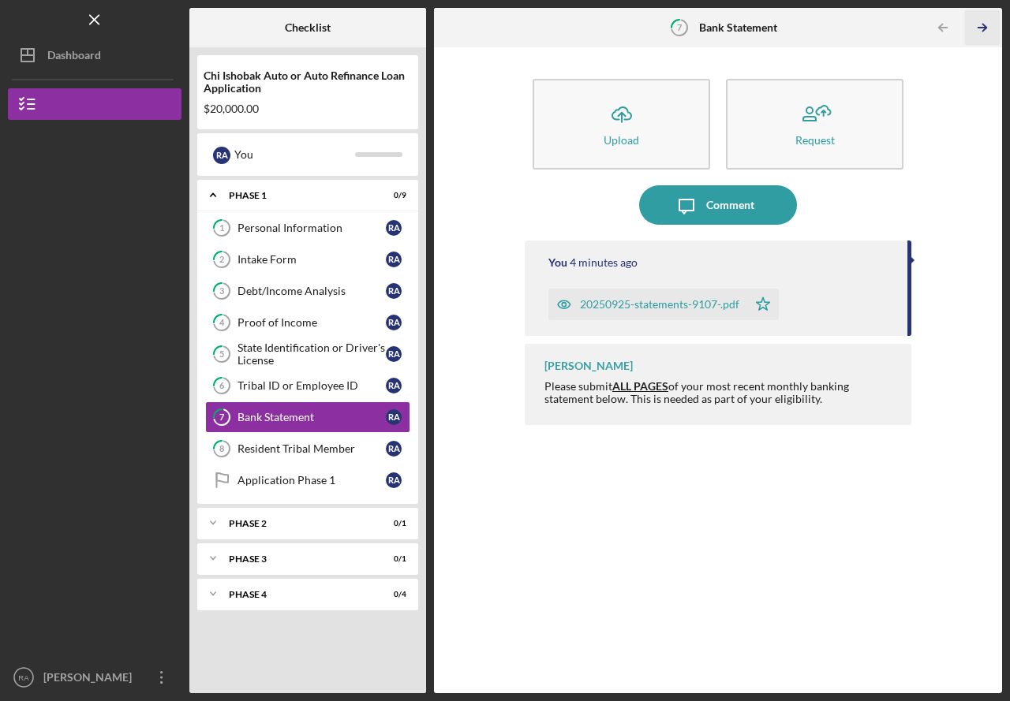
click at [985, 22] on icon "Icon/Table Pagination Arrow" at bounding box center [982, 27] width 35 height 35
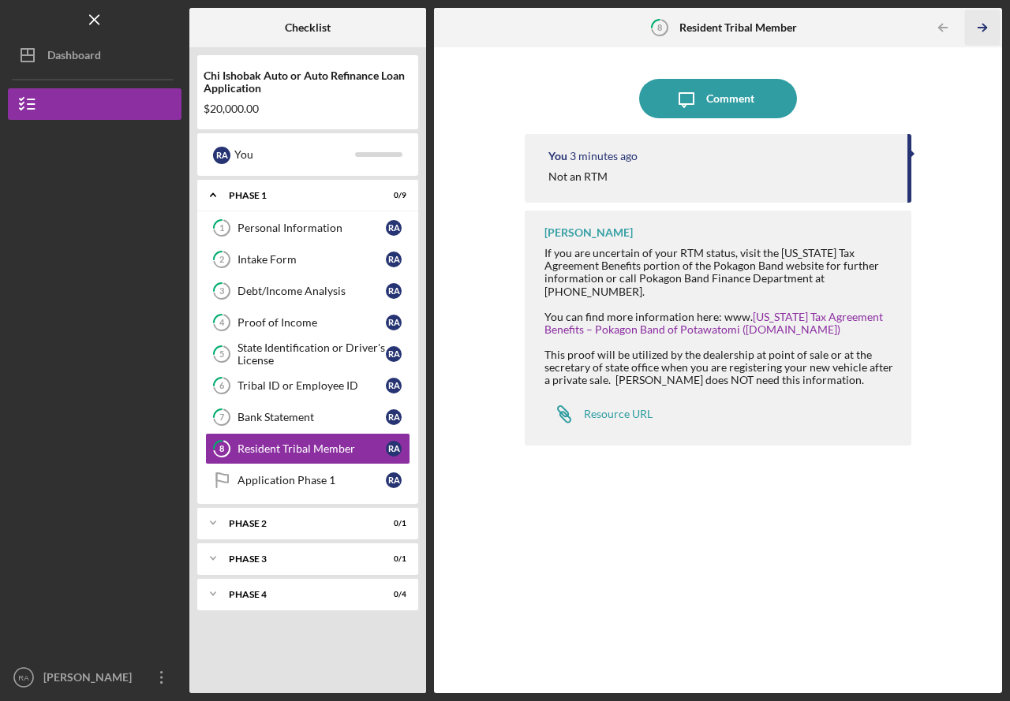
click at [986, 22] on icon "Icon/Table Pagination Arrow" at bounding box center [982, 27] width 35 height 35
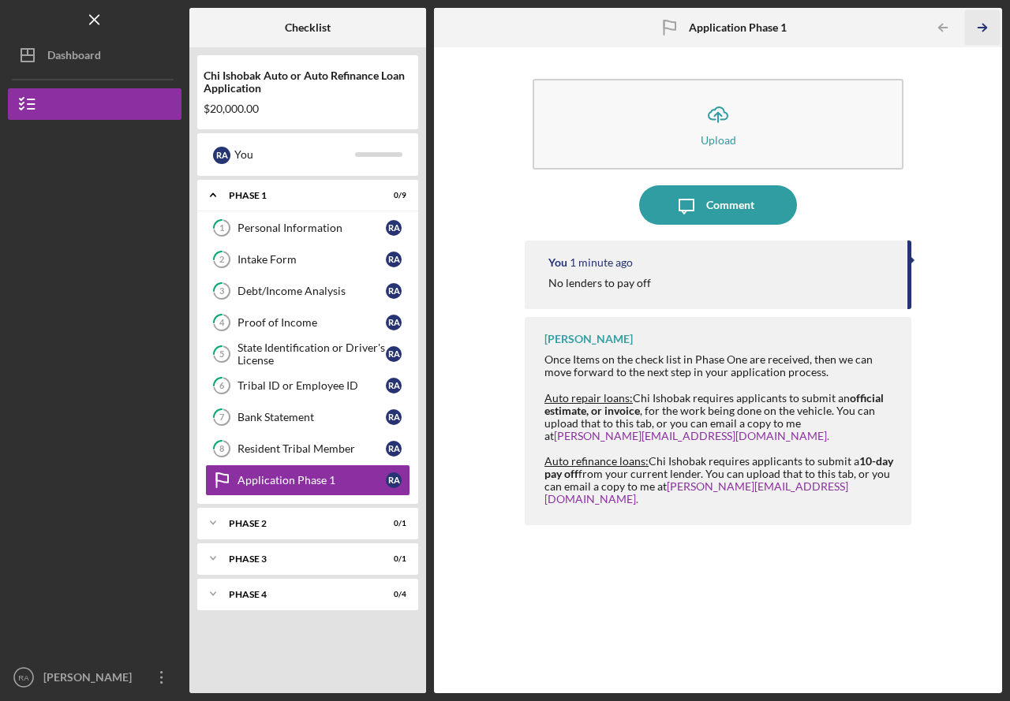
click at [973, 39] on icon "Icon/Table Pagination Arrow" at bounding box center [982, 27] width 35 height 35
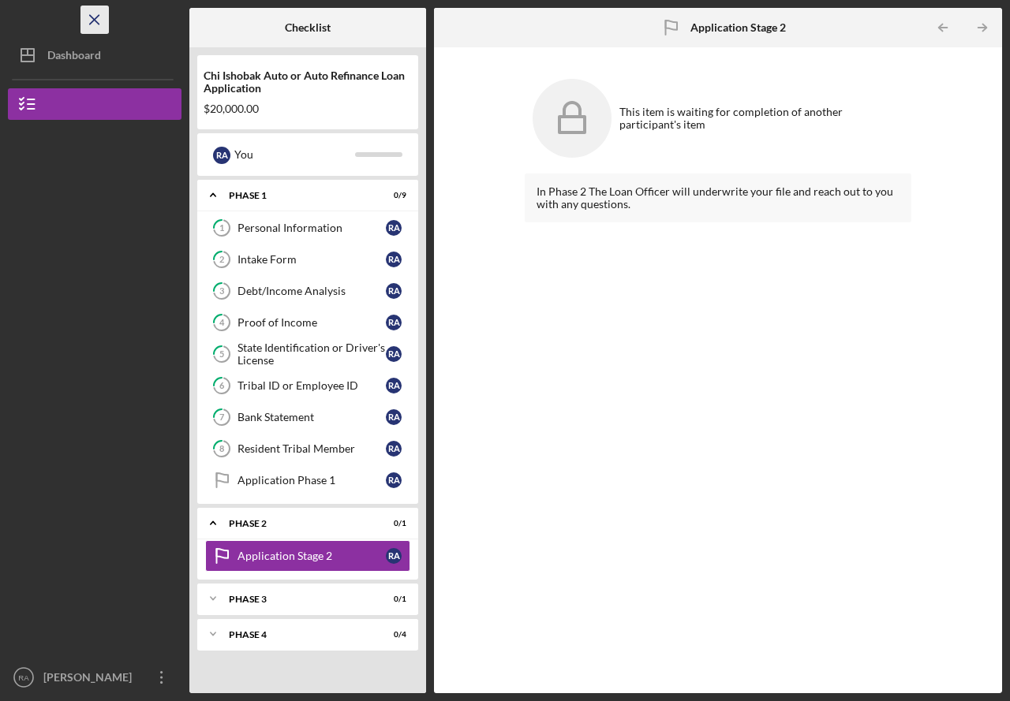
click at [87, 22] on icon "Icon/Menu Close" at bounding box center [94, 19] width 35 height 35
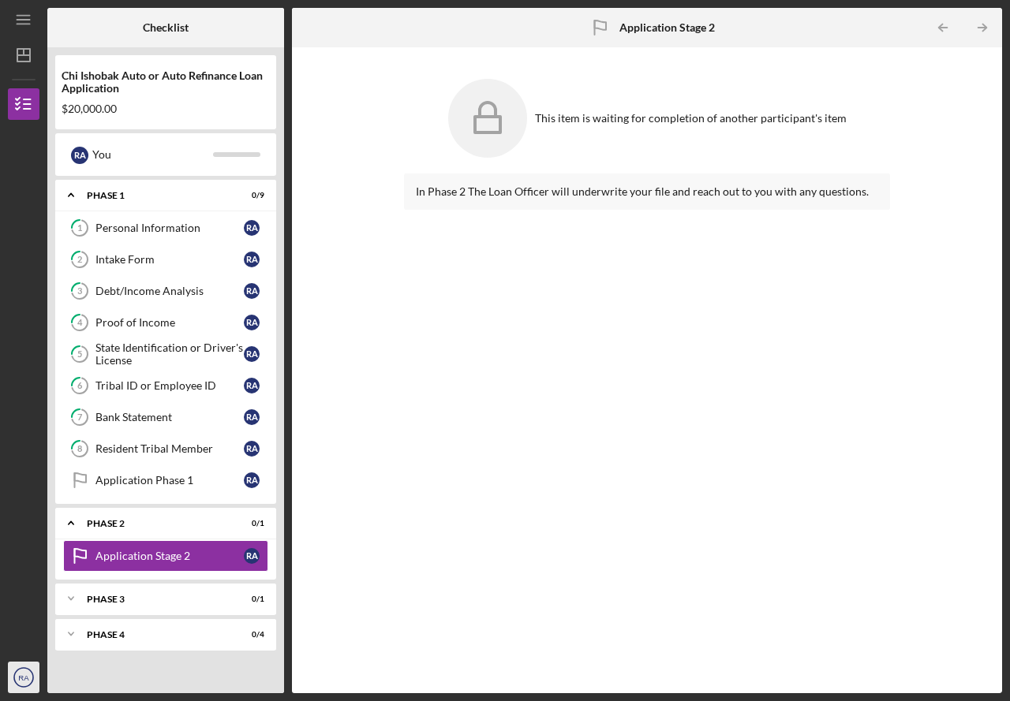
click at [24, 685] on icon "RA" at bounding box center [24, 677] width 32 height 39
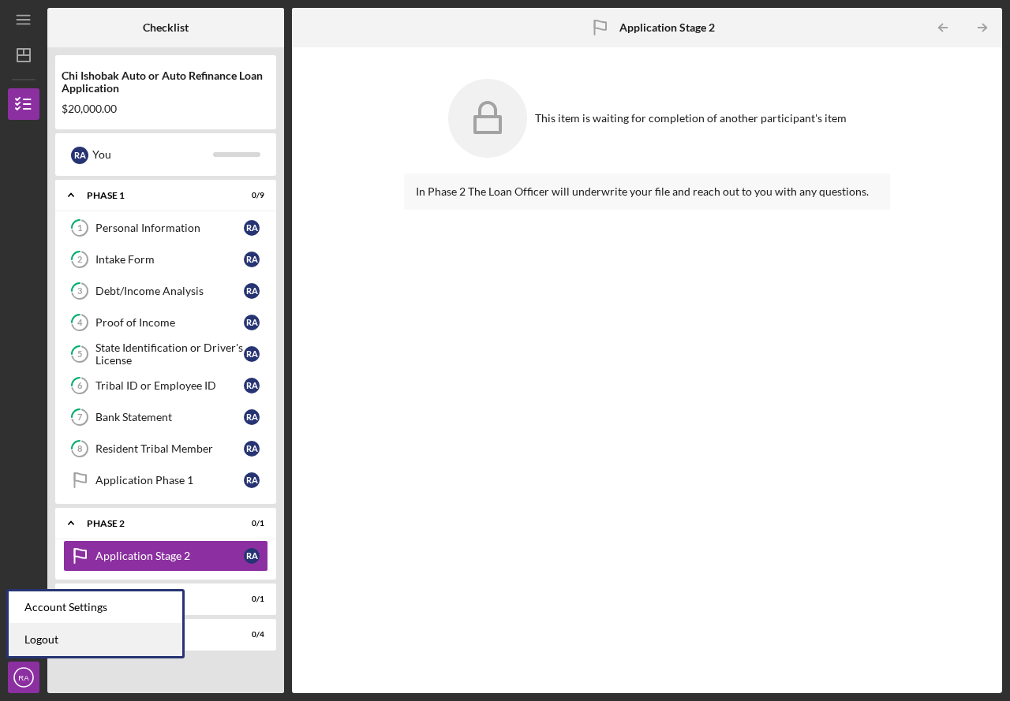
click at [46, 646] on link "Logout" at bounding box center [96, 640] width 174 height 32
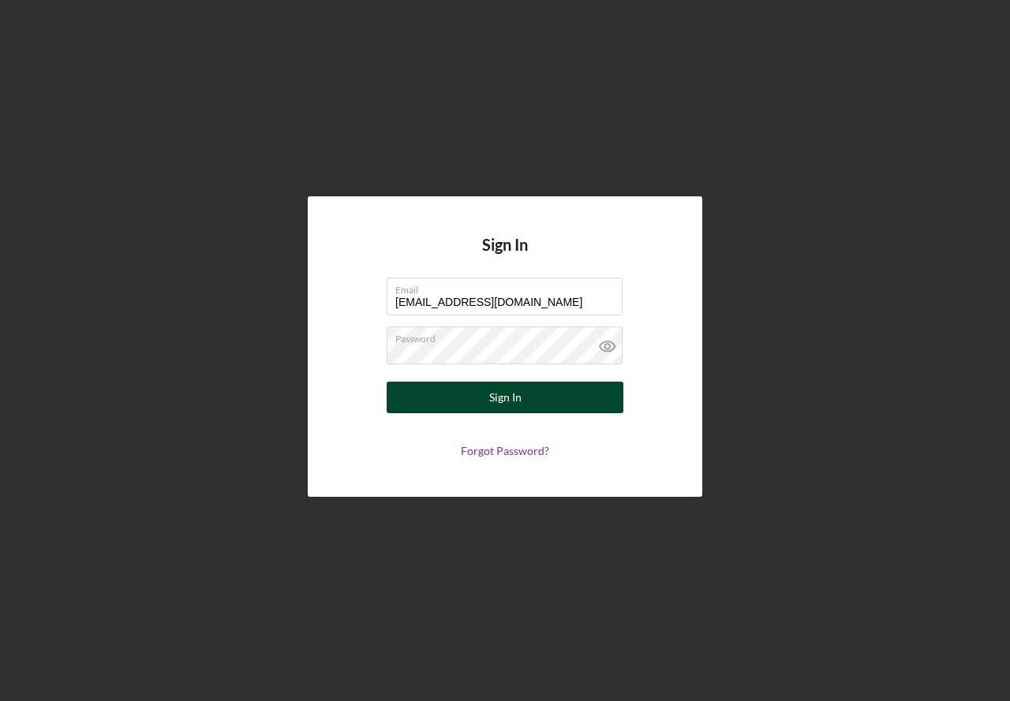
click at [532, 395] on button "Sign In" at bounding box center [504, 398] width 237 height 32
